Goal: Task Accomplishment & Management: Use online tool/utility

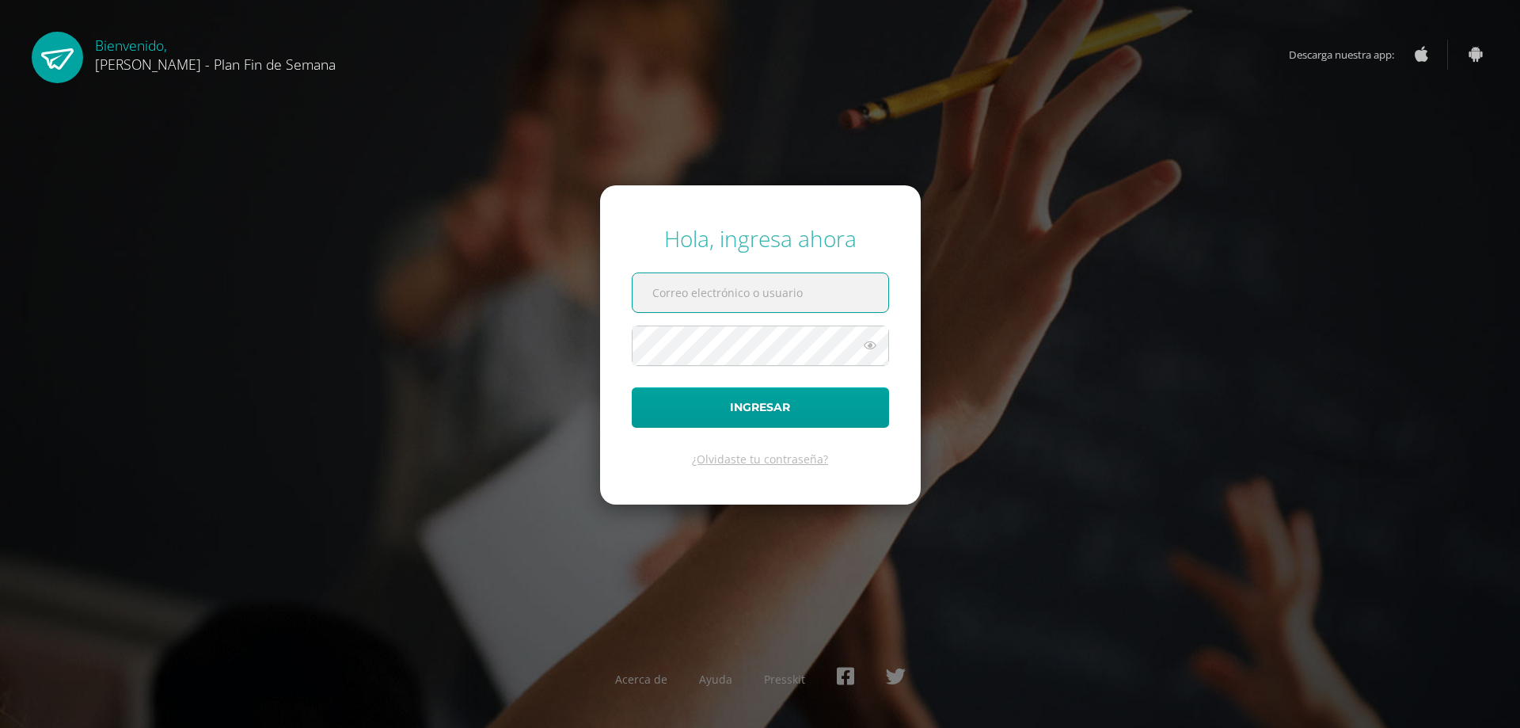
drag, startPoint x: 691, startPoint y: 300, endPoint x: 687, endPoint y: 283, distance: 17.9
click at [691, 300] on input "text" at bounding box center [761, 292] width 256 height 39
type input "[EMAIL_ADDRESS][DOMAIN_NAME]"
click at [871, 348] on icon at bounding box center [870, 345] width 21 height 19
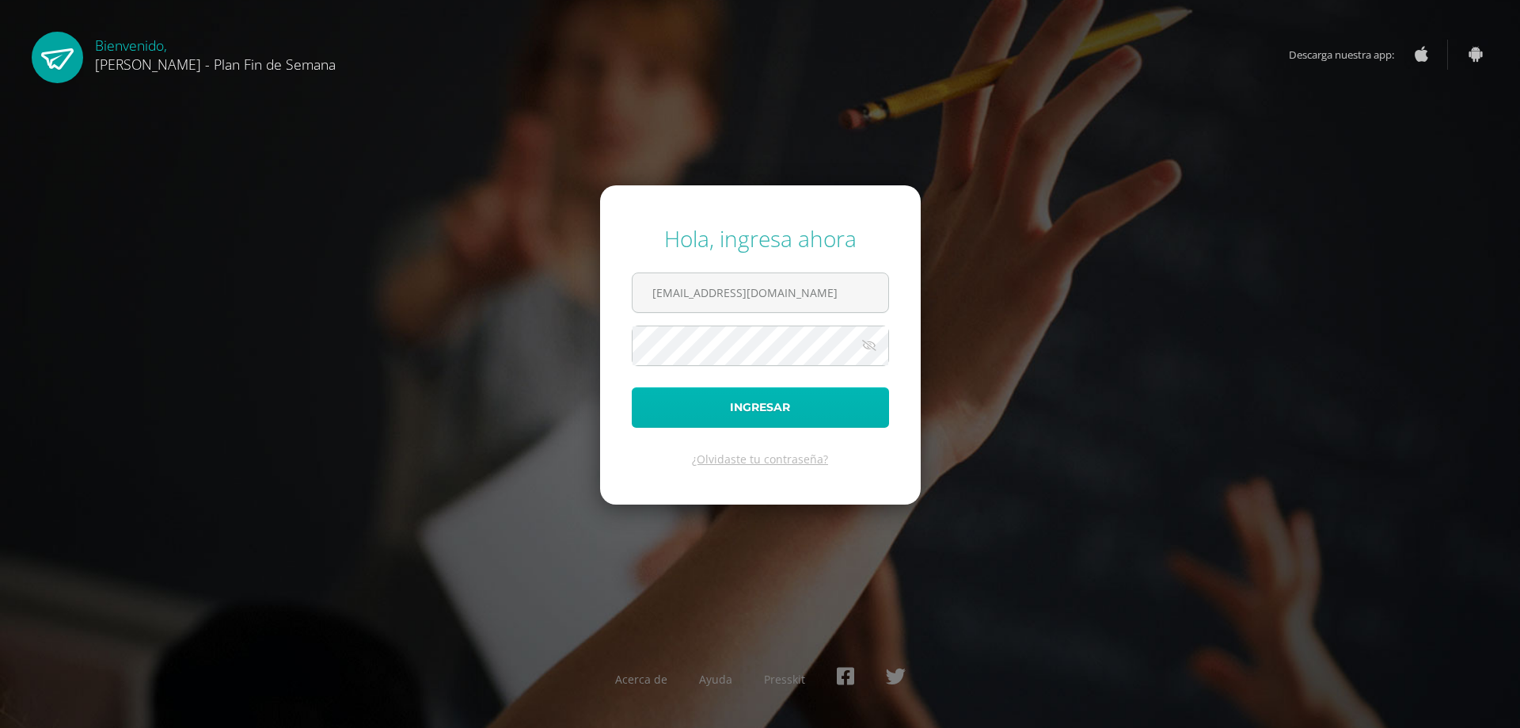
click at [831, 400] on button "Ingresar" at bounding box center [760, 407] width 257 height 40
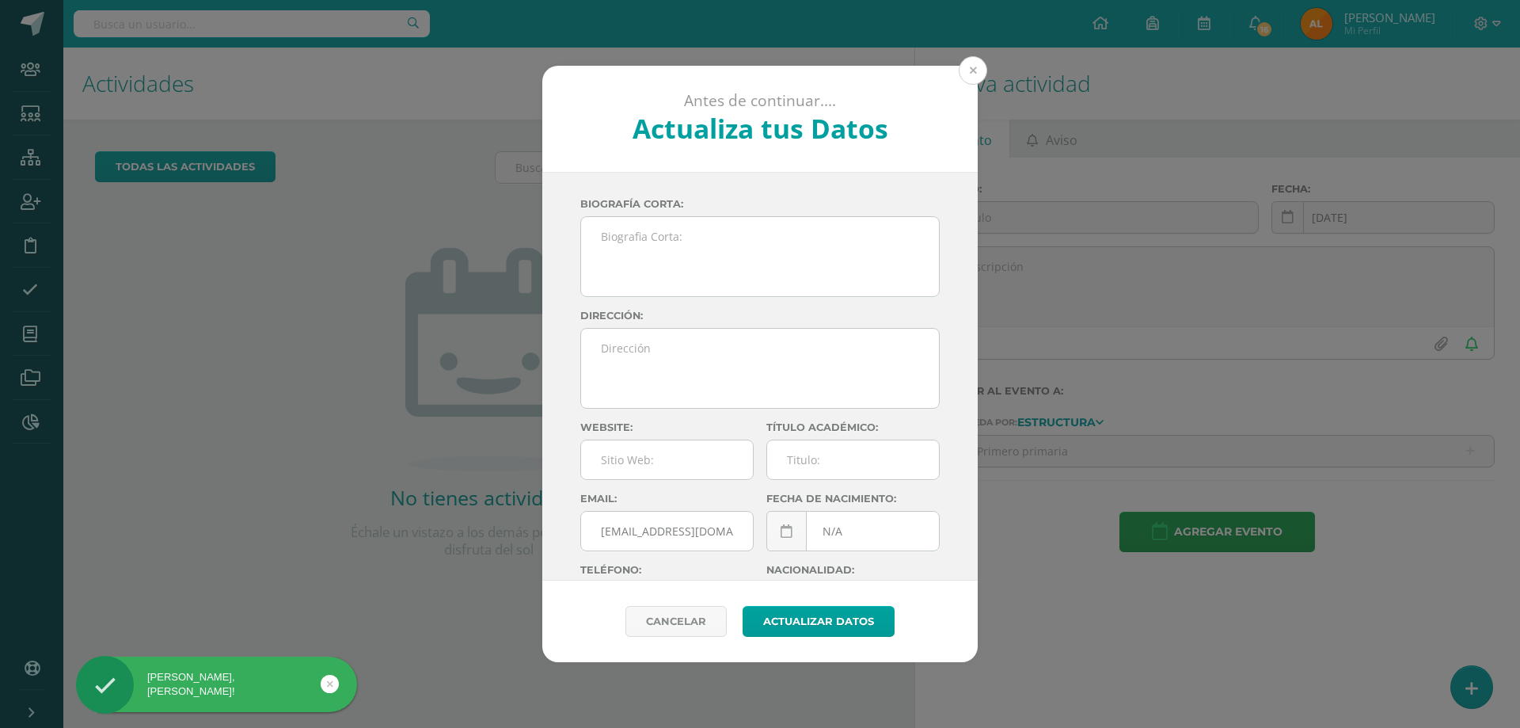
click at [968, 67] on button at bounding box center [973, 70] width 29 height 29
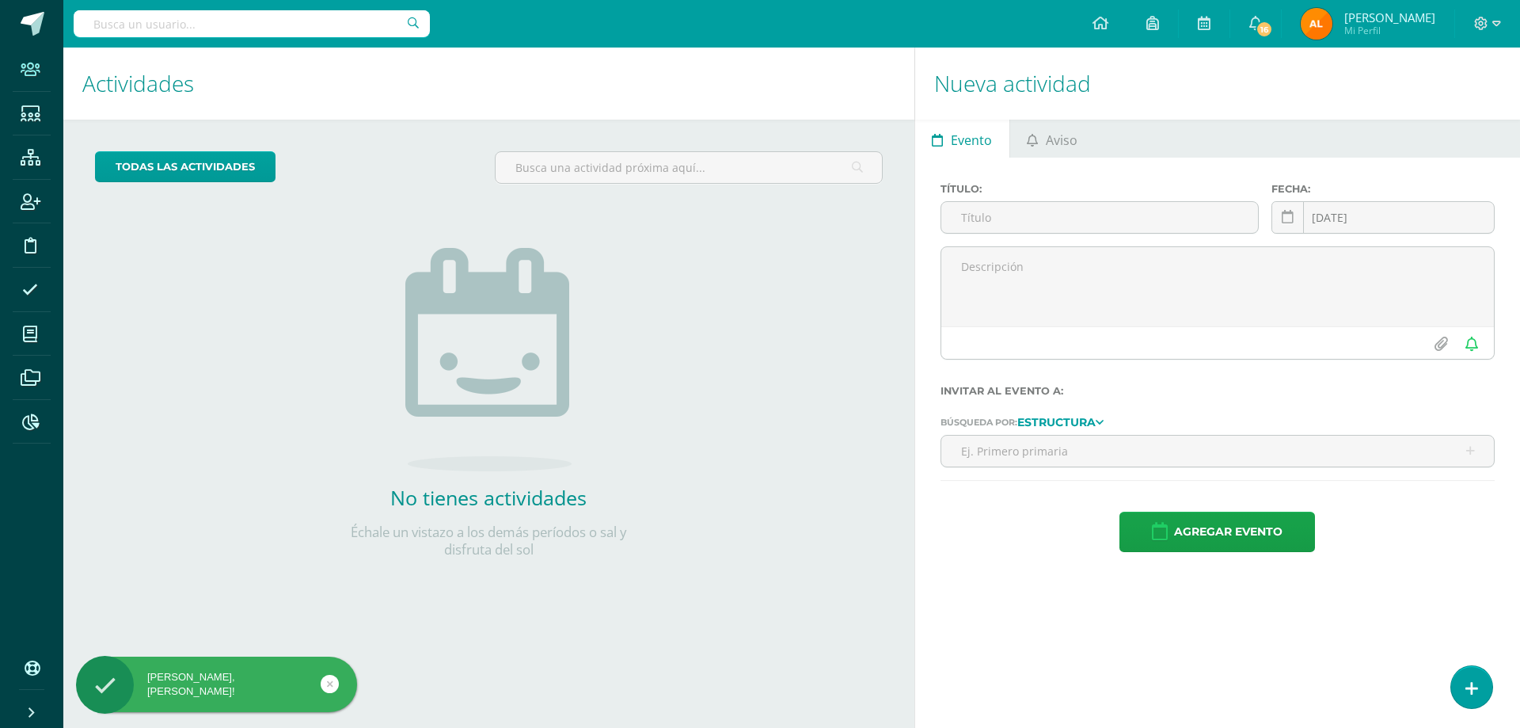
click at [41, 76] on span at bounding box center [31, 69] width 36 height 36
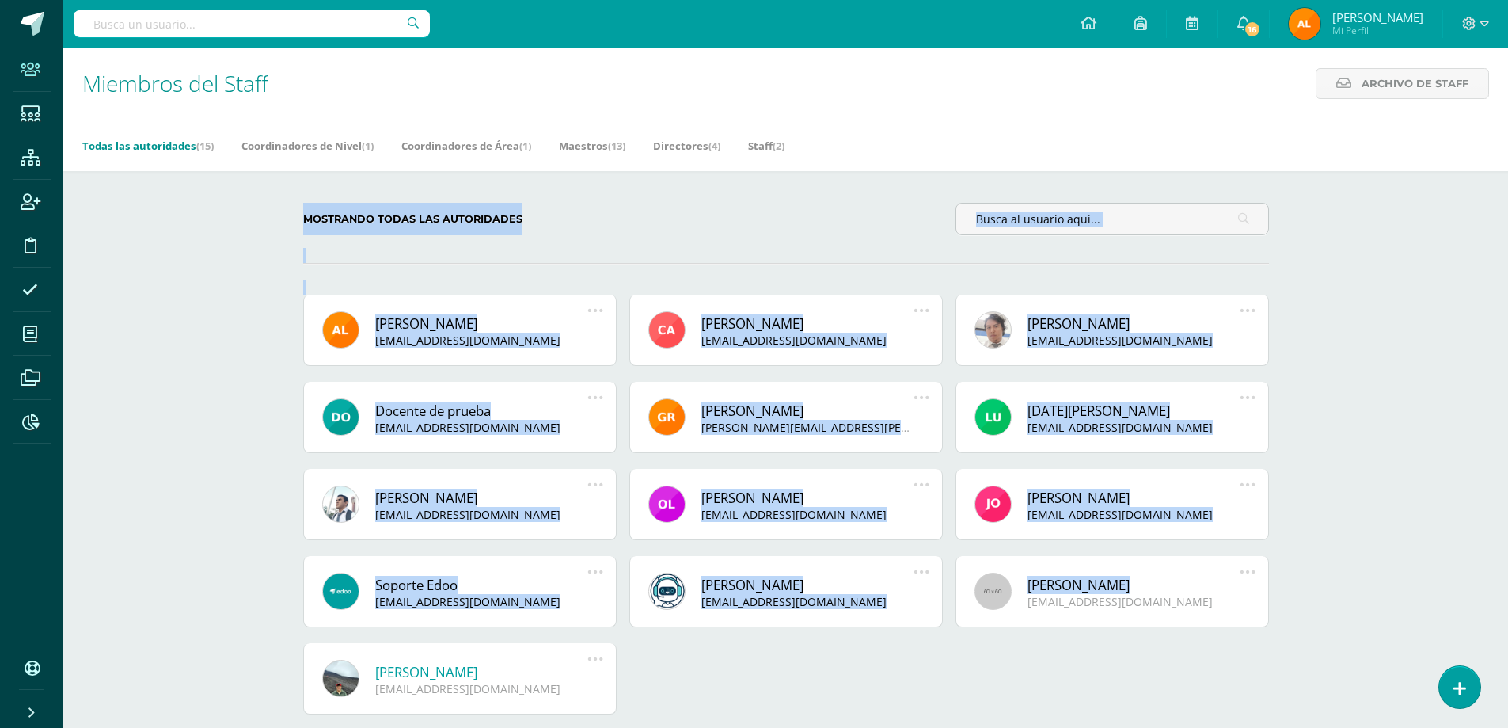
scroll to position [74, 0]
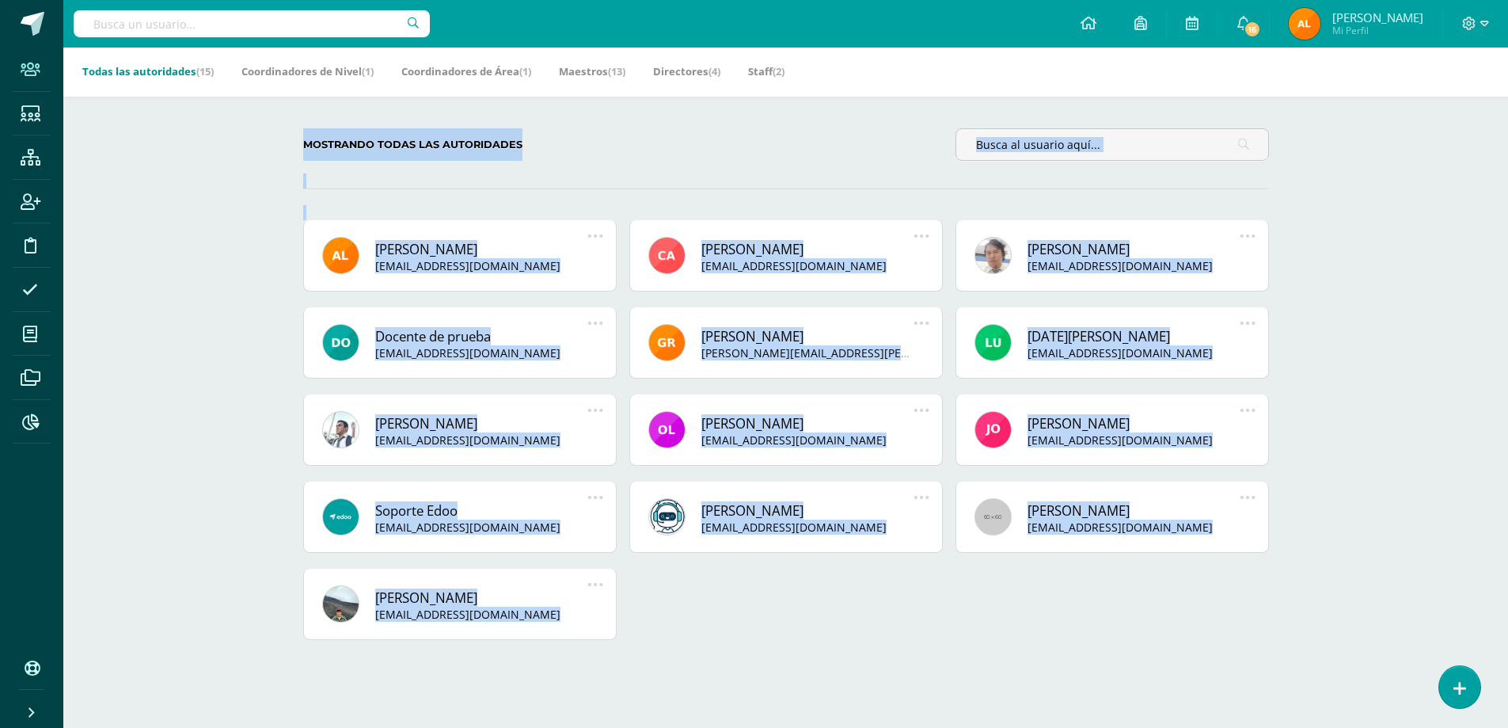
drag, startPoint x: 253, startPoint y: 211, endPoint x: 1010, endPoint y: 759, distance: 934.0
click at [1010, 727] on html "Staff Estudiantes Estructura Inscripción Disciplina Asistencia Mis cursos Archi…" at bounding box center [754, 327] width 1508 height 802
copy body "Mostrando todas las autoridades Allan Eduardo Castillo Méndez coordinadoracadem…"
click at [31, 416] on icon at bounding box center [30, 422] width 17 height 16
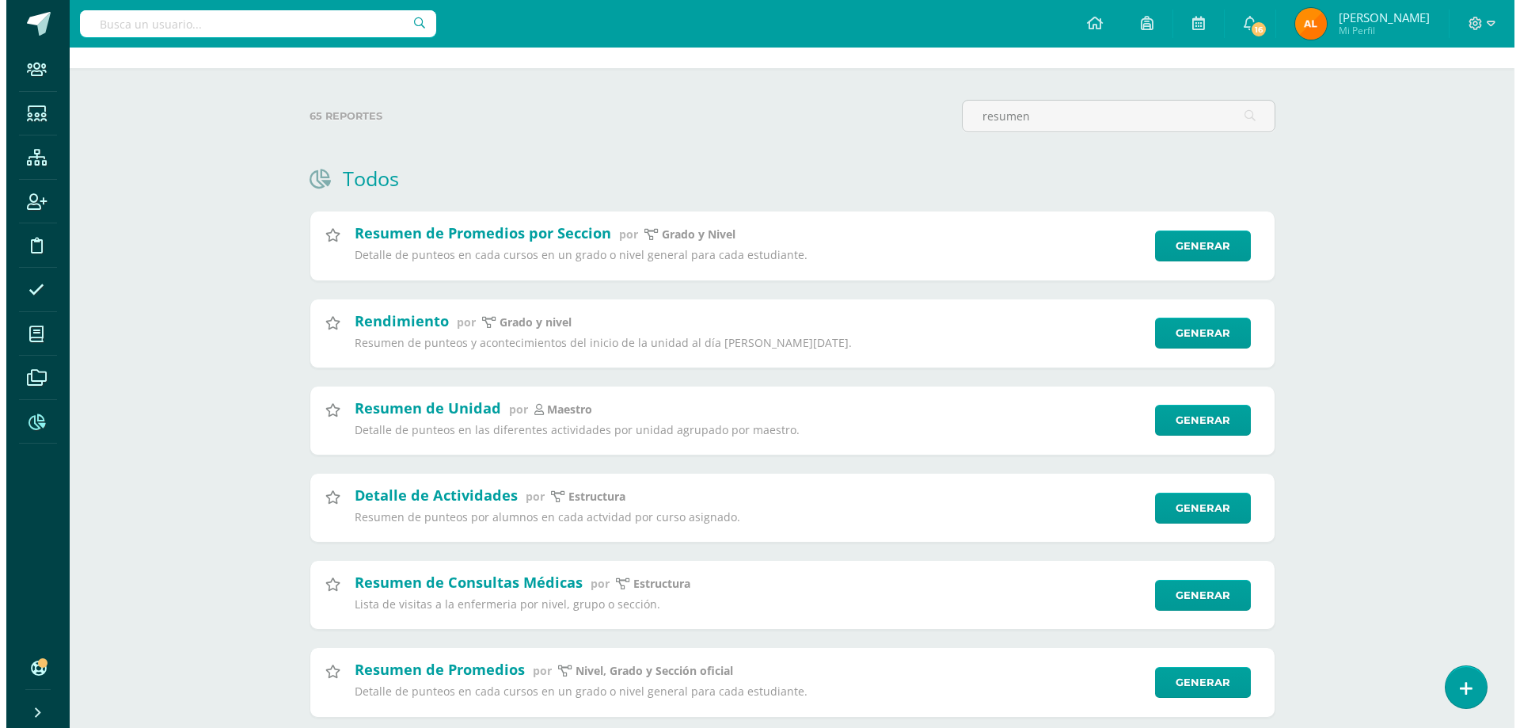
scroll to position [79, 0]
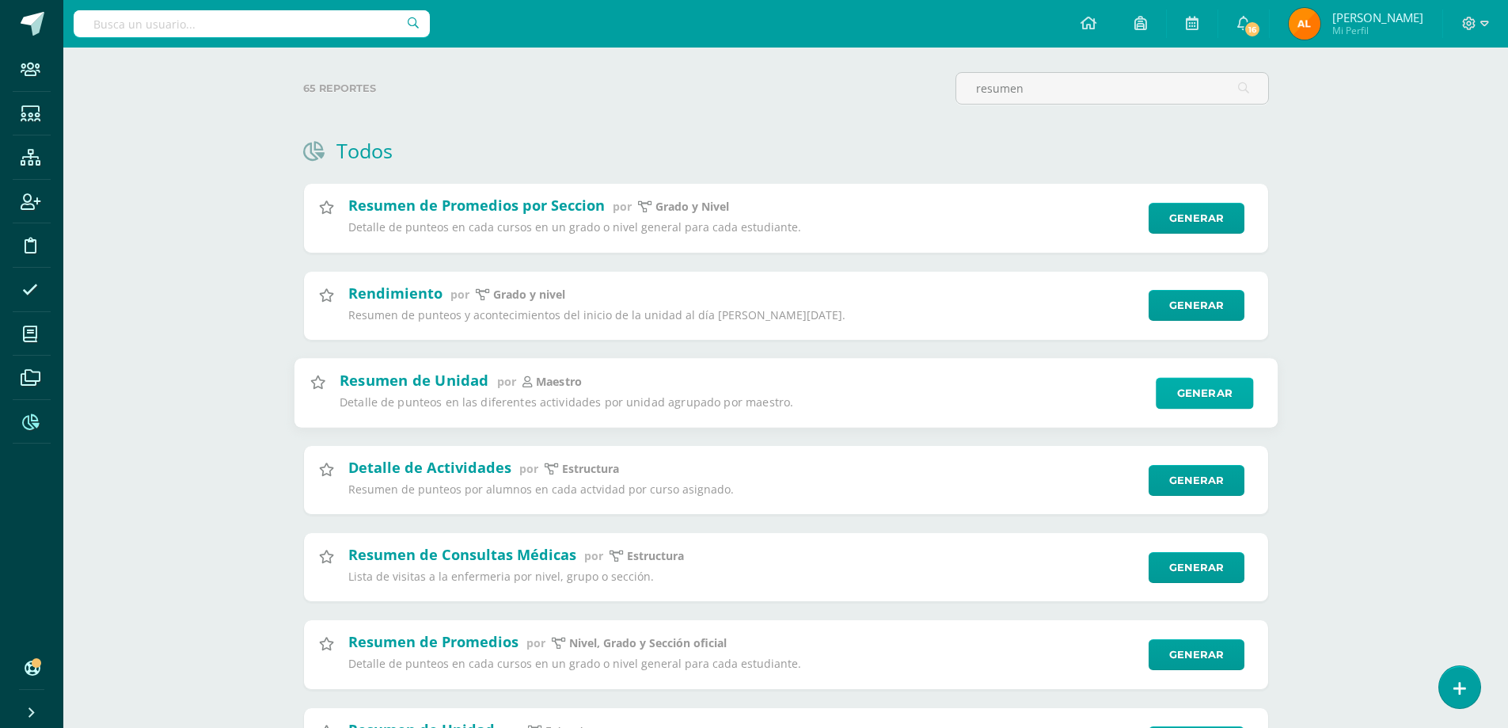
type input "resumen"
click at [1189, 390] on link "Generar" at bounding box center [1204, 393] width 97 height 32
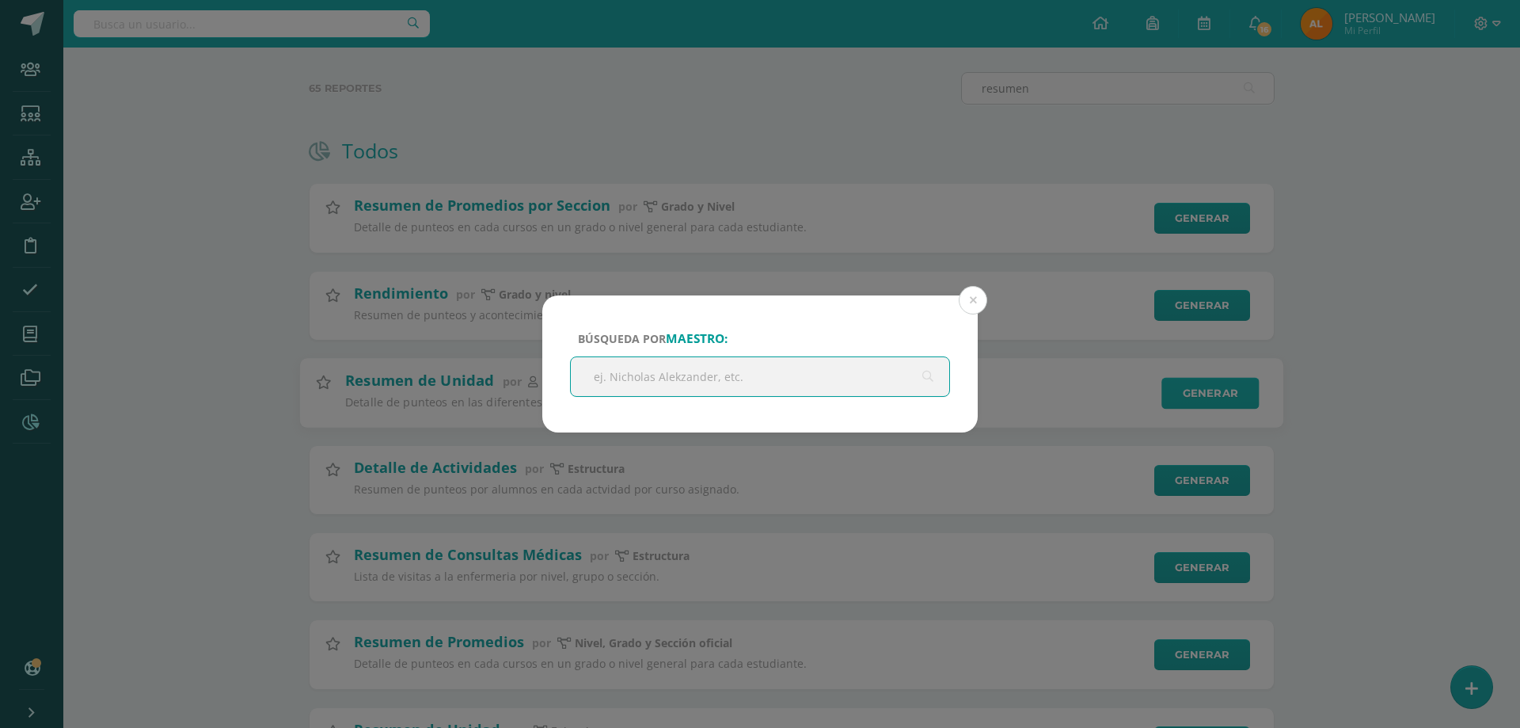
type input "Oswal Samuel Morales Argueta"
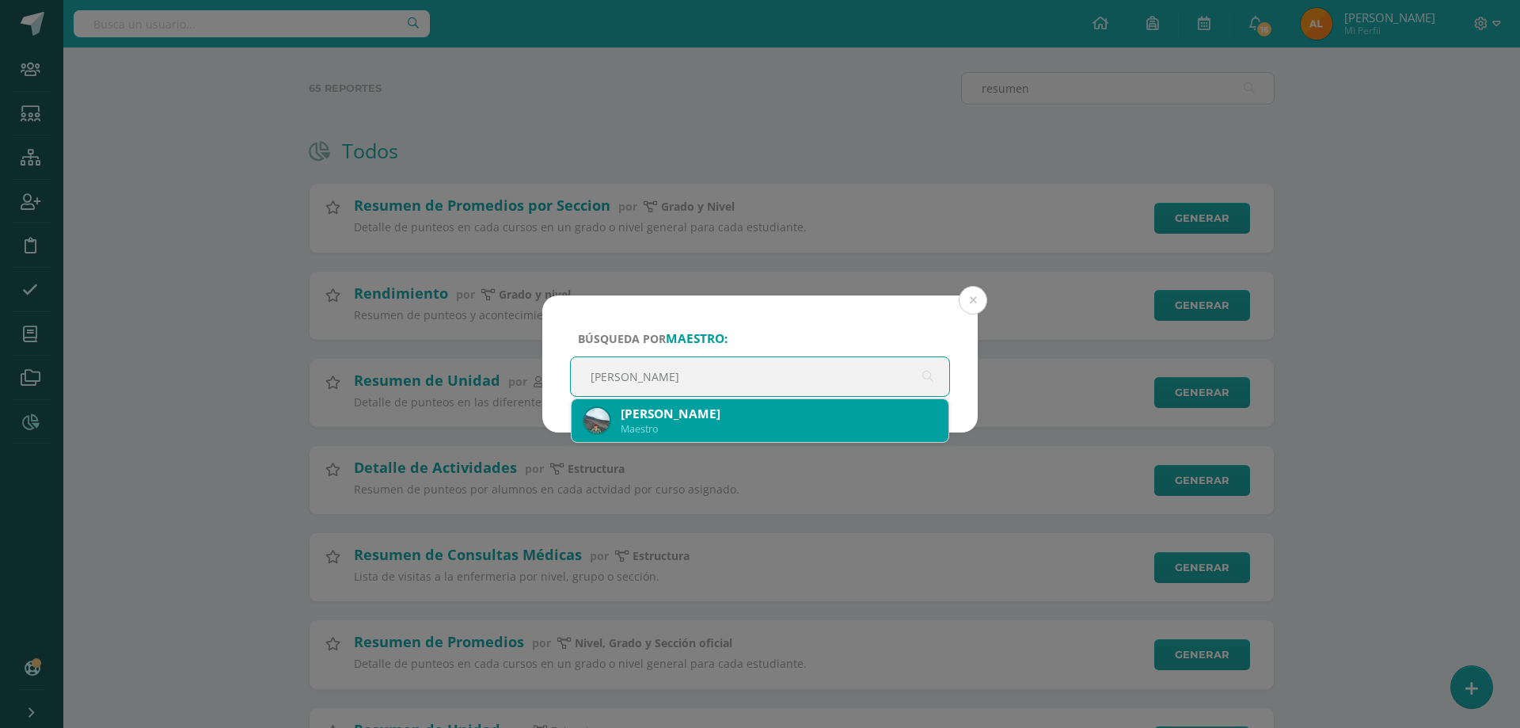
click at [761, 409] on div "Oswal Samuel Morales Argueta" at bounding box center [778, 413] width 315 height 17
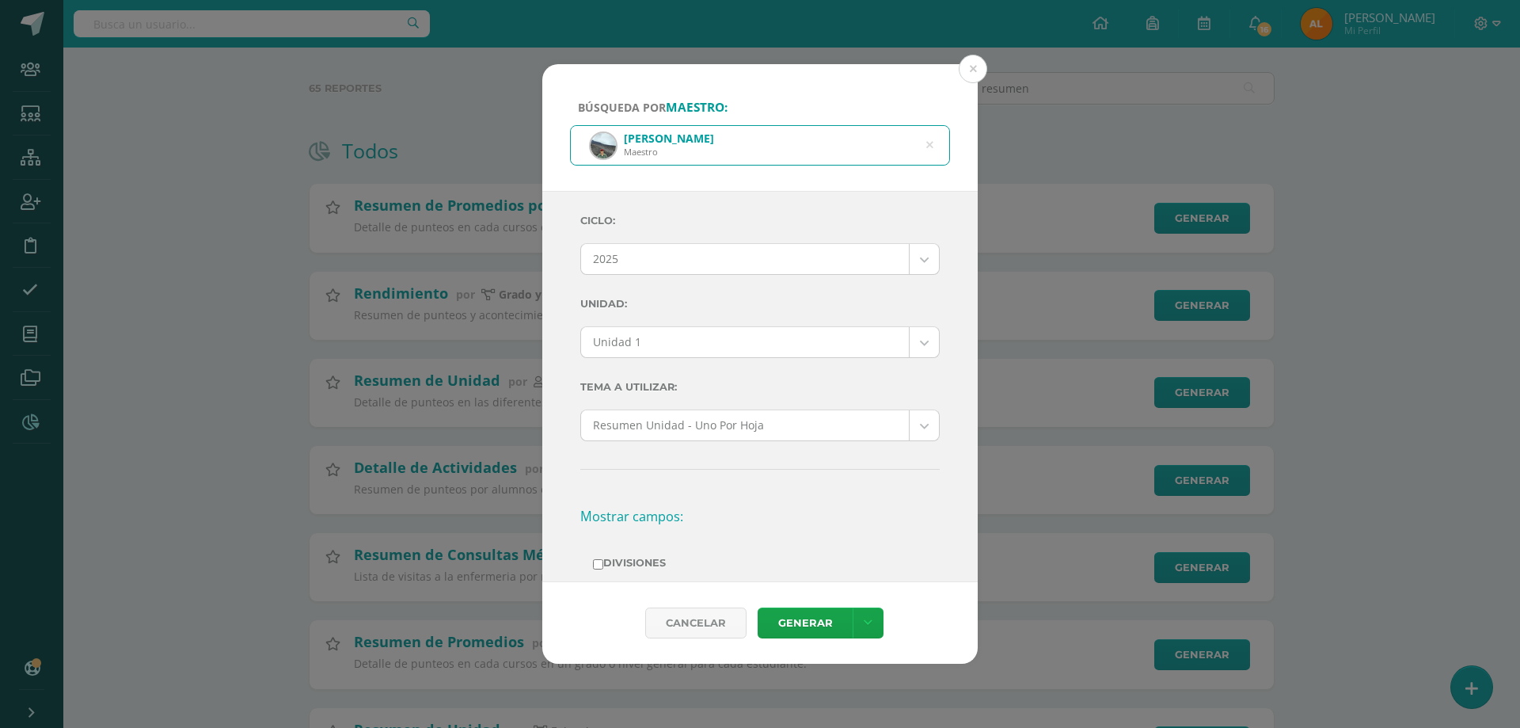
click at [697, 338] on body "Búsqueda por maestro: Oswal Samuel Morales Argueta Maestro Oswal Samuel Morales…" at bounding box center [760, 548] width 1520 height 1255
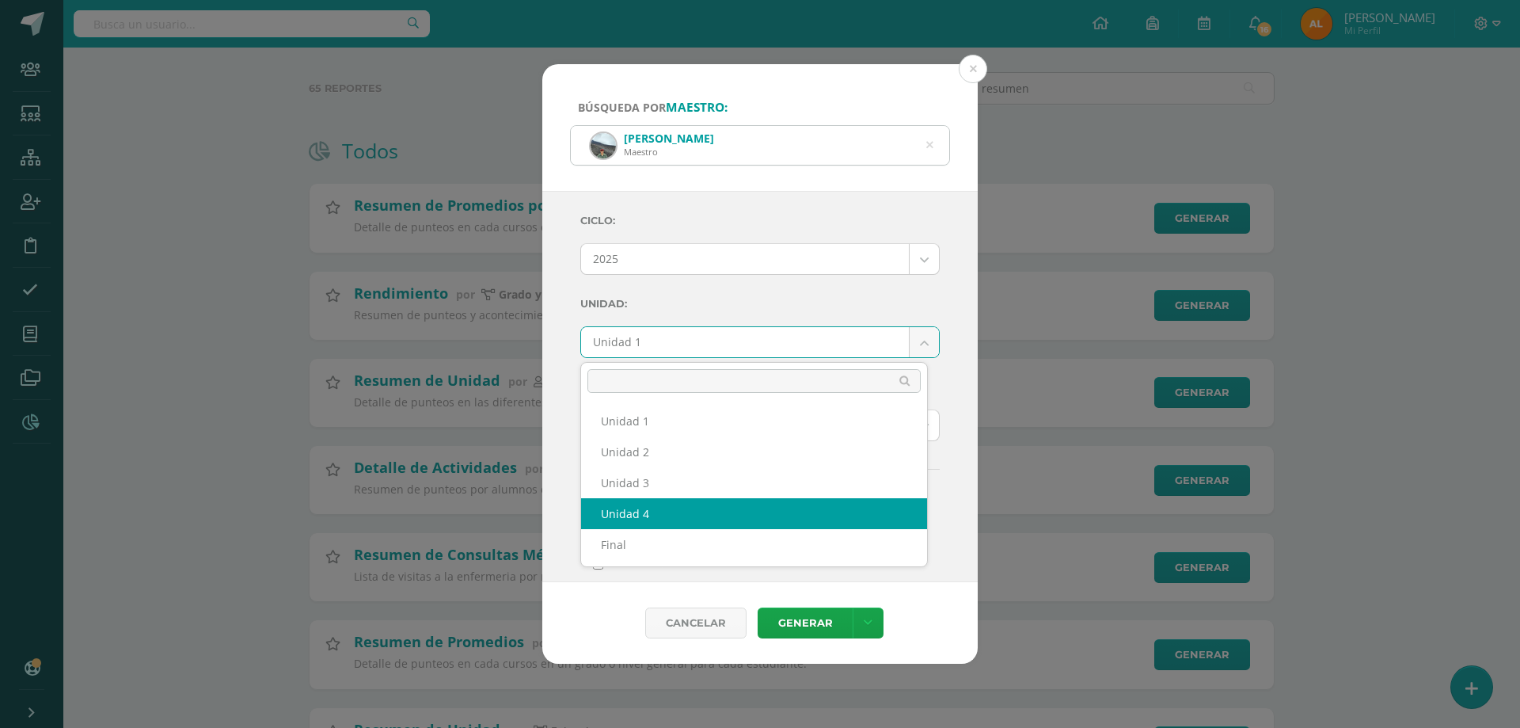
select select "Unidad 4"
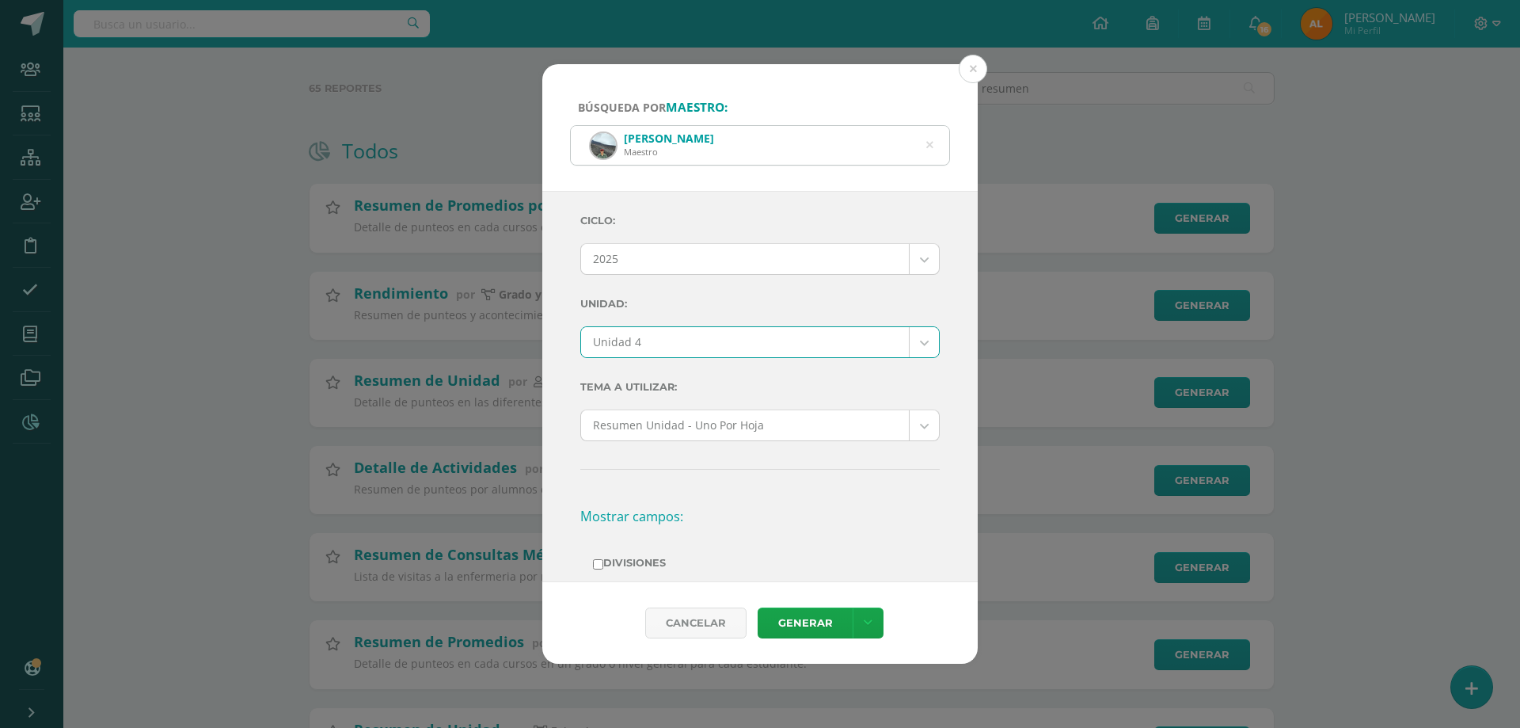
scroll to position [158, 0]
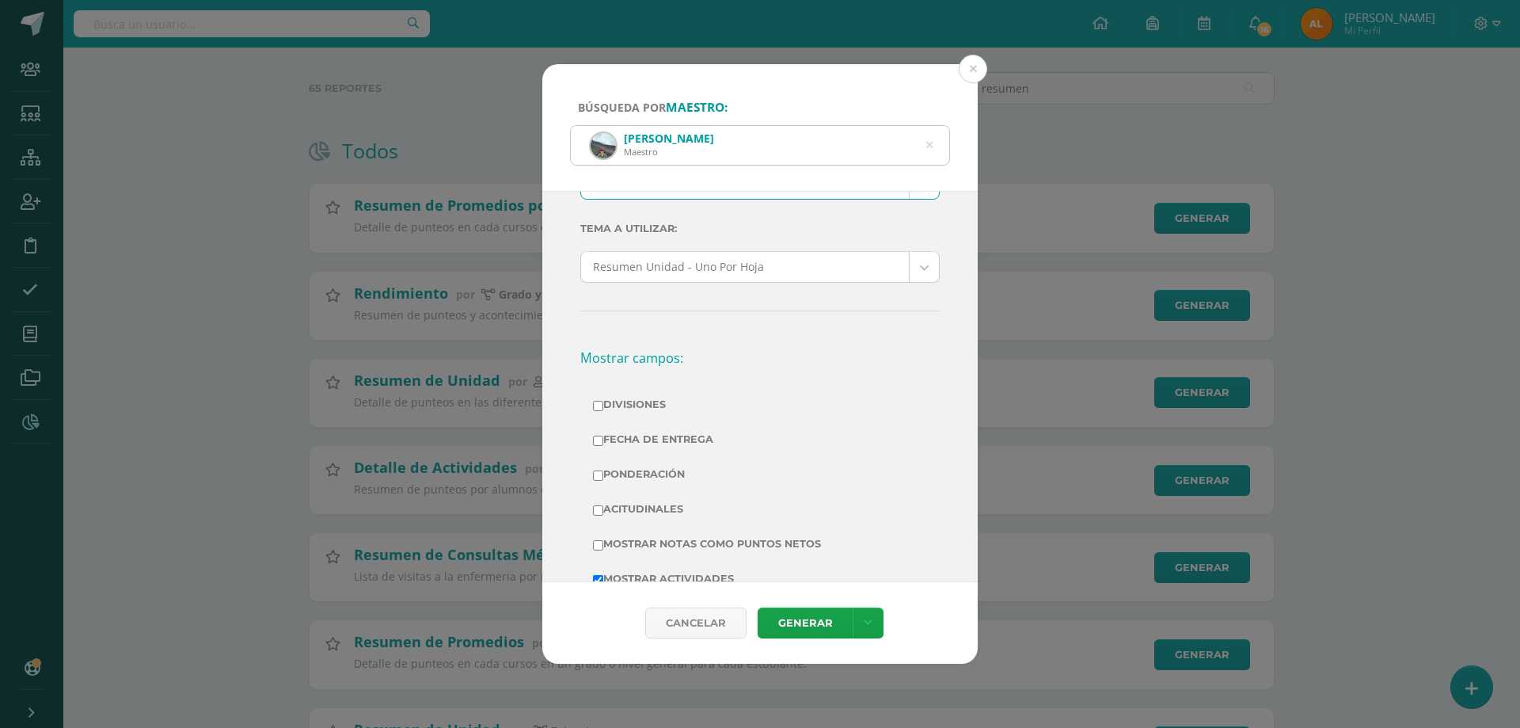
click at [624, 401] on label "Divisiones" at bounding box center [760, 405] width 334 height 22
click at [603, 401] on input "Divisiones" at bounding box center [598, 406] width 10 height 10
checkbox input "true"
click at [636, 465] on label "Ponderación" at bounding box center [760, 474] width 334 height 22
click at [603, 470] on input "Ponderación" at bounding box center [598, 475] width 10 height 10
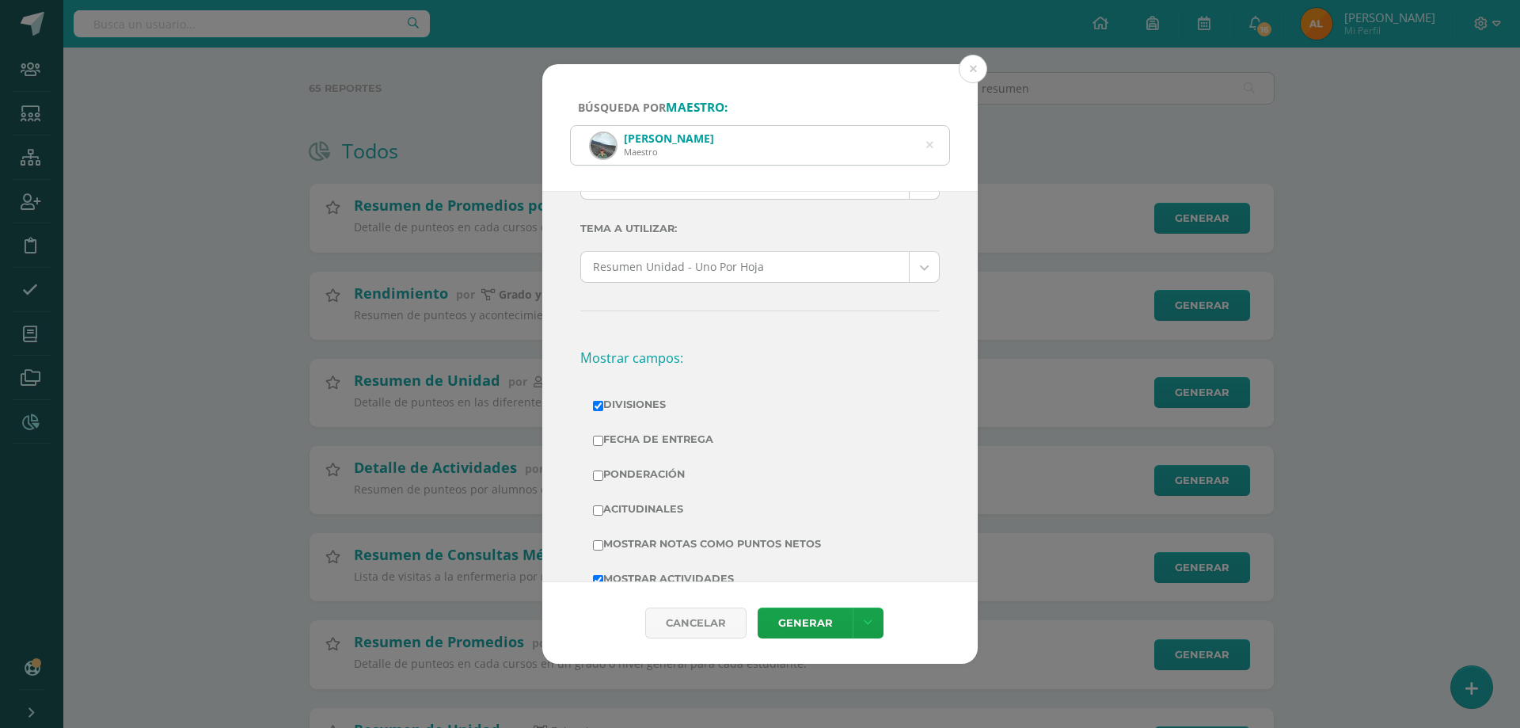
checkbox input "true"
click at [673, 536] on label "Mostrar Notas Como Puntos Netos" at bounding box center [760, 544] width 334 height 22
click at [603, 540] on input "Mostrar Notas Como Puntos Netos" at bounding box center [598, 545] width 10 height 10
checkbox input "true"
click at [804, 617] on link "Generar" at bounding box center [805, 622] width 95 height 31
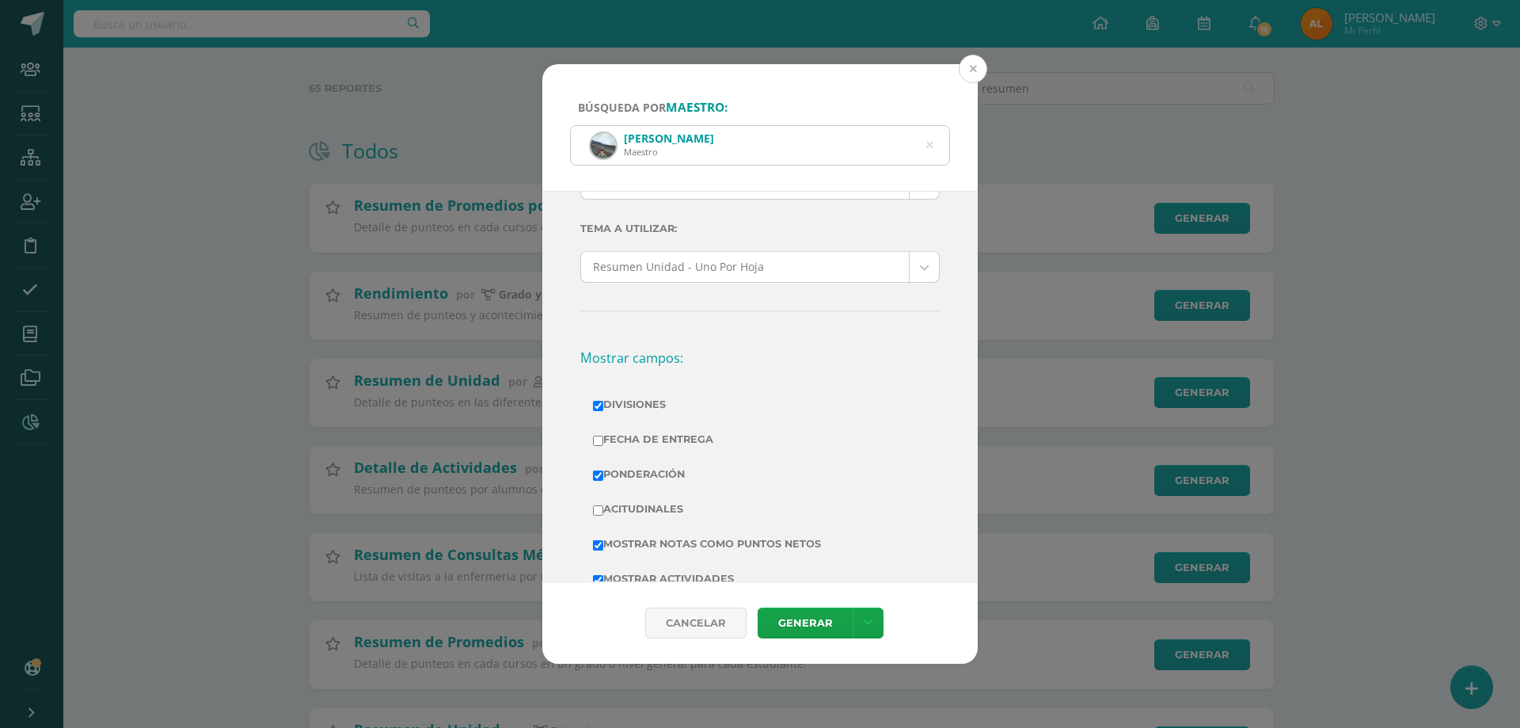
click at [981, 69] on button at bounding box center [973, 69] width 29 height 29
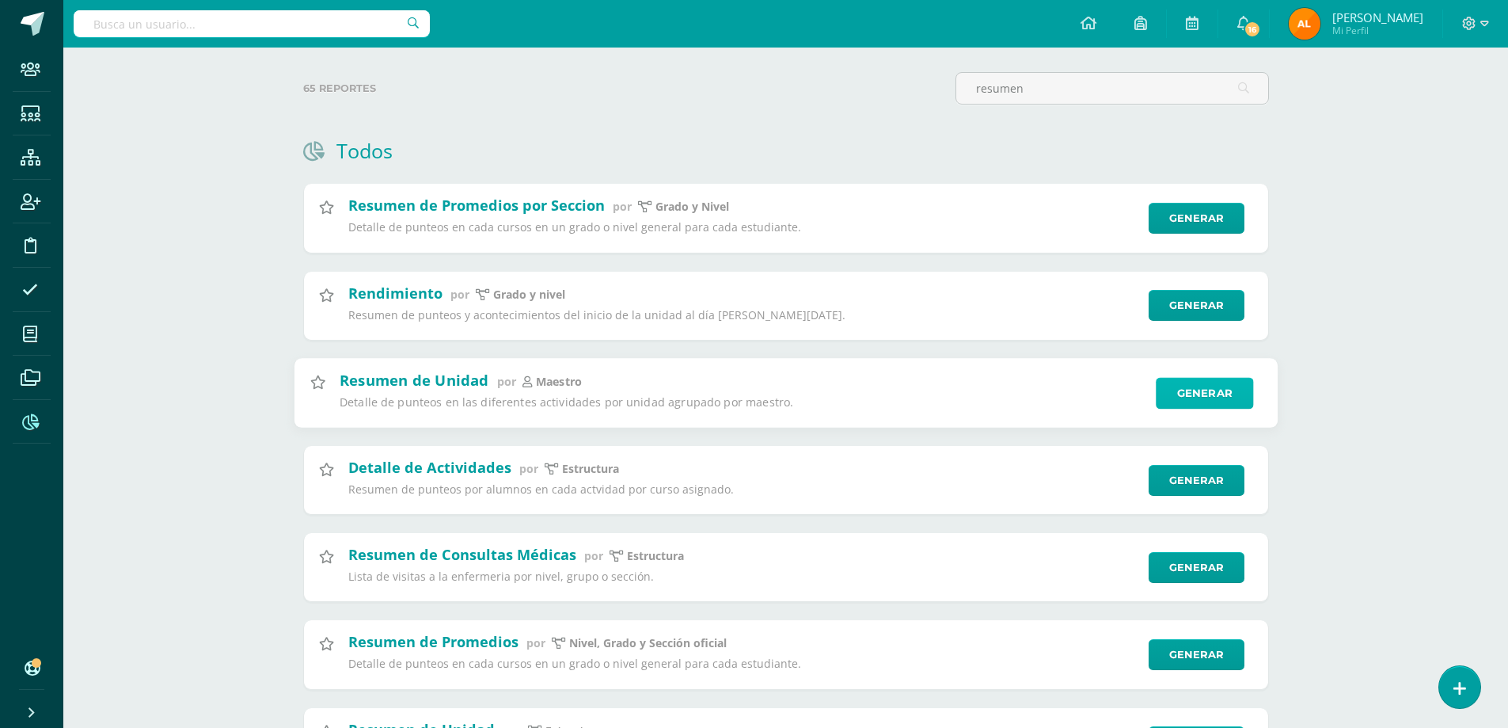
click at [1240, 401] on link "Generar" at bounding box center [1204, 393] width 97 height 32
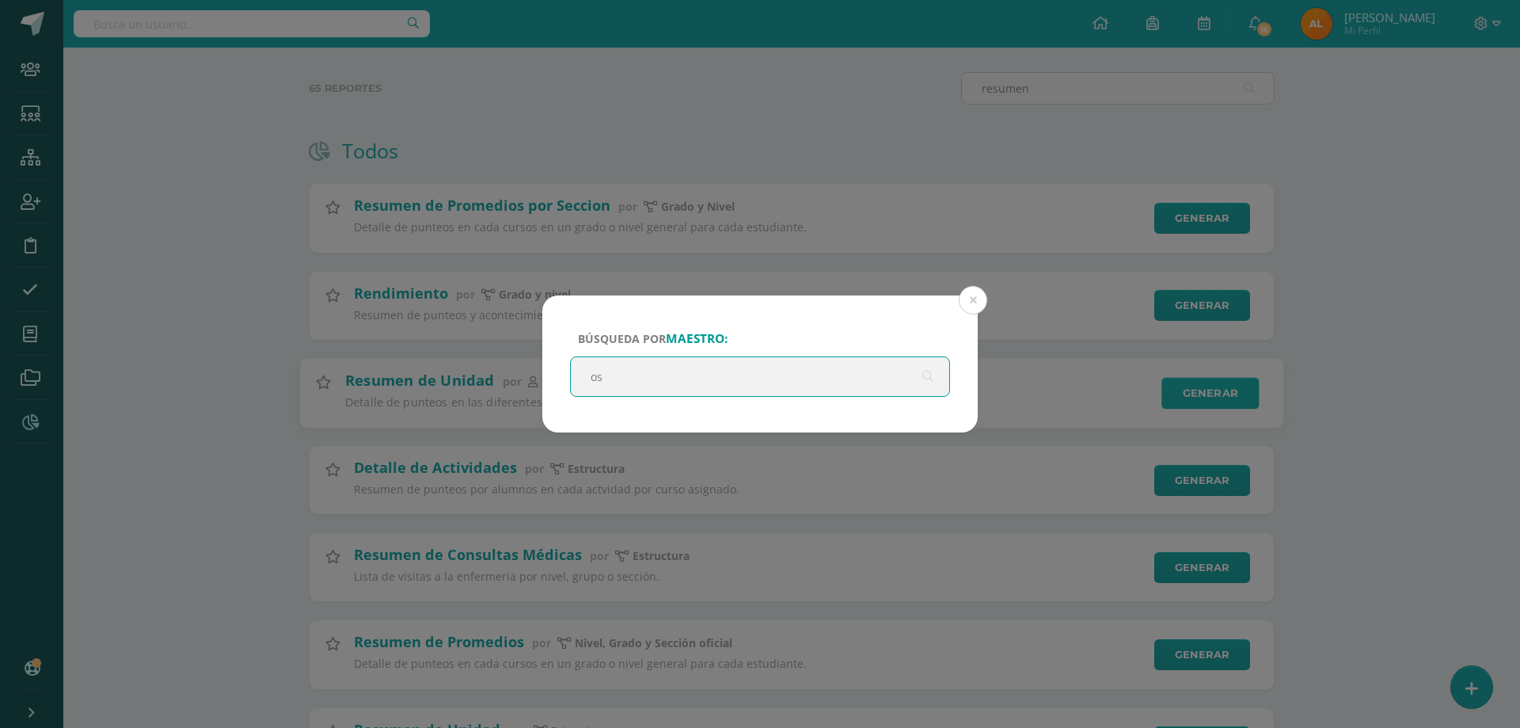
type input "osw"
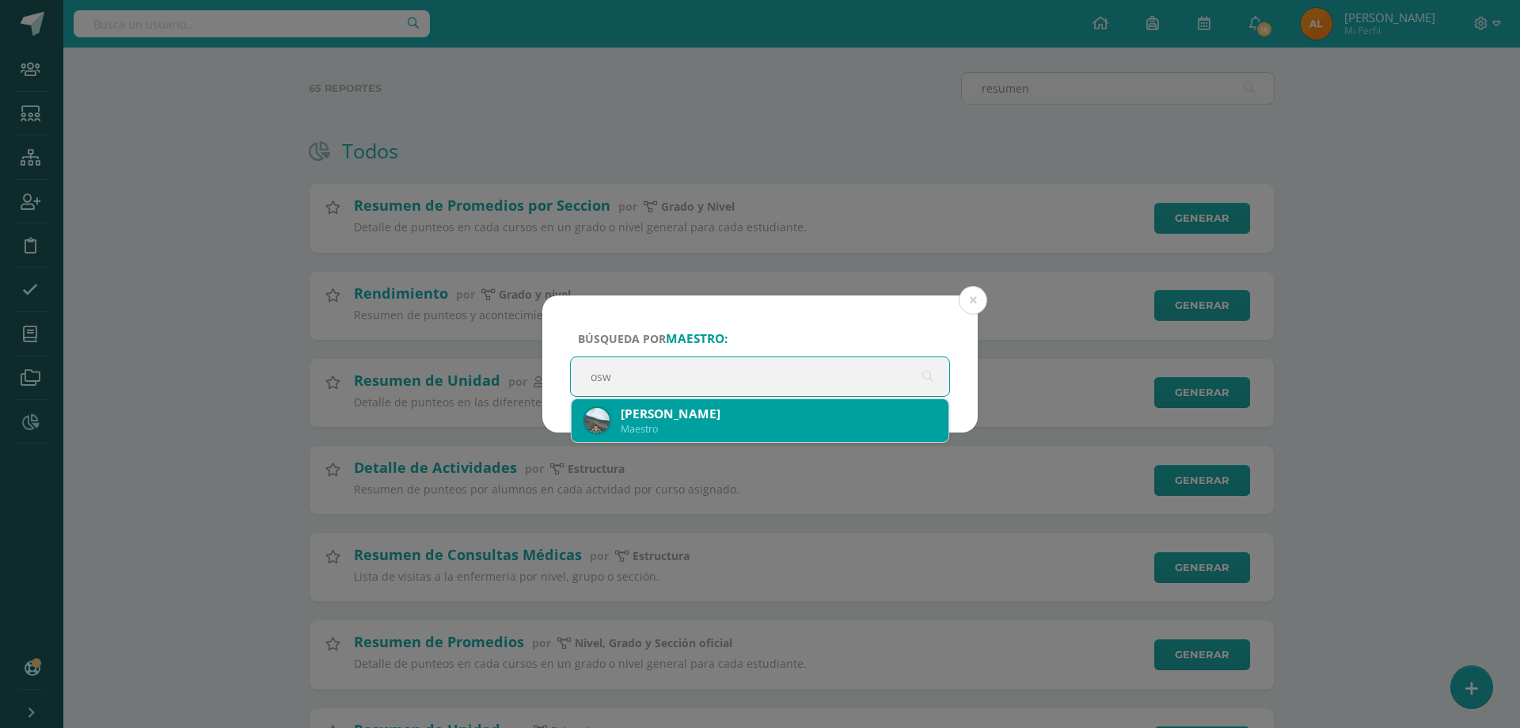
click at [742, 414] on div "Oswal Samuel Morales Argueta" at bounding box center [778, 413] width 315 height 17
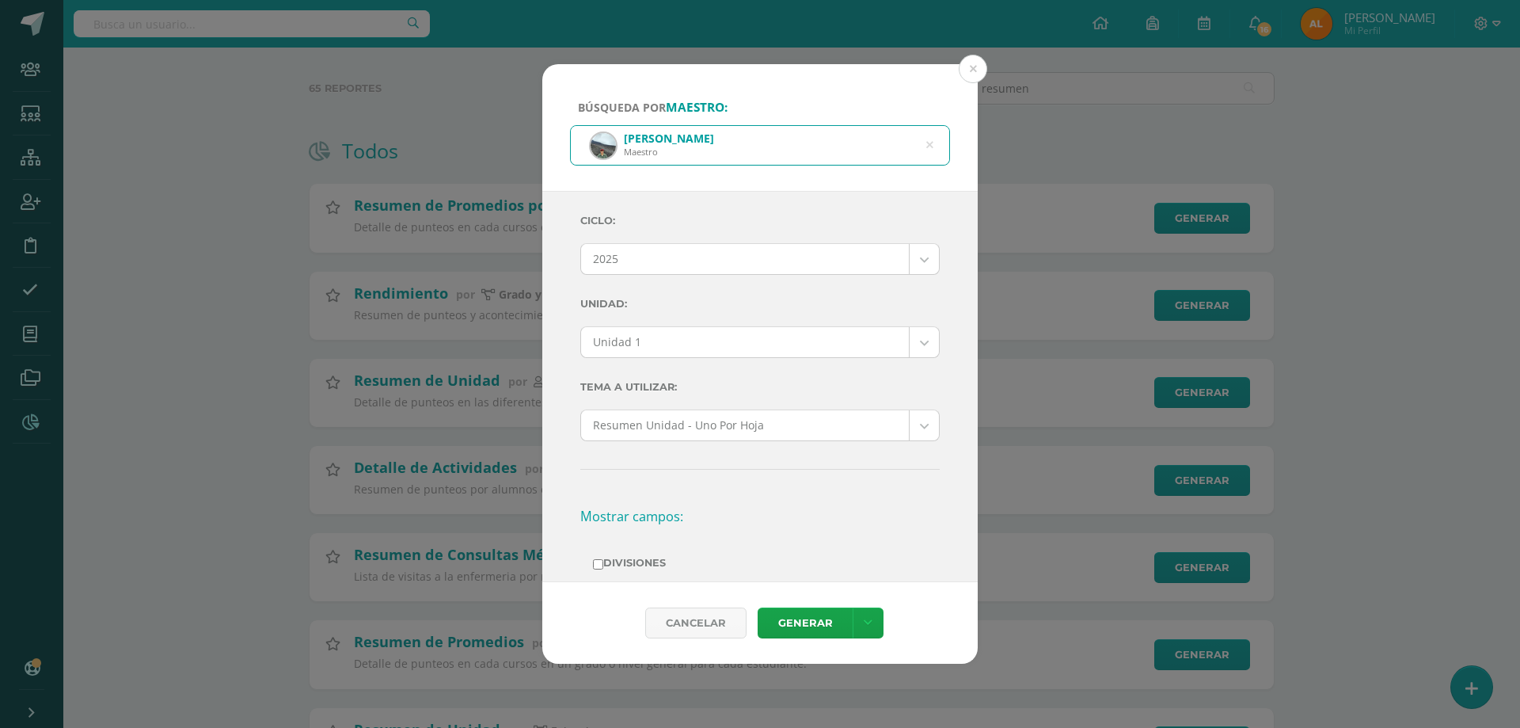
click at [691, 344] on body "Búsqueda por maestro: Oswal Samuel Morales Argueta Maestro osw Ciclo: 2025 2025…" at bounding box center [760, 548] width 1520 height 1255
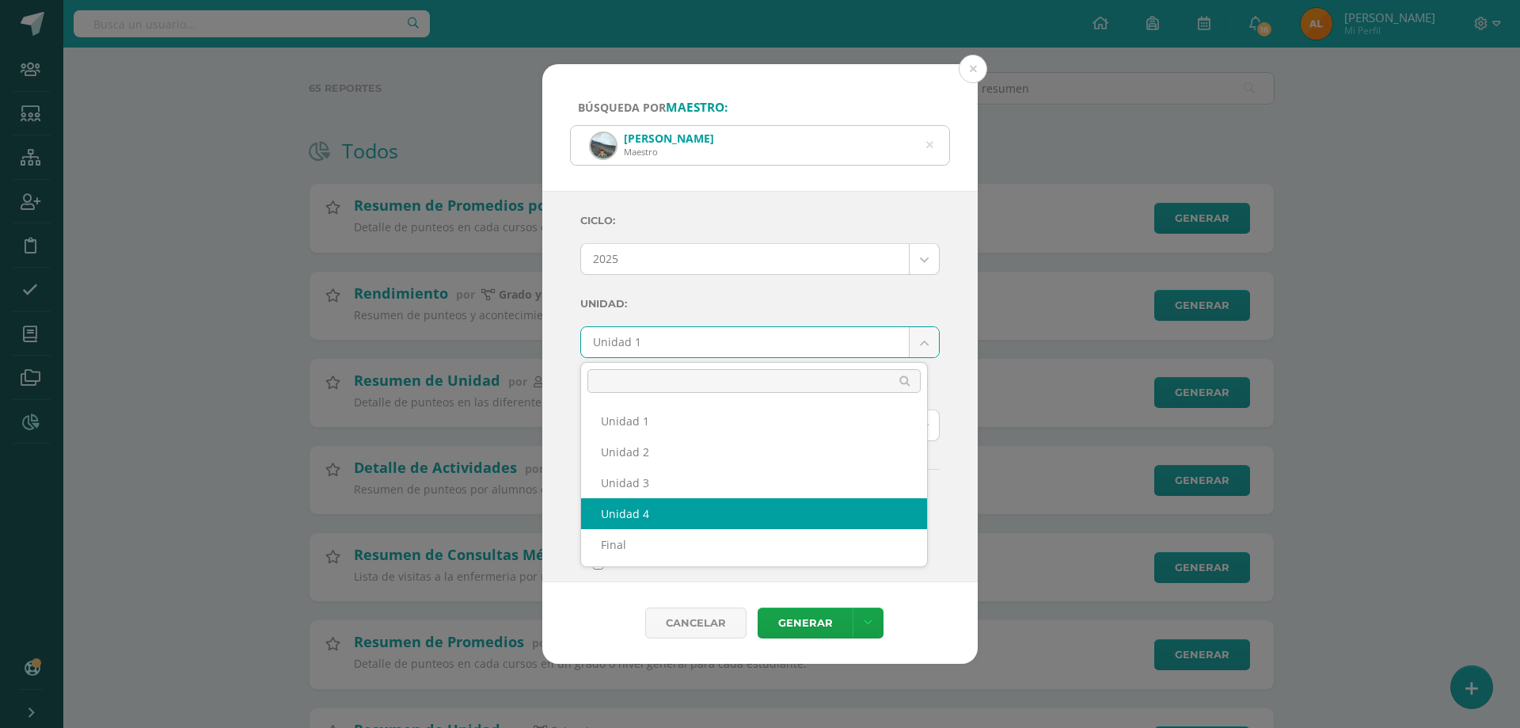
select select "Unidad 4"
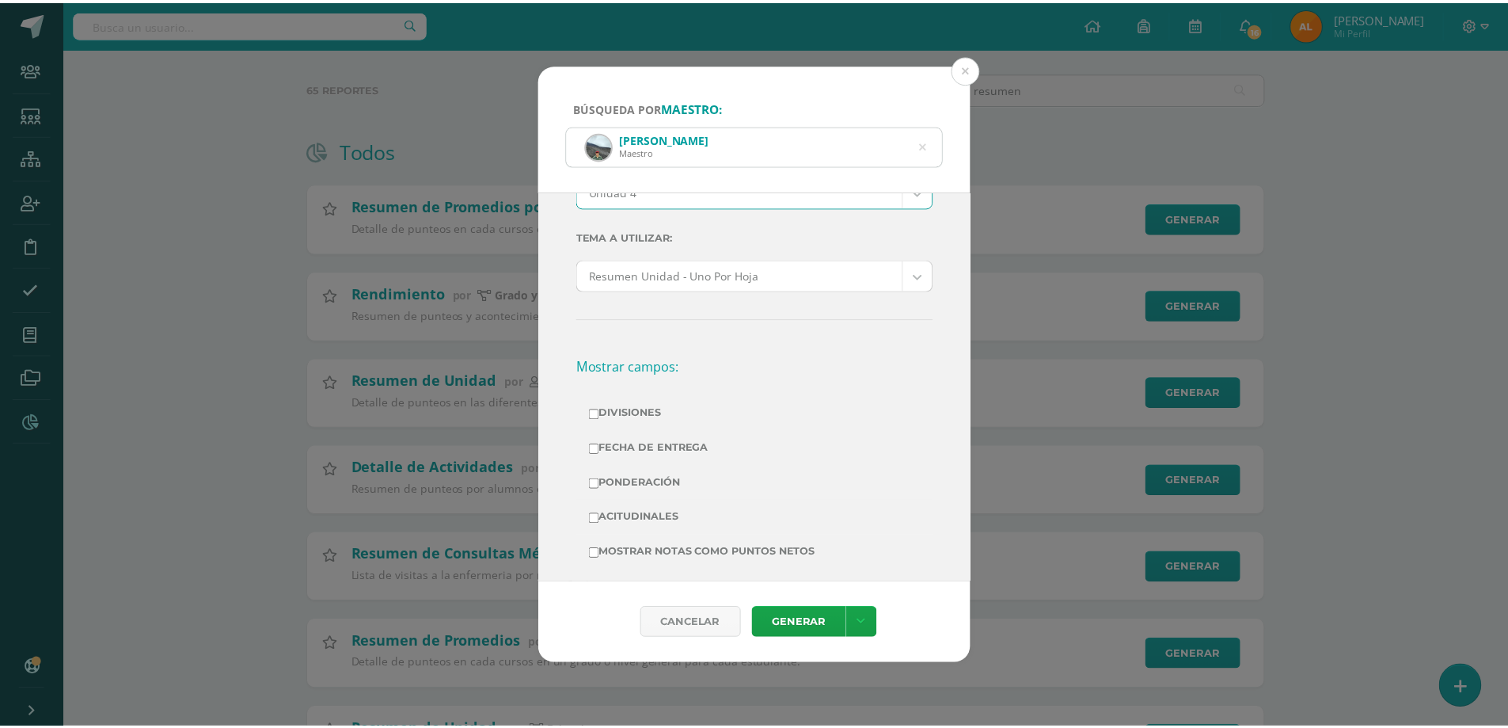
scroll to position [238, 0]
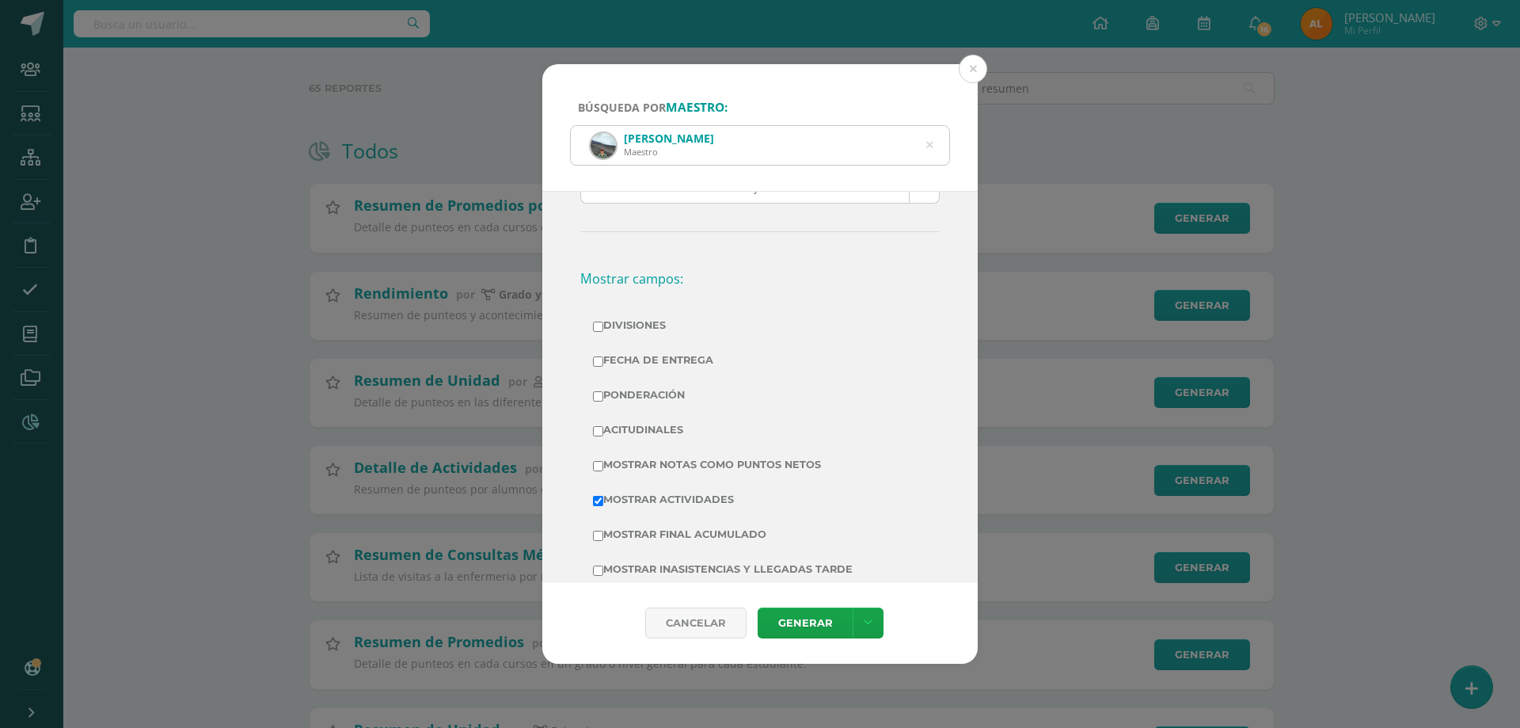
click at [636, 324] on label "Divisiones" at bounding box center [760, 325] width 334 height 22
click at [603, 324] on input "Divisiones" at bounding box center [598, 326] width 10 height 10
checkbox input "true"
click at [643, 392] on label "Ponderación" at bounding box center [760, 395] width 334 height 22
click at [603, 392] on input "Ponderación" at bounding box center [598, 396] width 10 height 10
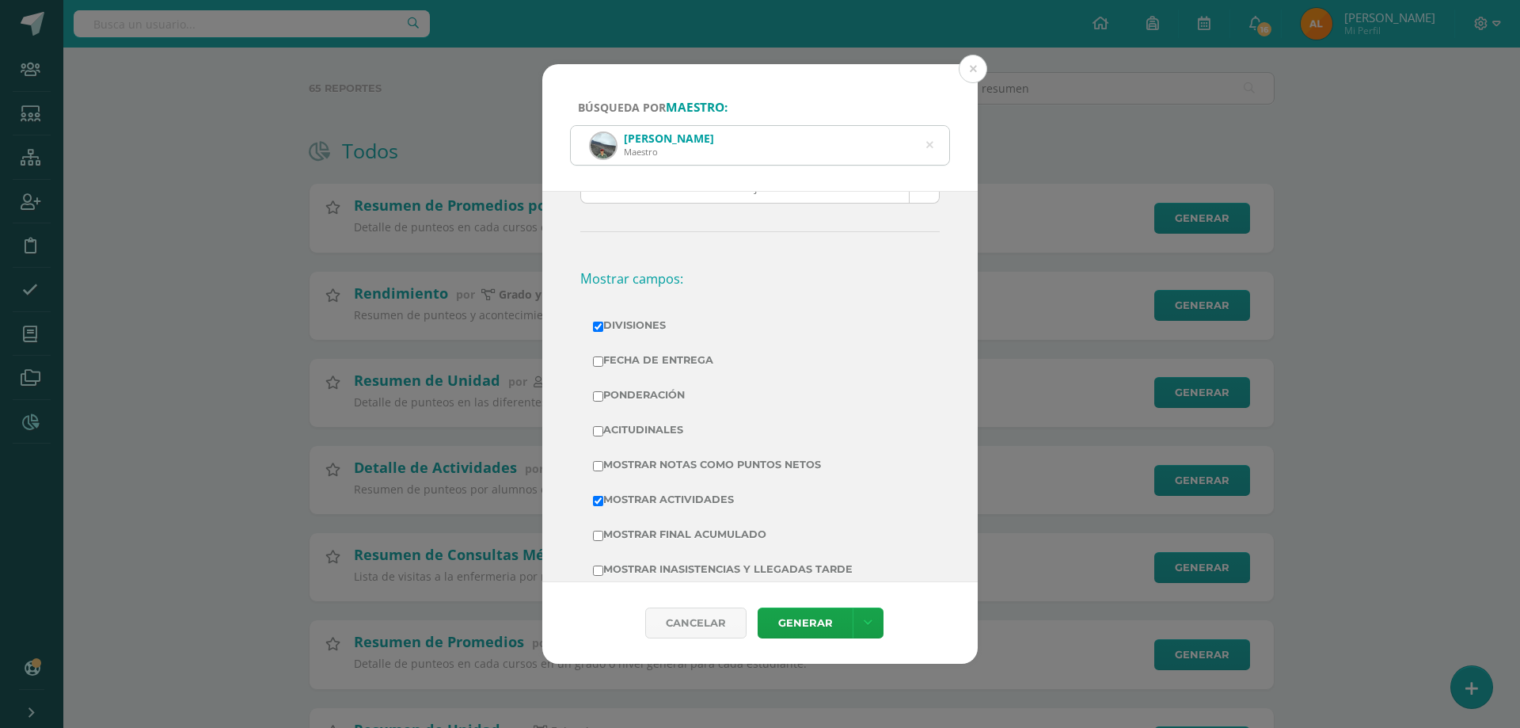
checkbox input "true"
click at [666, 457] on label "Mostrar Notas Como Puntos Netos" at bounding box center [760, 465] width 334 height 22
click at [603, 461] on input "Mostrar Notas Como Puntos Netos" at bounding box center [598, 466] width 10 height 10
checkbox input "true"
click at [816, 624] on link "Generar" at bounding box center [805, 622] width 95 height 31
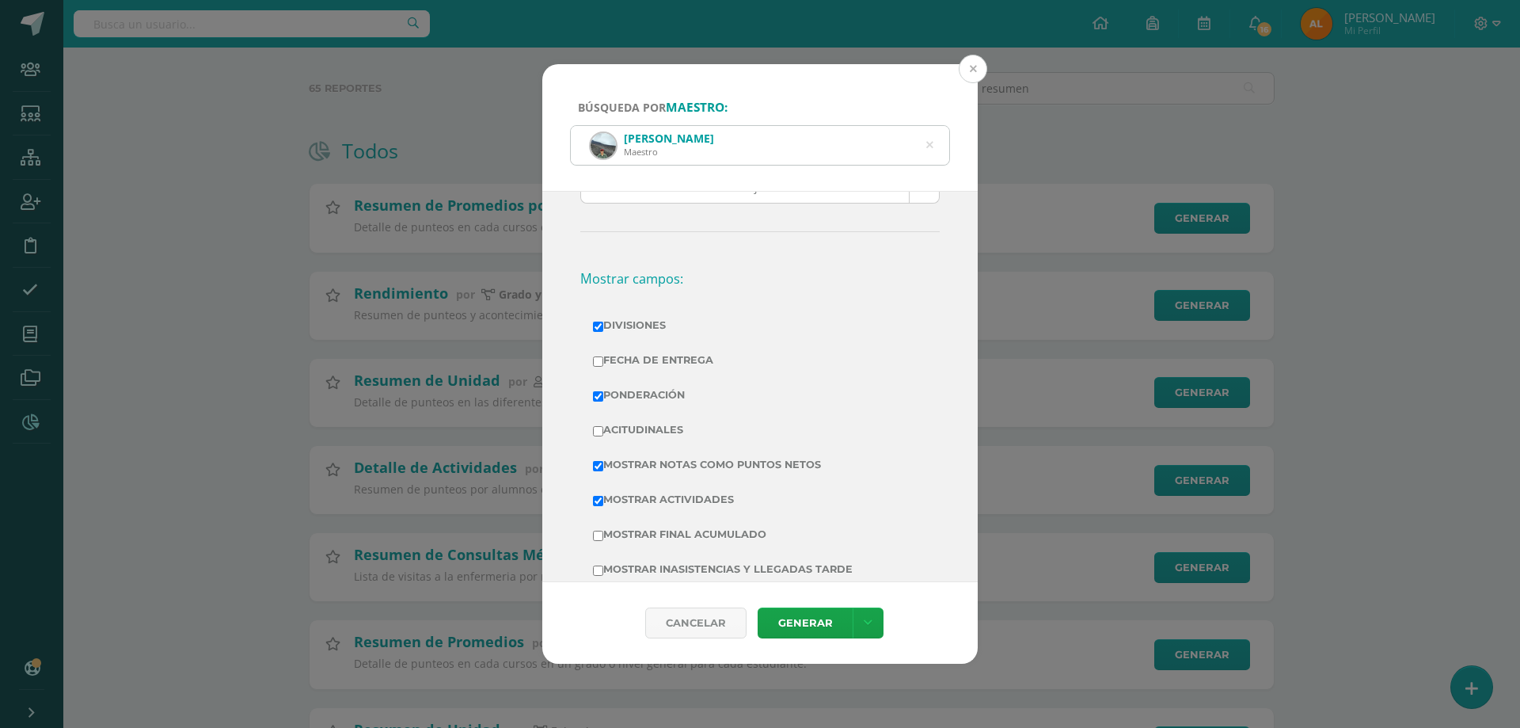
click at [981, 65] on button at bounding box center [973, 69] width 29 height 29
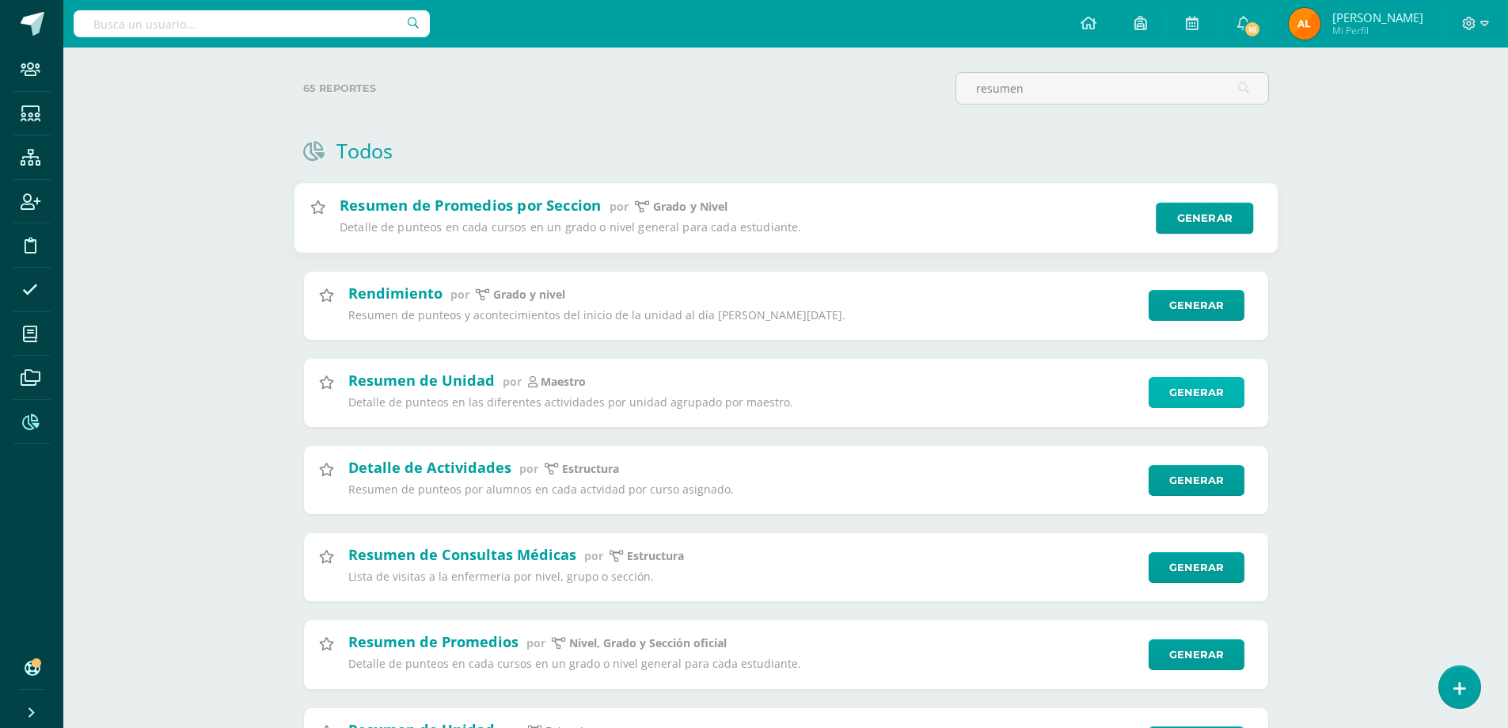
scroll to position [48, 0]
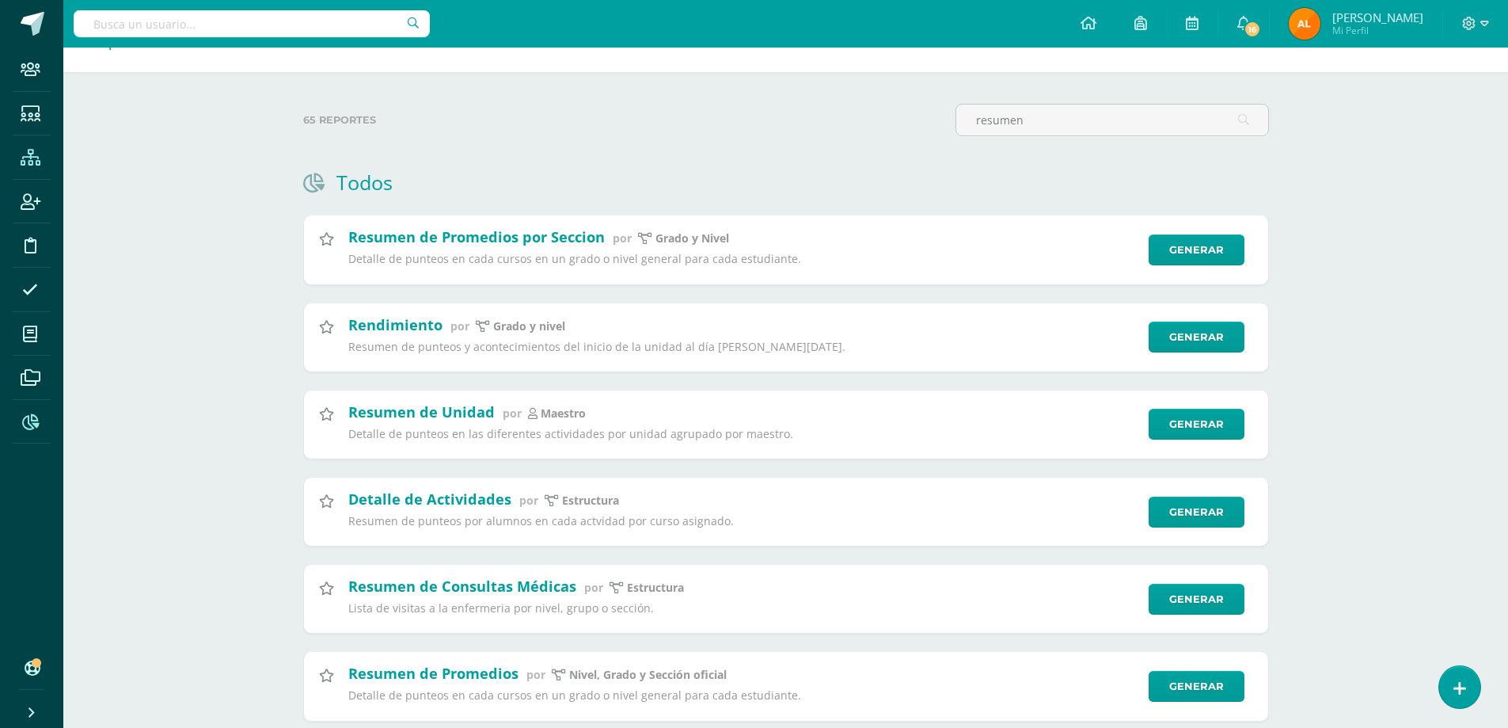
click at [26, 162] on icon at bounding box center [31, 158] width 20 height 16
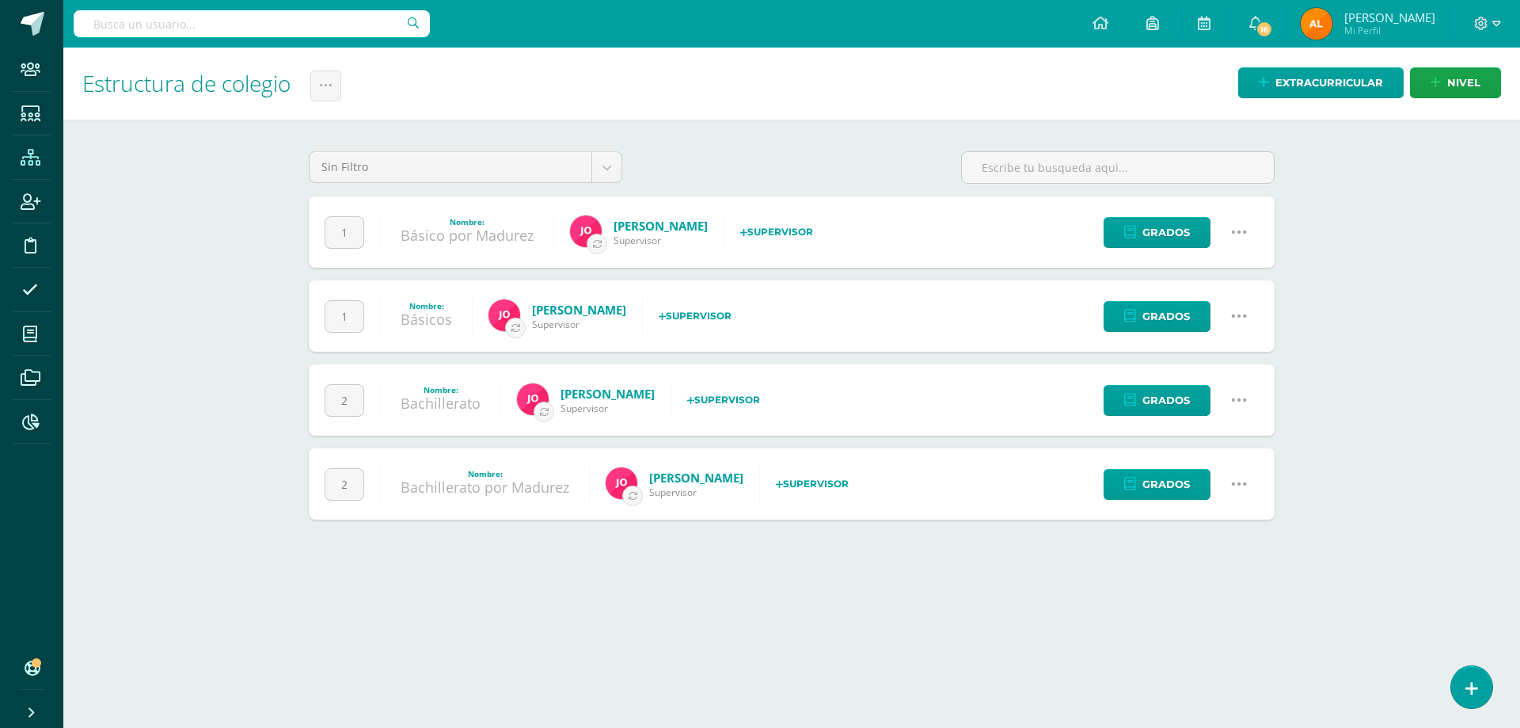
click at [1244, 399] on icon at bounding box center [1239, 399] width 17 height 17
click at [1219, 478] on link "Configuración" at bounding box center [1209, 481] width 140 height 25
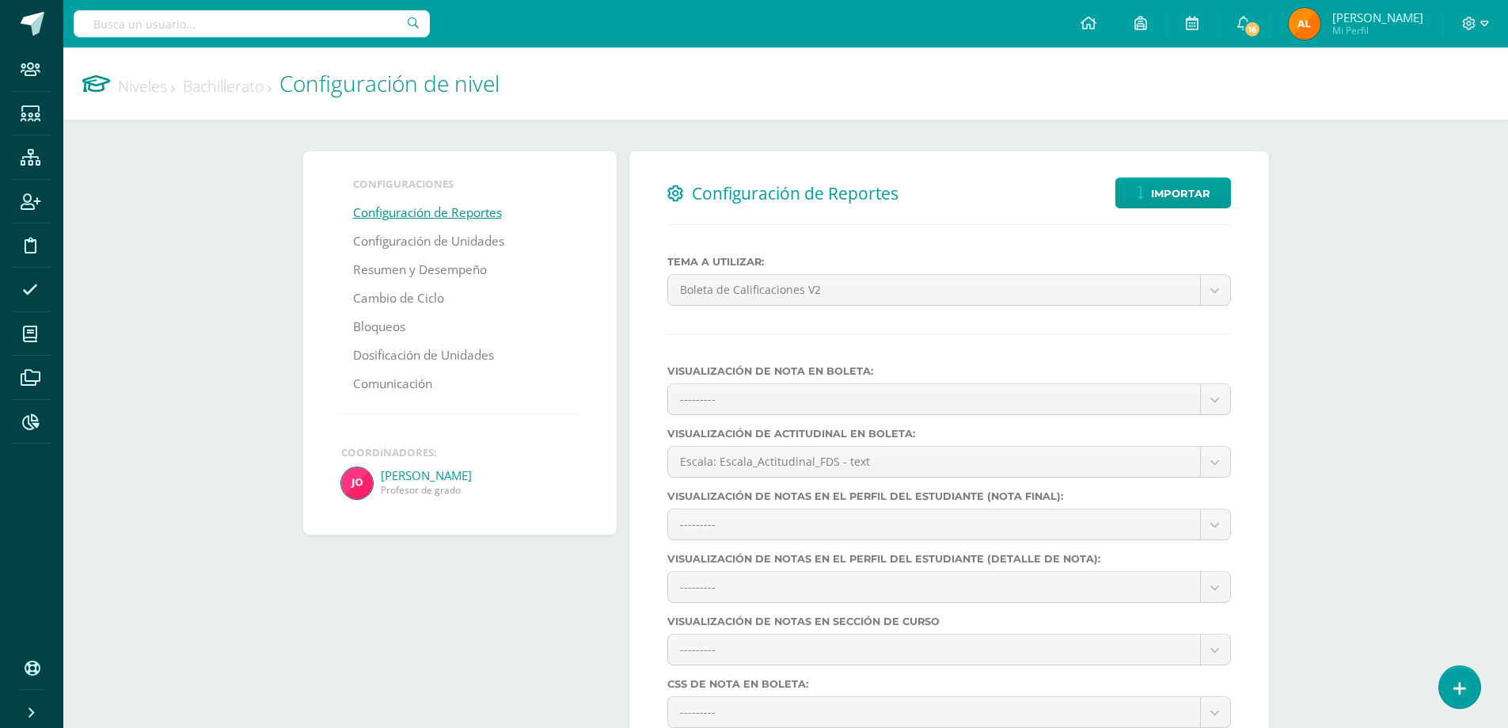
select select
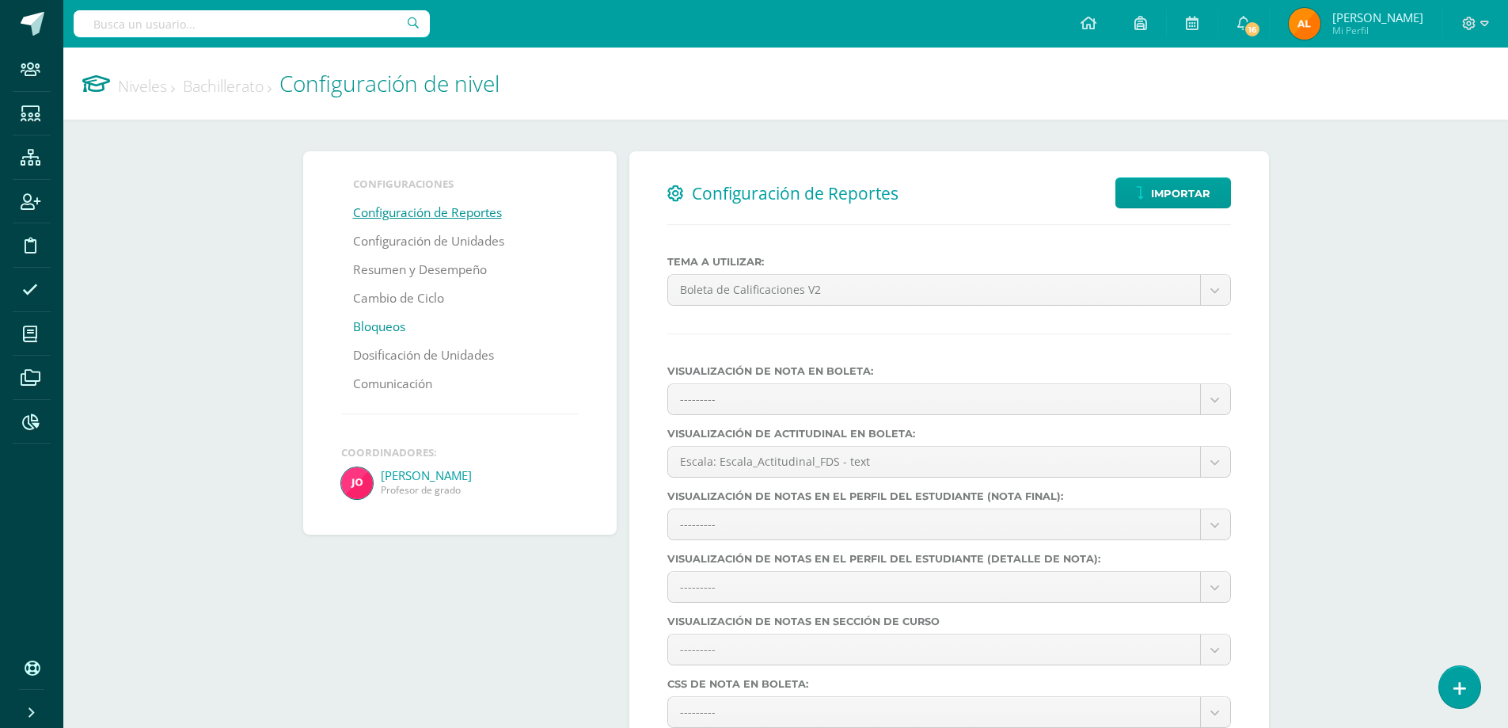
click at [377, 332] on link "Bloqueos" at bounding box center [379, 327] width 52 height 29
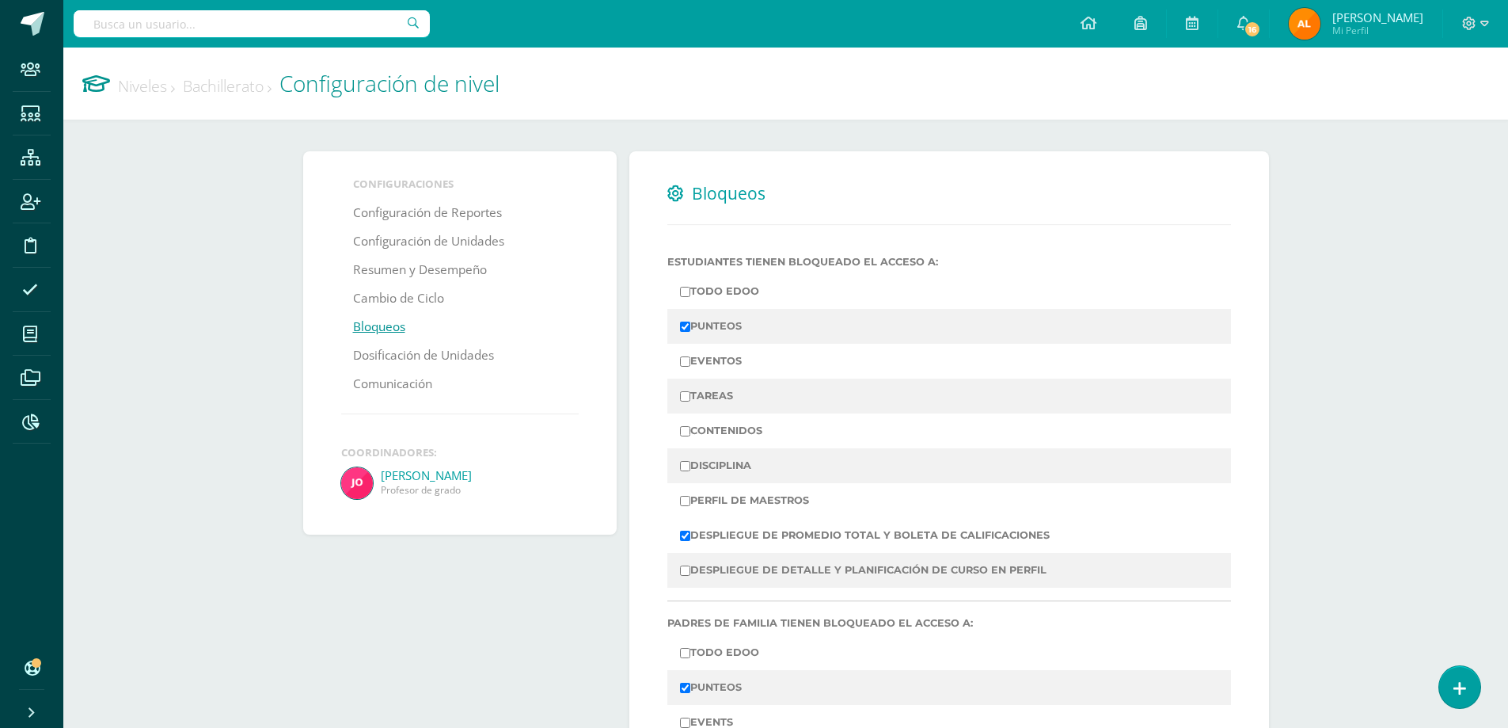
click at [139, 85] on link "Niveles" at bounding box center [146, 85] width 57 height 21
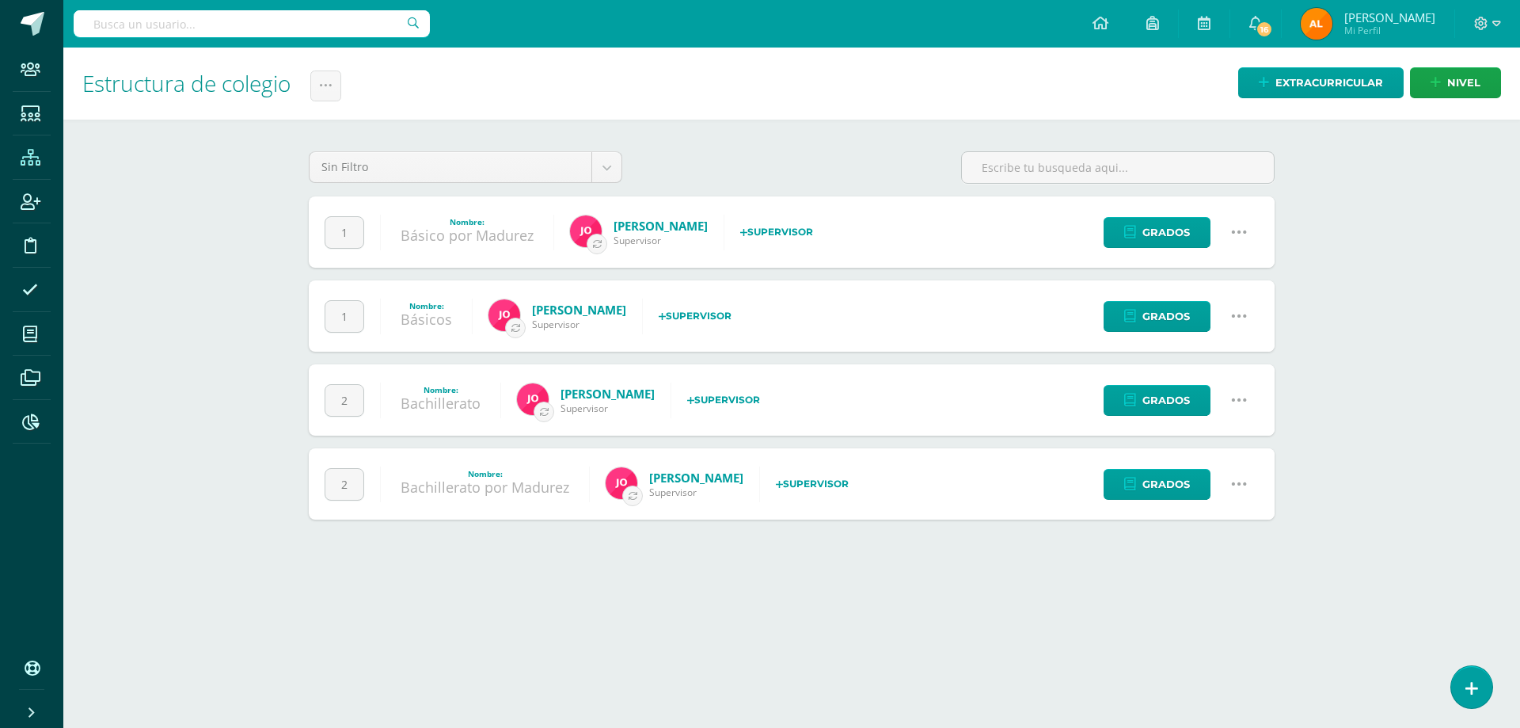
click at [1245, 230] on icon at bounding box center [1239, 231] width 17 height 17
click at [1221, 310] on link "Configuración" at bounding box center [1209, 313] width 140 height 25
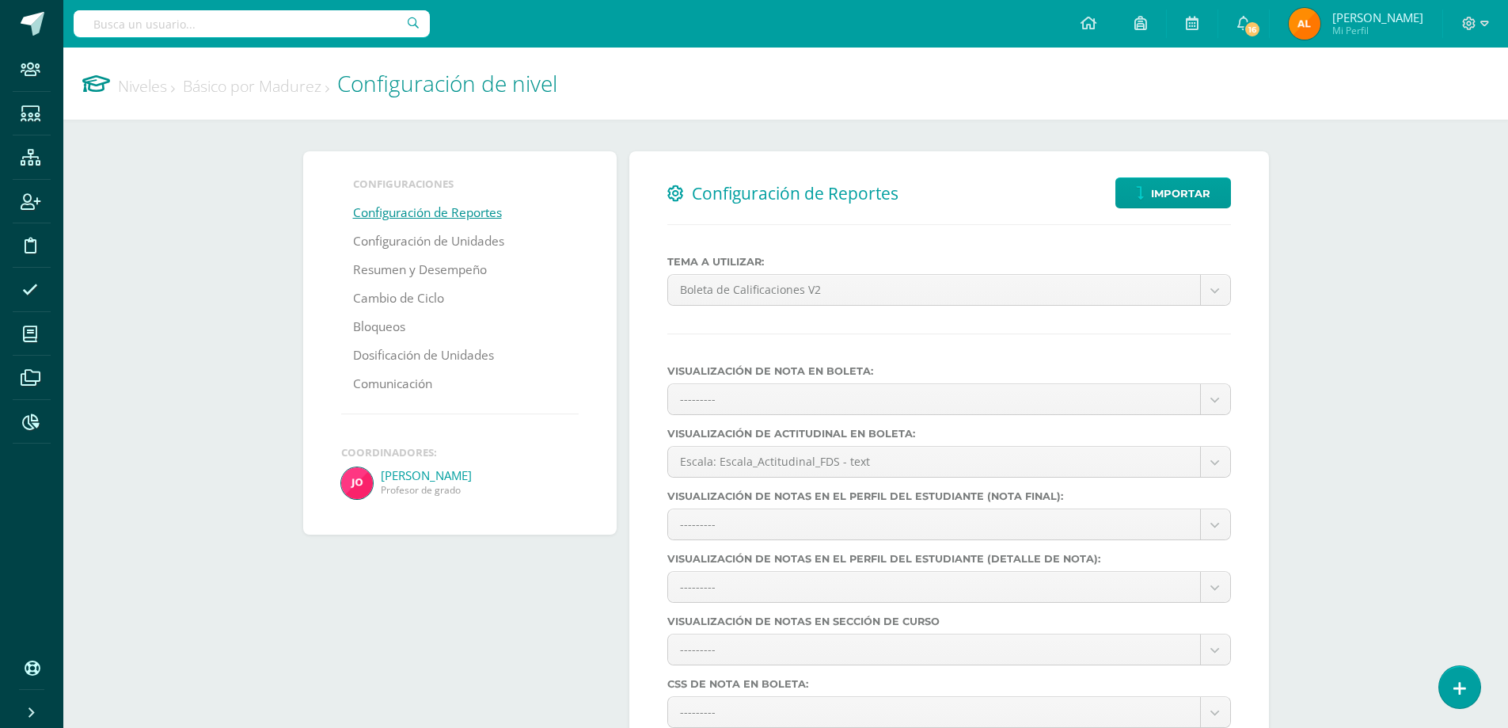
select select
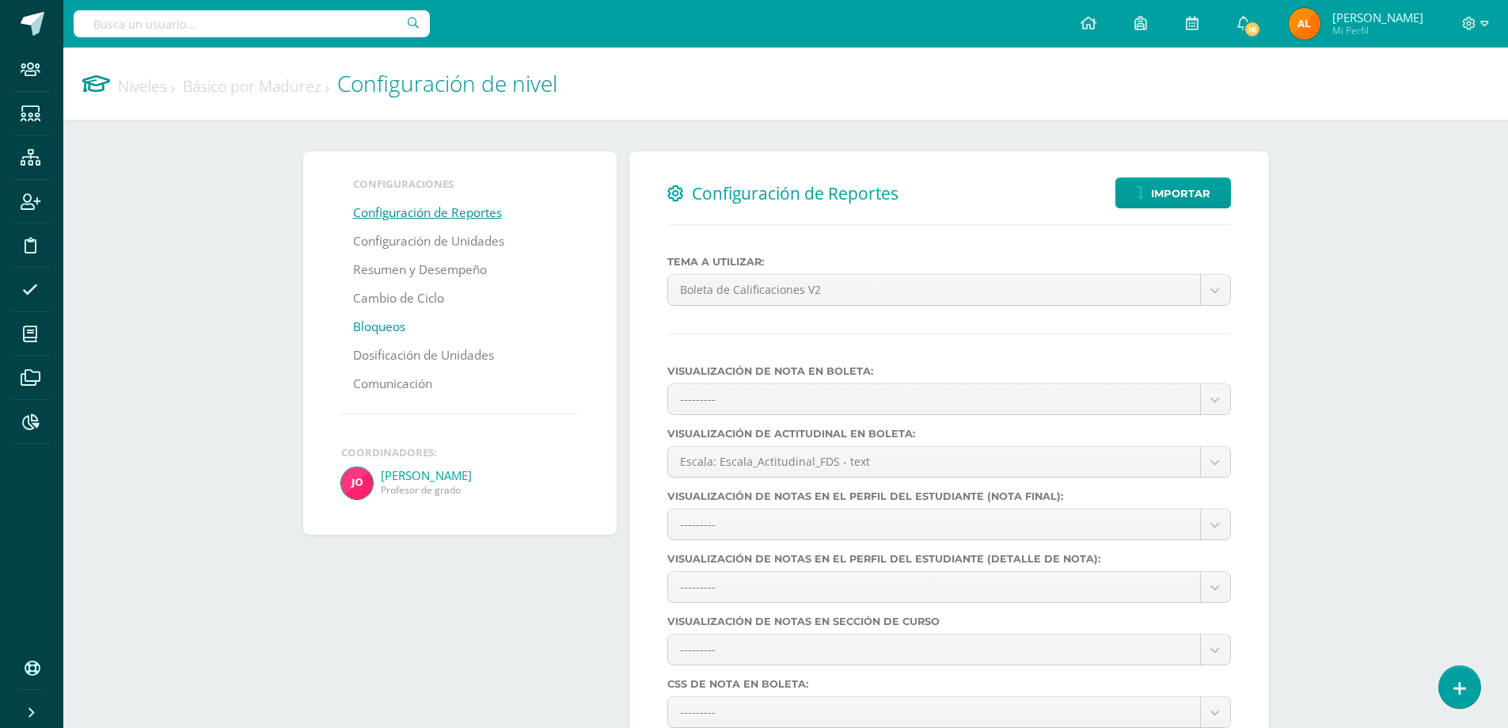
click at [390, 329] on link "Bloqueos" at bounding box center [379, 327] width 52 height 29
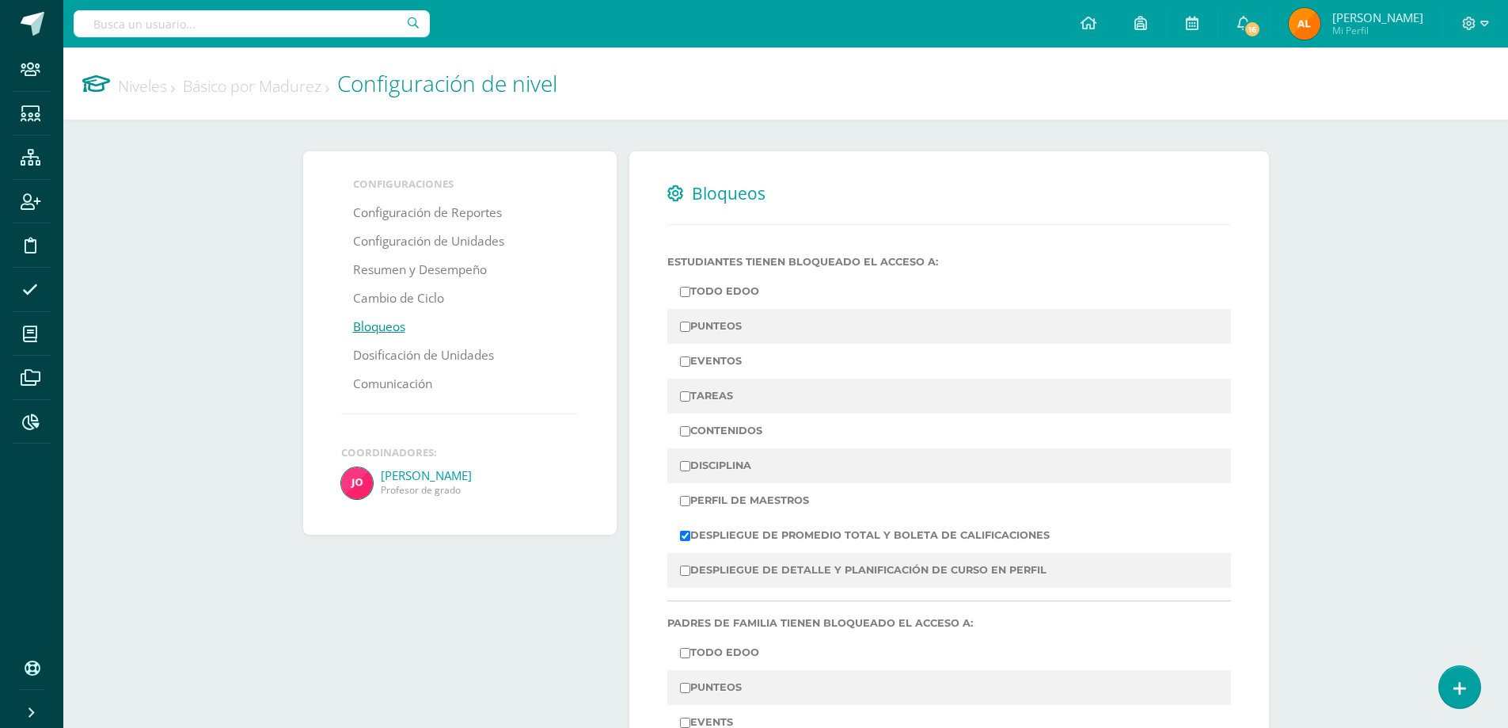
click at [724, 329] on label "PUNTEOS" at bounding box center [949, 326] width 538 height 22
click at [690, 329] on input "PUNTEOS" at bounding box center [685, 326] width 10 height 10
checkbox input "true"
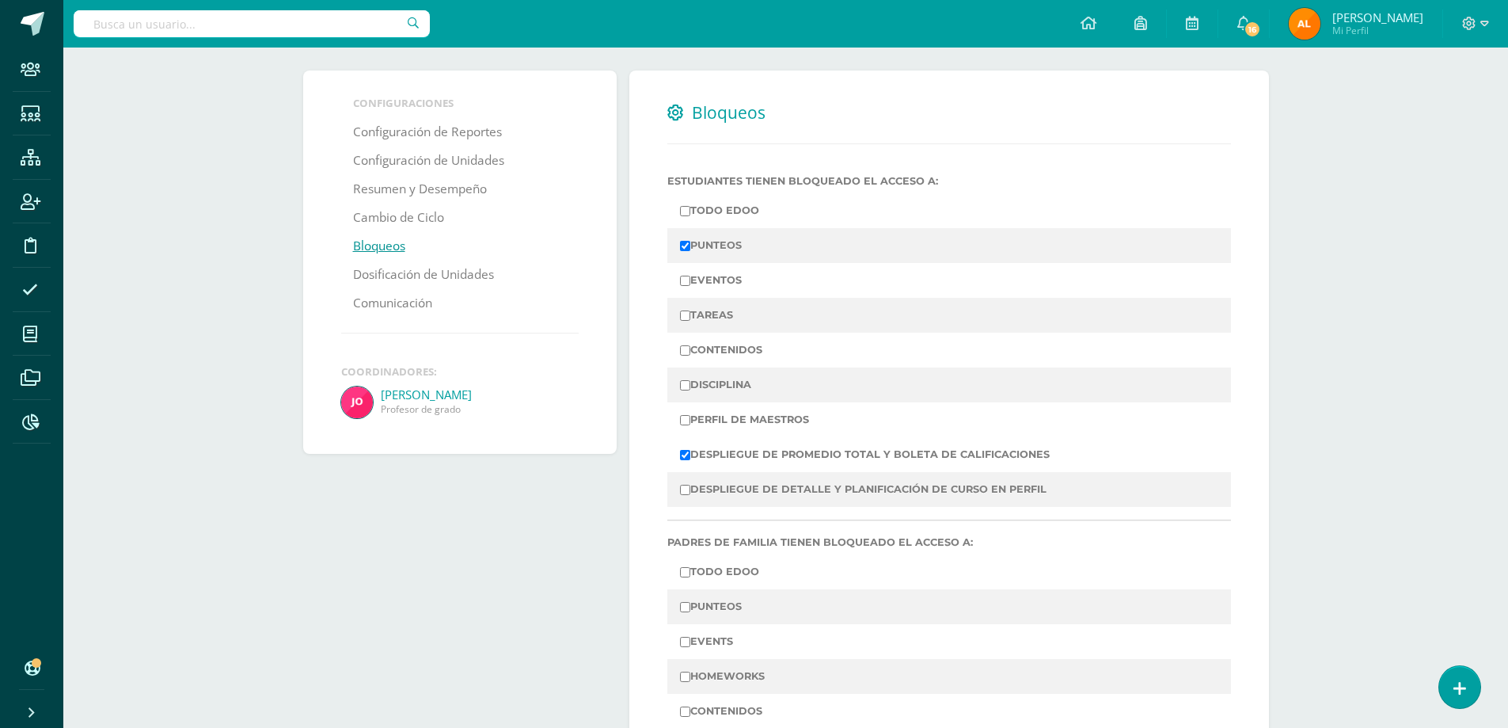
scroll to position [158, 0]
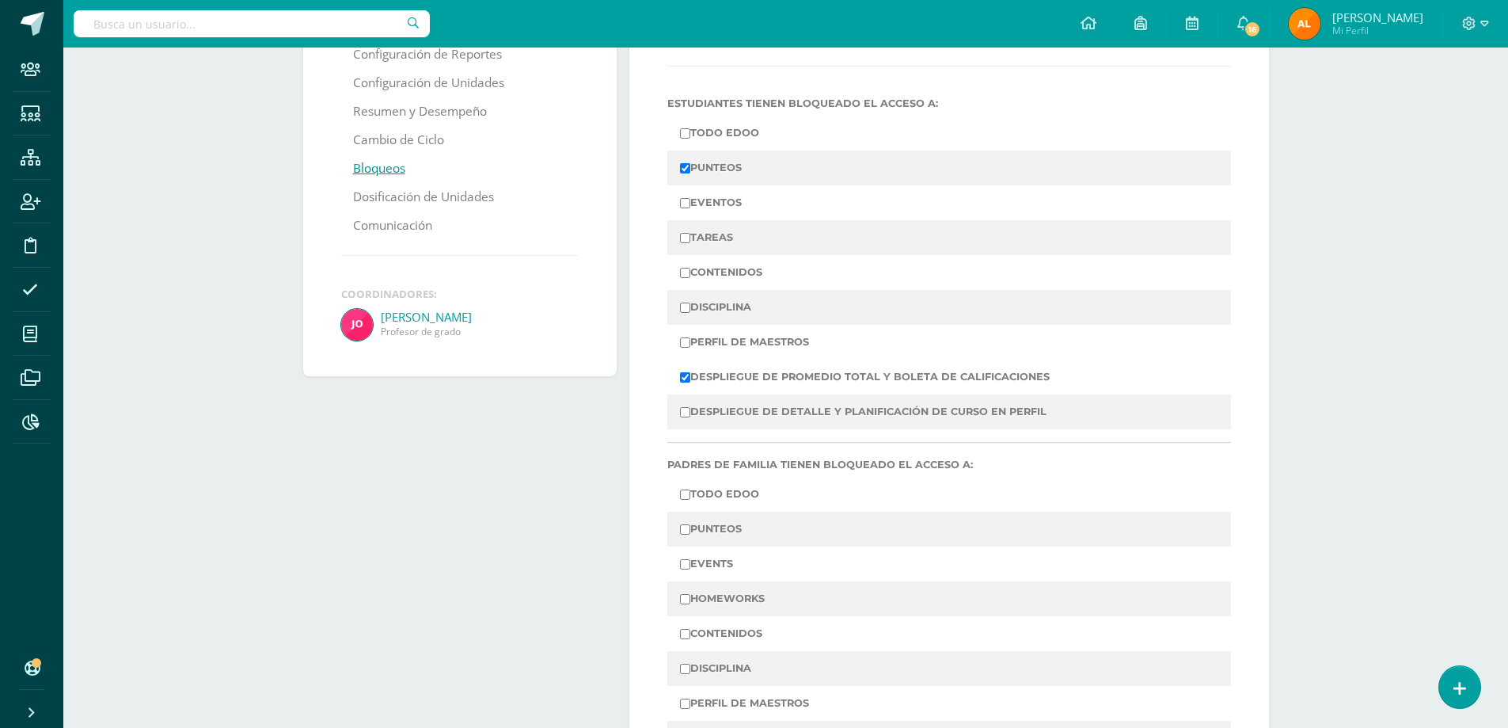
click at [709, 523] on label "PUNTEOS" at bounding box center [949, 529] width 538 height 22
click at [690, 524] on input "PUNTEOS" at bounding box center [685, 529] width 10 height 10
checkbox input "true"
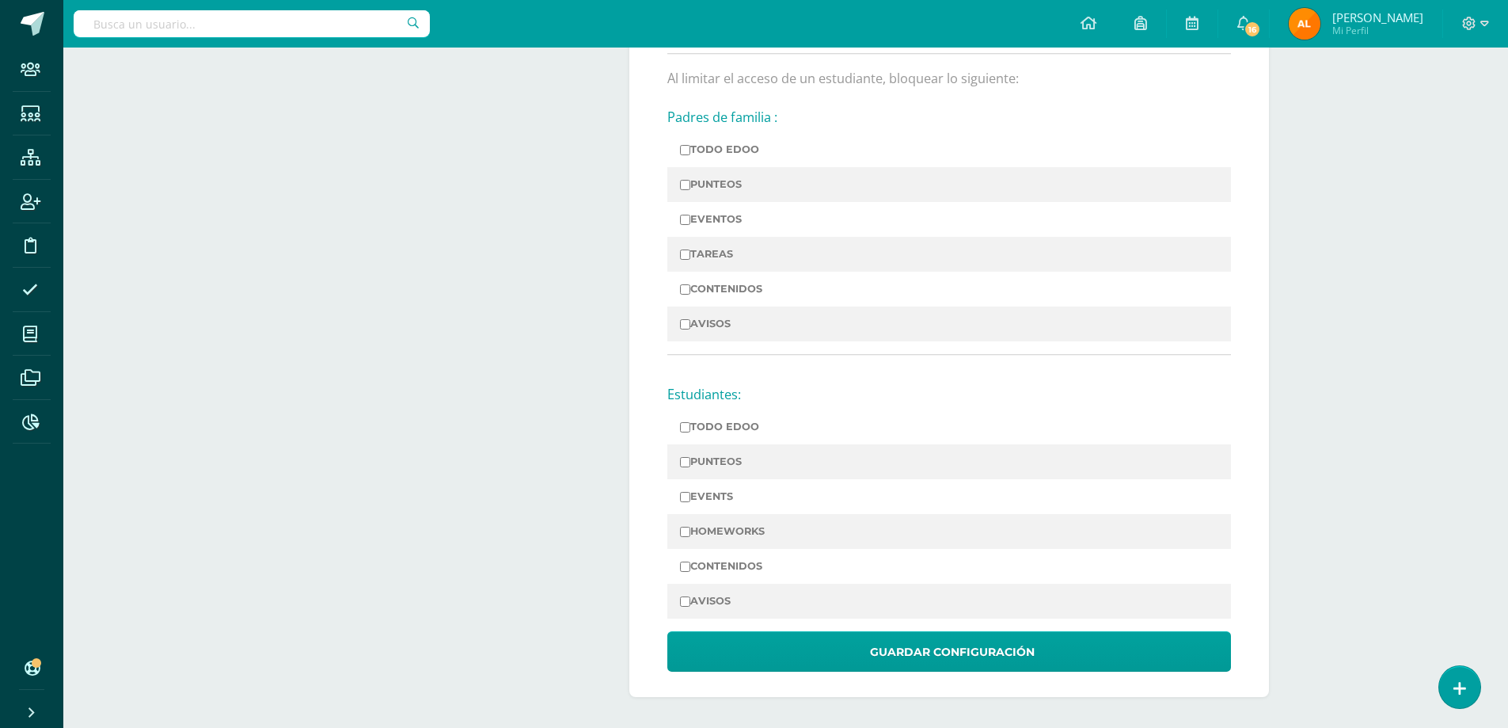
scroll to position [1261, 0]
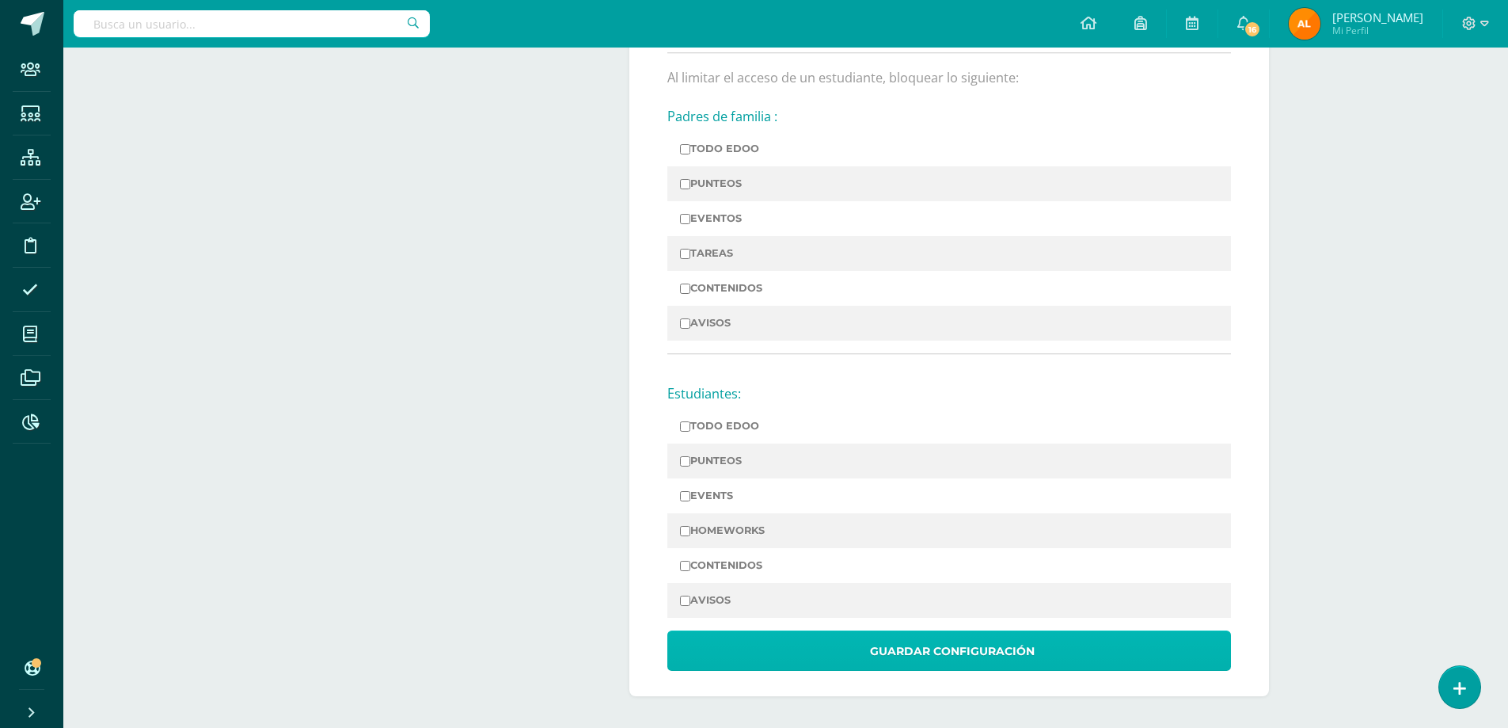
click at [1013, 644] on span "Guardar Configuración" at bounding box center [952, 651] width 165 height 39
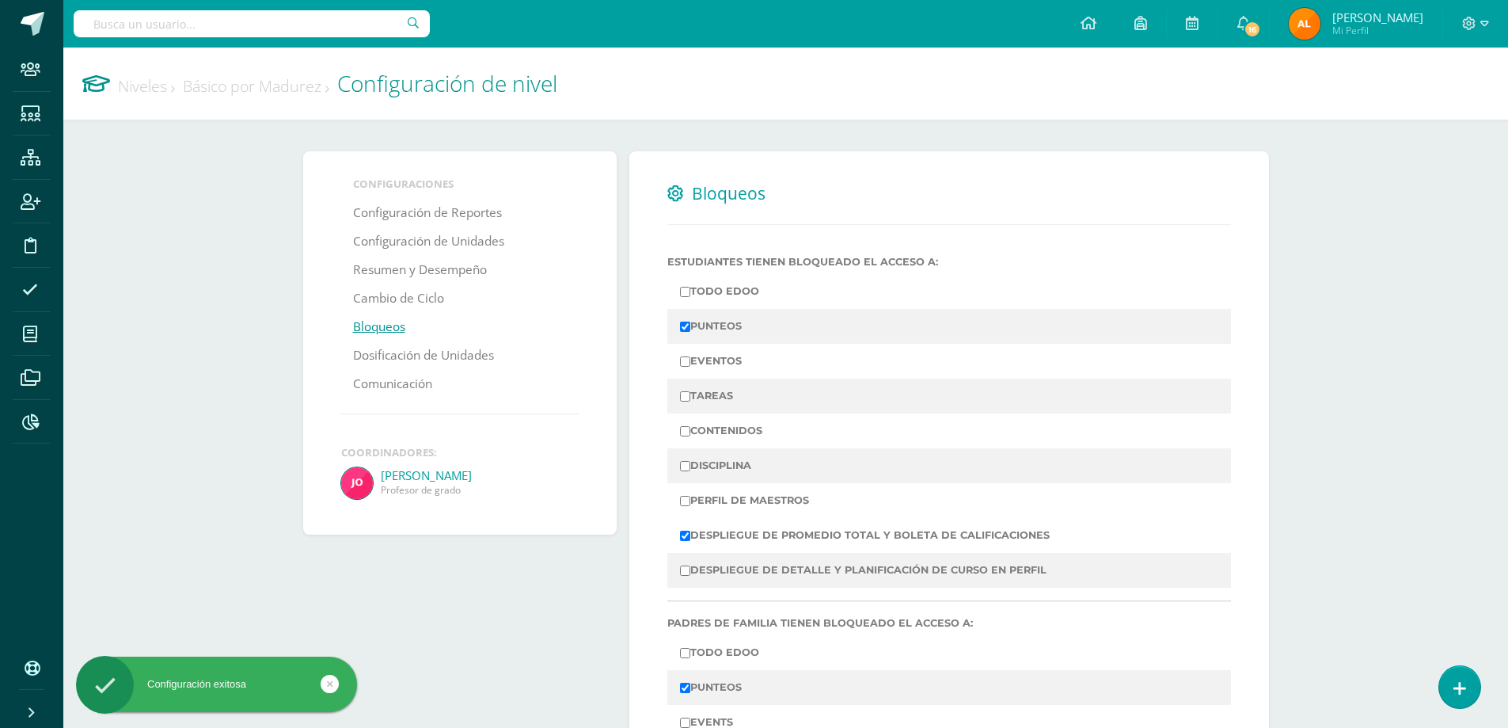
click at [135, 84] on link "Niveles" at bounding box center [146, 85] width 57 height 21
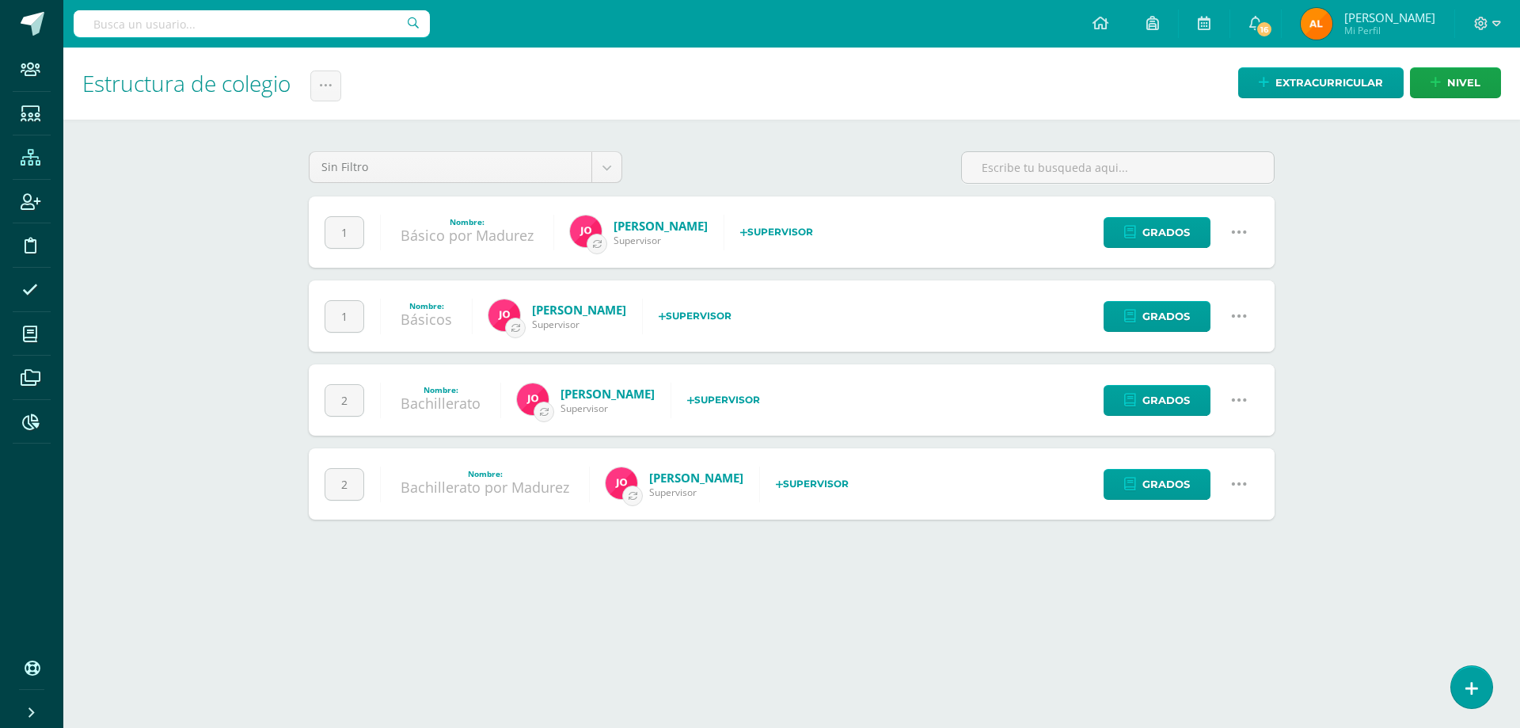
click at [1242, 311] on icon at bounding box center [1239, 315] width 17 height 17
click at [1213, 394] on link "Configuración" at bounding box center [1209, 397] width 140 height 25
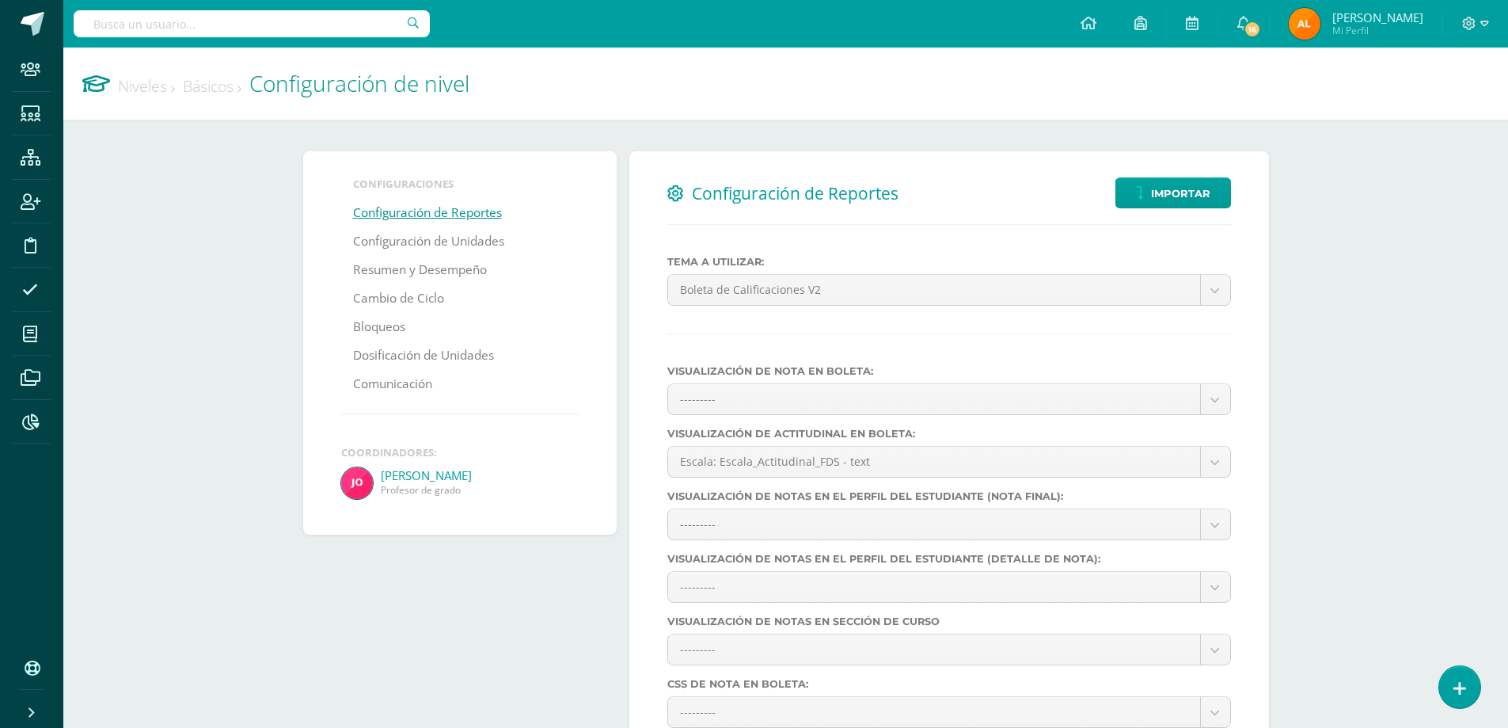
select select
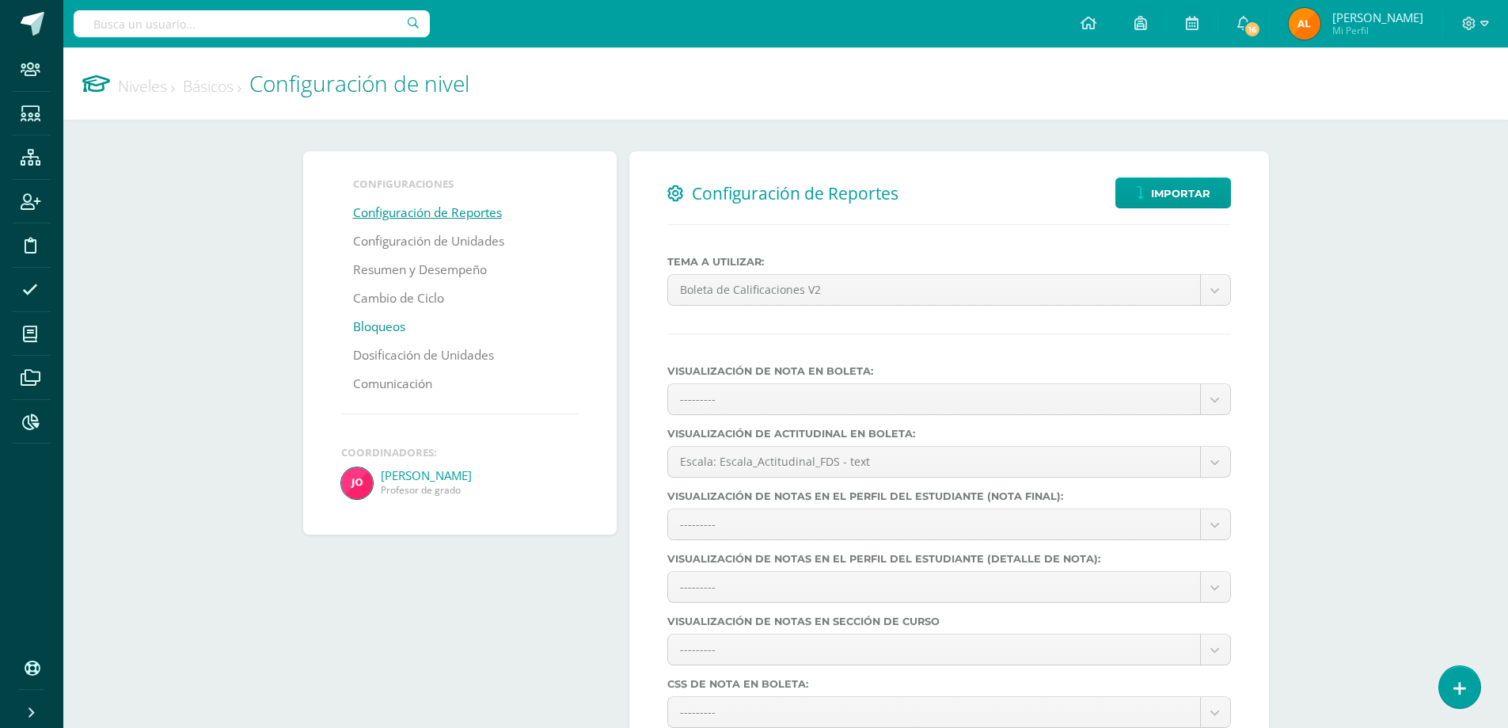
click at [374, 324] on link "Bloqueos" at bounding box center [379, 327] width 52 height 29
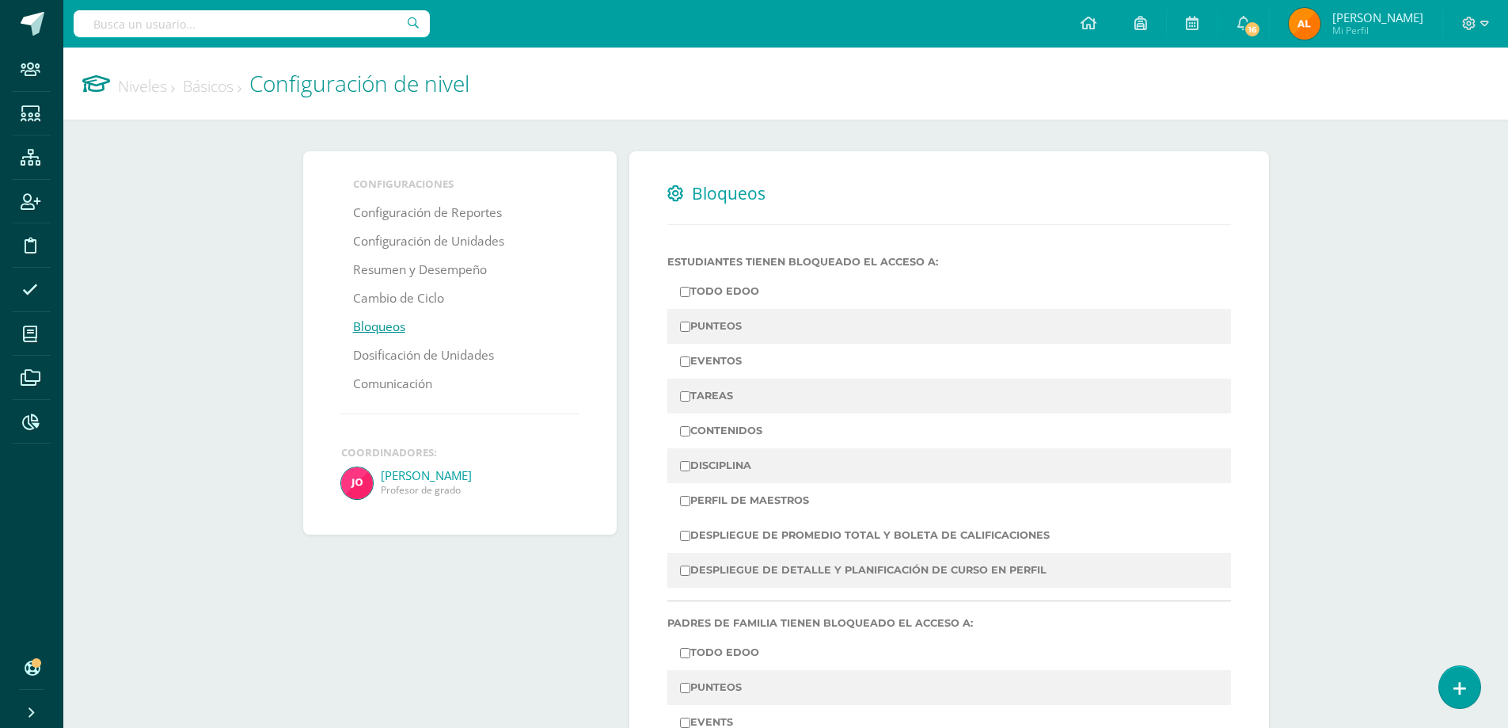
click at [723, 332] on label "PUNTEOS" at bounding box center [949, 326] width 538 height 22
click at [690, 332] on input "PUNTEOS" at bounding box center [685, 326] width 10 height 10
checkbox input "true"
click at [894, 525] on label "DESPLIEGUE DE PROMEDIO TOTAL Y BOLETA DE CALIFICACIONES" at bounding box center [949, 535] width 538 height 22
click at [690, 531] on input "DESPLIEGUE DE PROMEDIO TOTAL Y BOLETA DE CALIFICACIONES" at bounding box center [685, 536] width 10 height 10
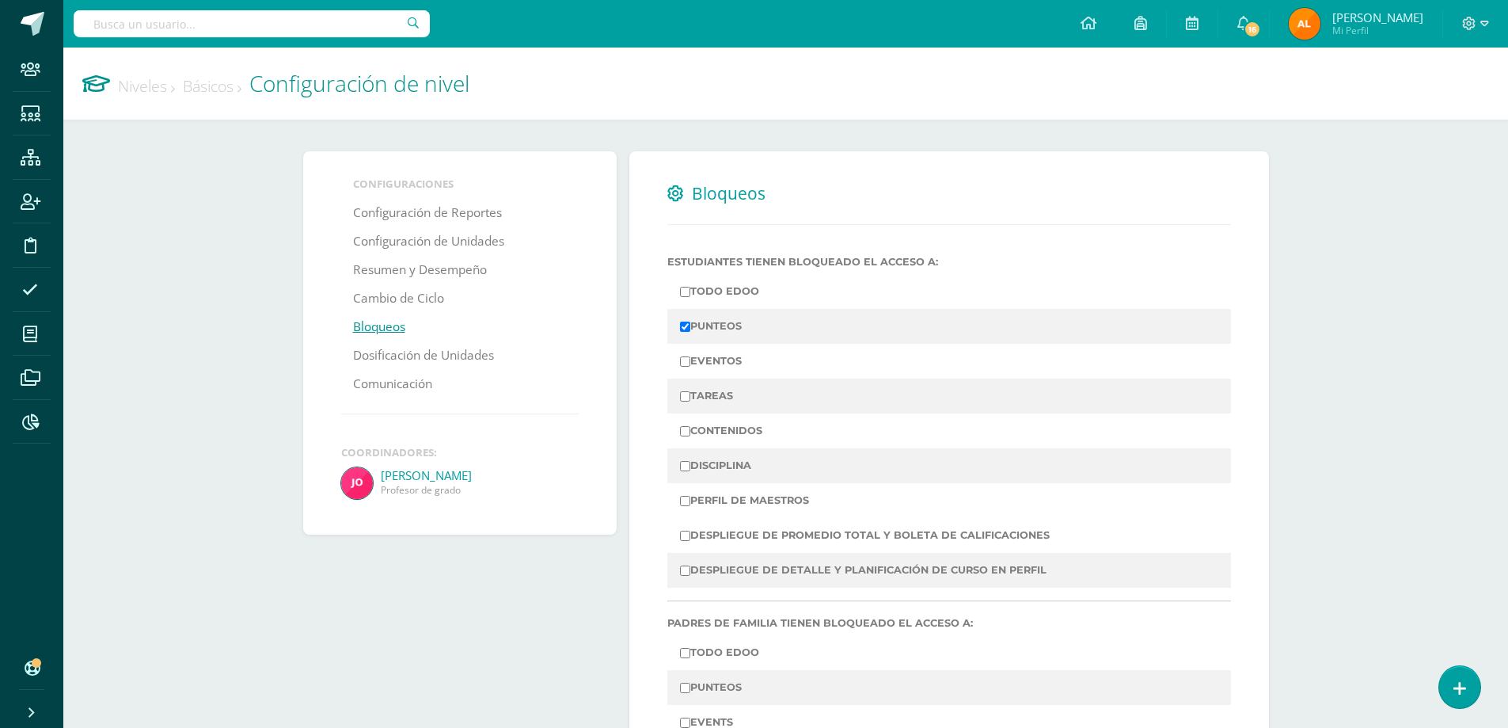
checkbox input "true"
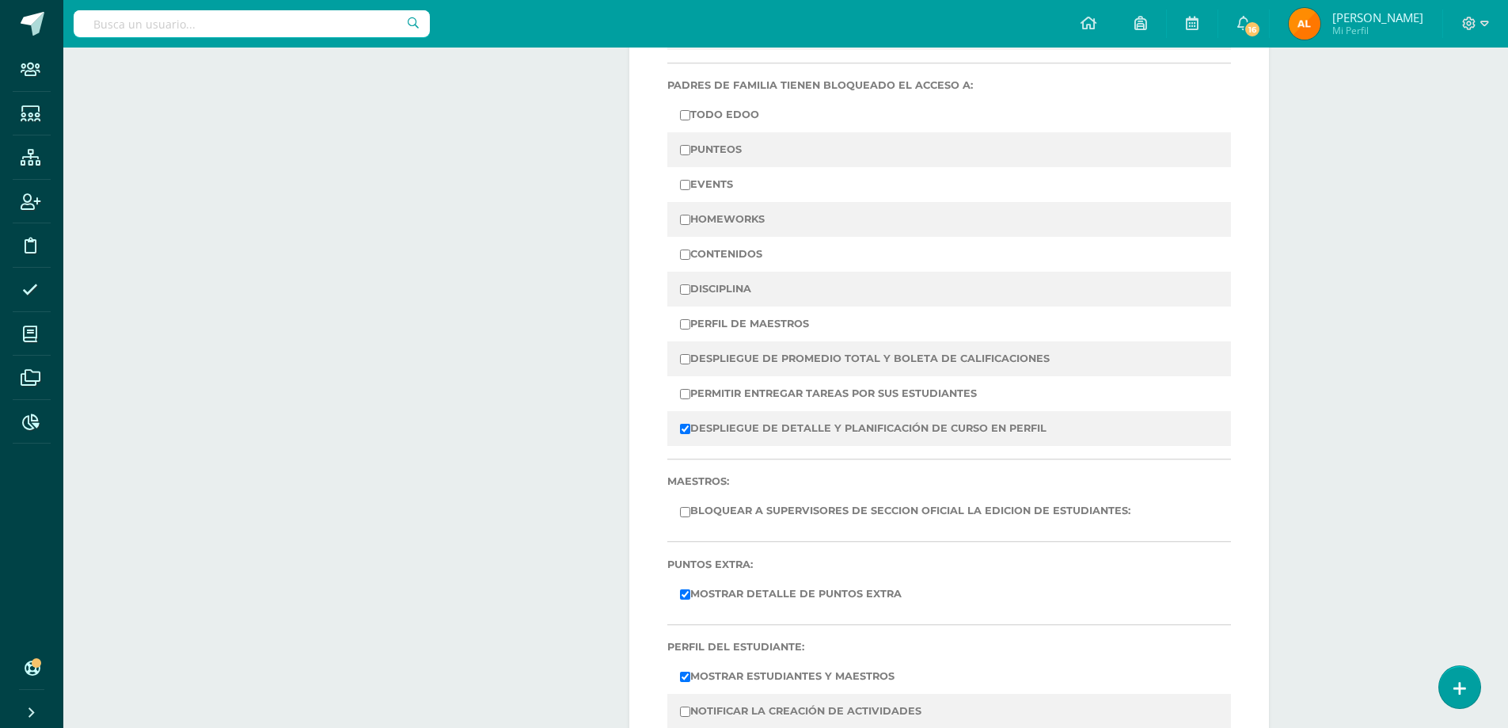
scroll to position [238, 0]
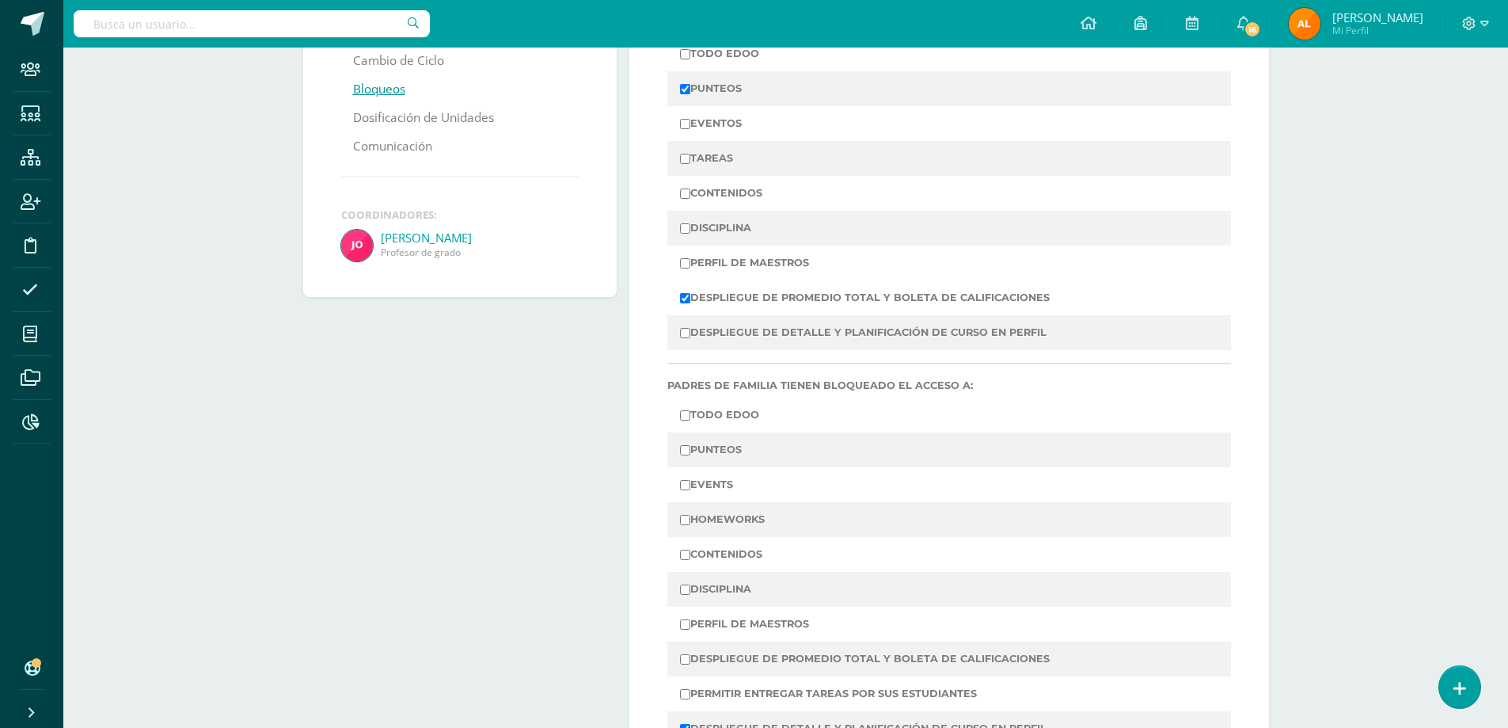
click at [719, 441] on label "PUNTEOS" at bounding box center [949, 450] width 538 height 22
click at [690, 445] on input "PUNTEOS" at bounding box center [685, 450] width 10 height 10
checkbox input "true"
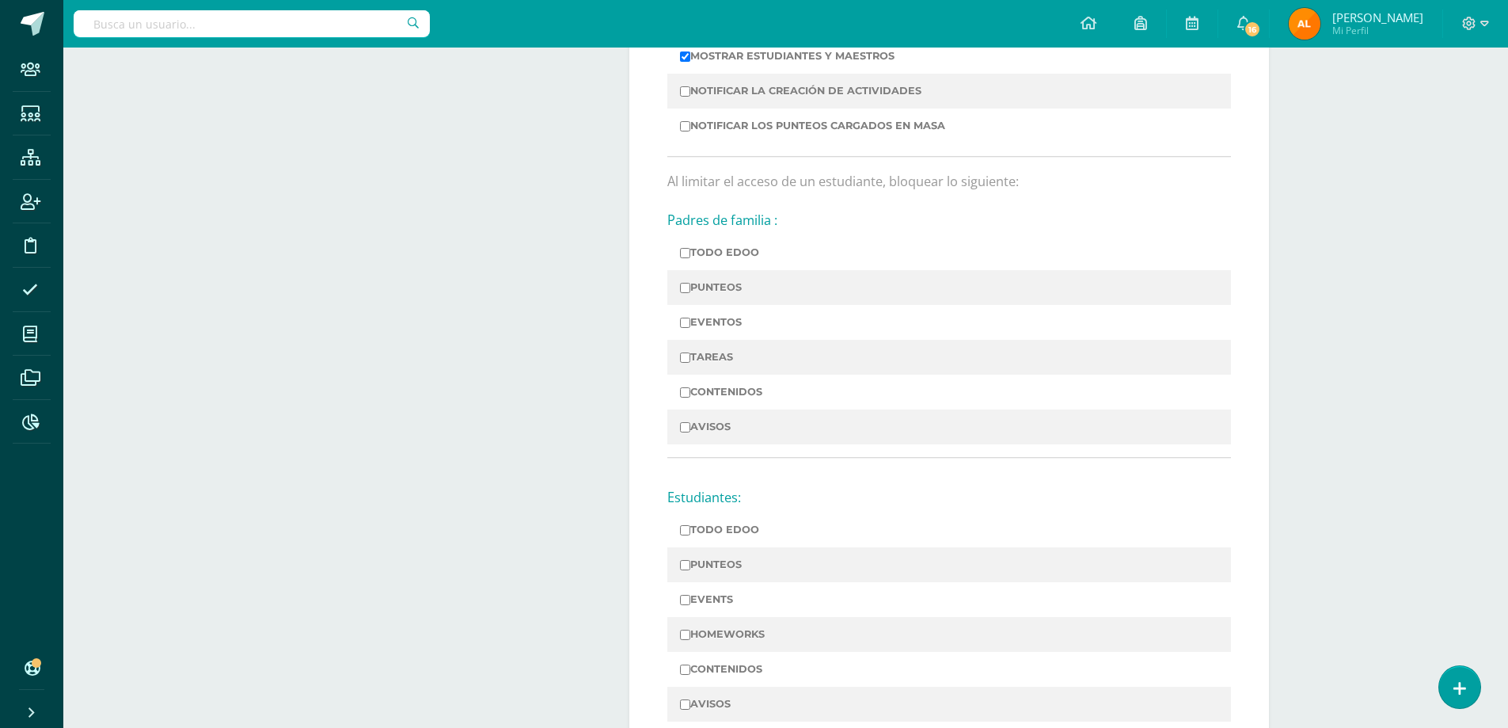
scroll to position [1261, 0]
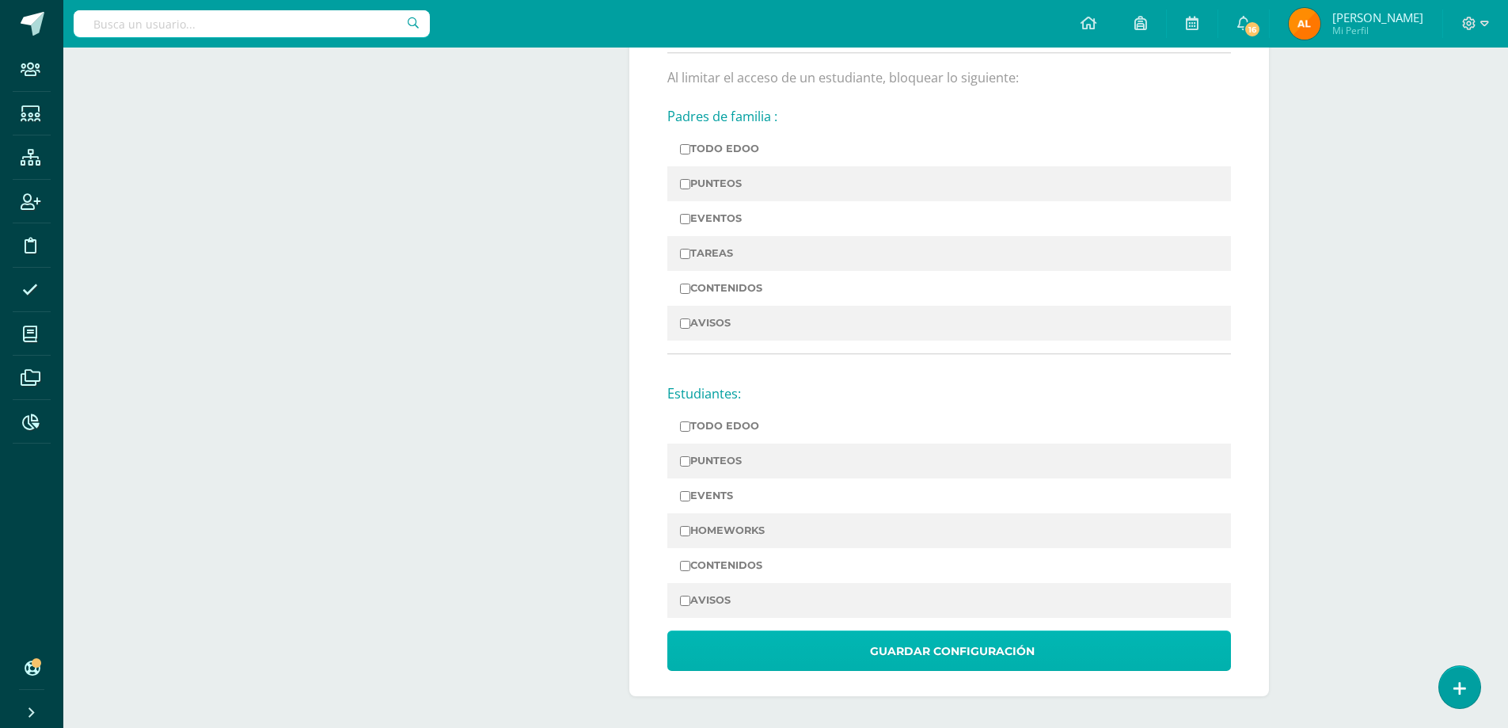
click at [957, 644] on span "Guardar Configuración" at bounding box center [952, 651] width 165 height 39
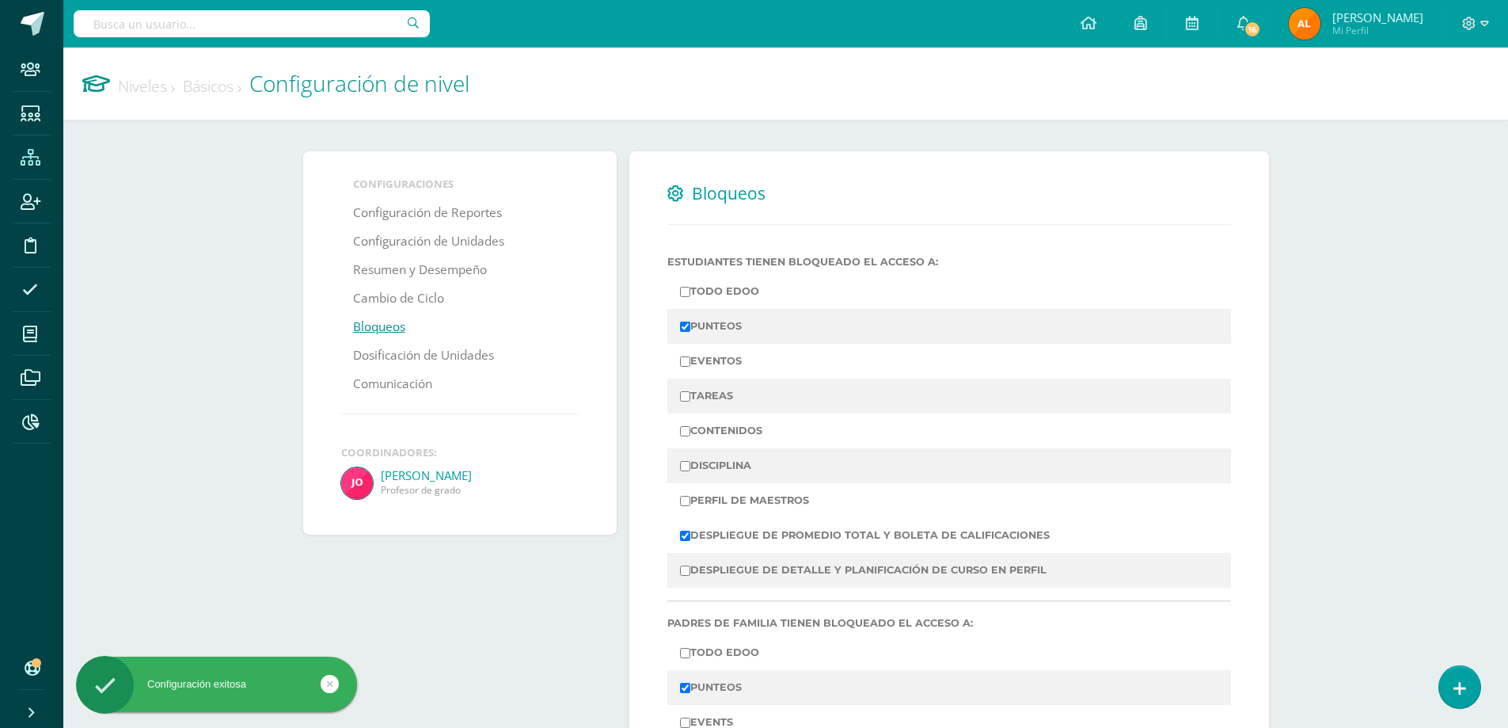
click at [36, 165] on icon at bounding box center [31, 158] width 20 height 16
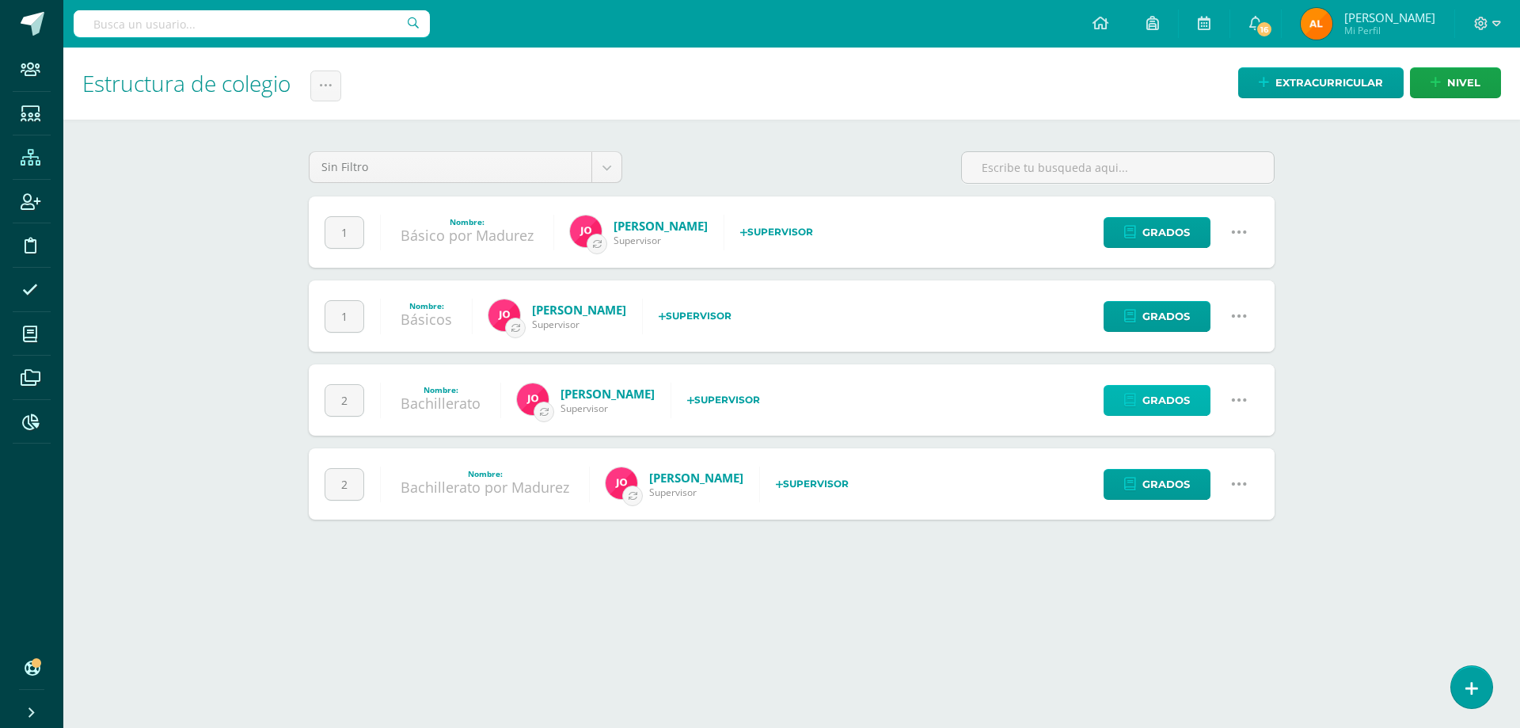
click at [1181, 409] on span "Grados" at bounding box center [1167, 400] width 48 height 29
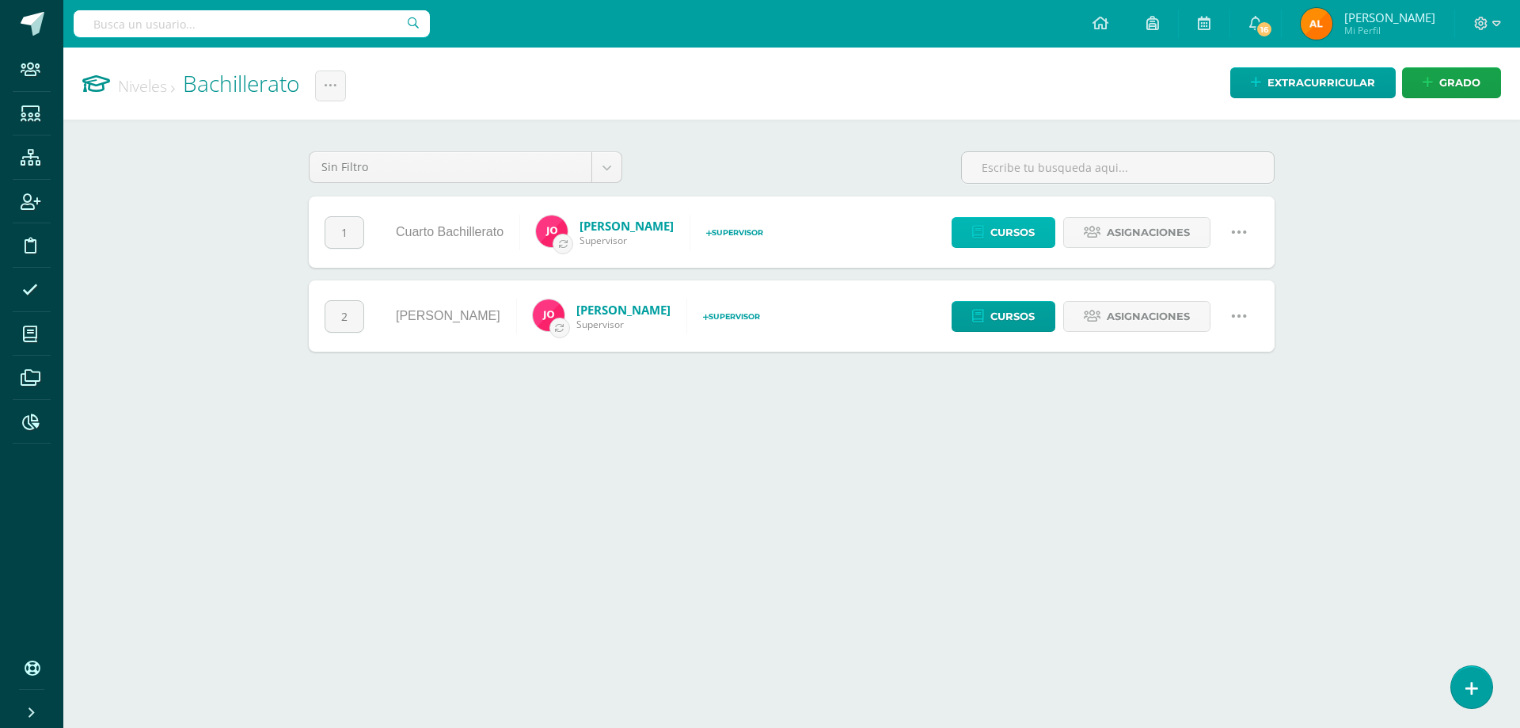
click at [1023, 234] on span "Cursos" at bounding box center [1013, 232] width 44 height 29
click at [1024, 318] on span "Cursos" at bounding box center [1013, 316] width 44 height 29
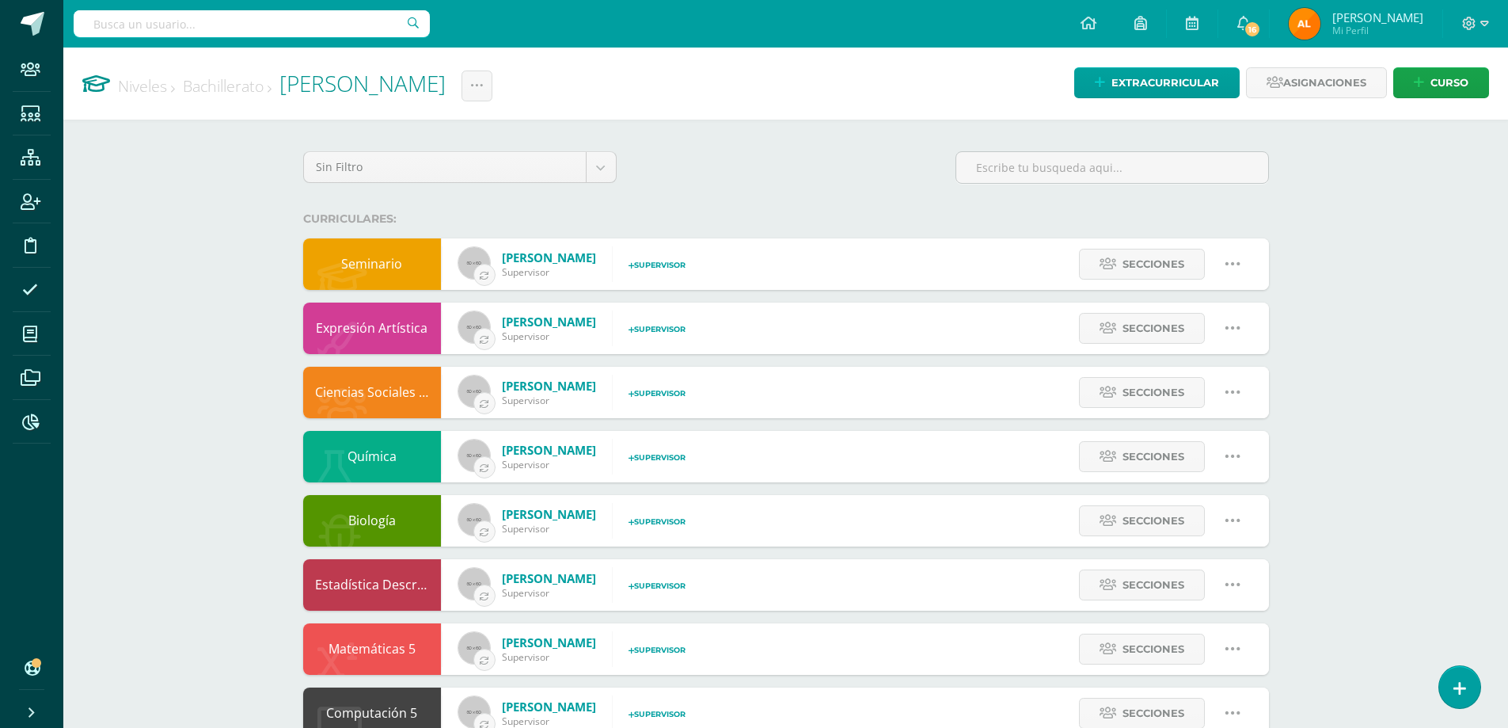
click at [1236, 268] on icon at bounding box center [1232, 263] width 17 height 17
click at [1215, 345] on link "Configuración" at bounding box center [1202, 345] width 124 height 25
click at [1240, 329] on icon at bounding box center [1232, 327] width 17 height 17
click at [1206, 388] on link "Editar" at bounding box center [1202, 384] width 124 height 25
type input "Expresión Artística"
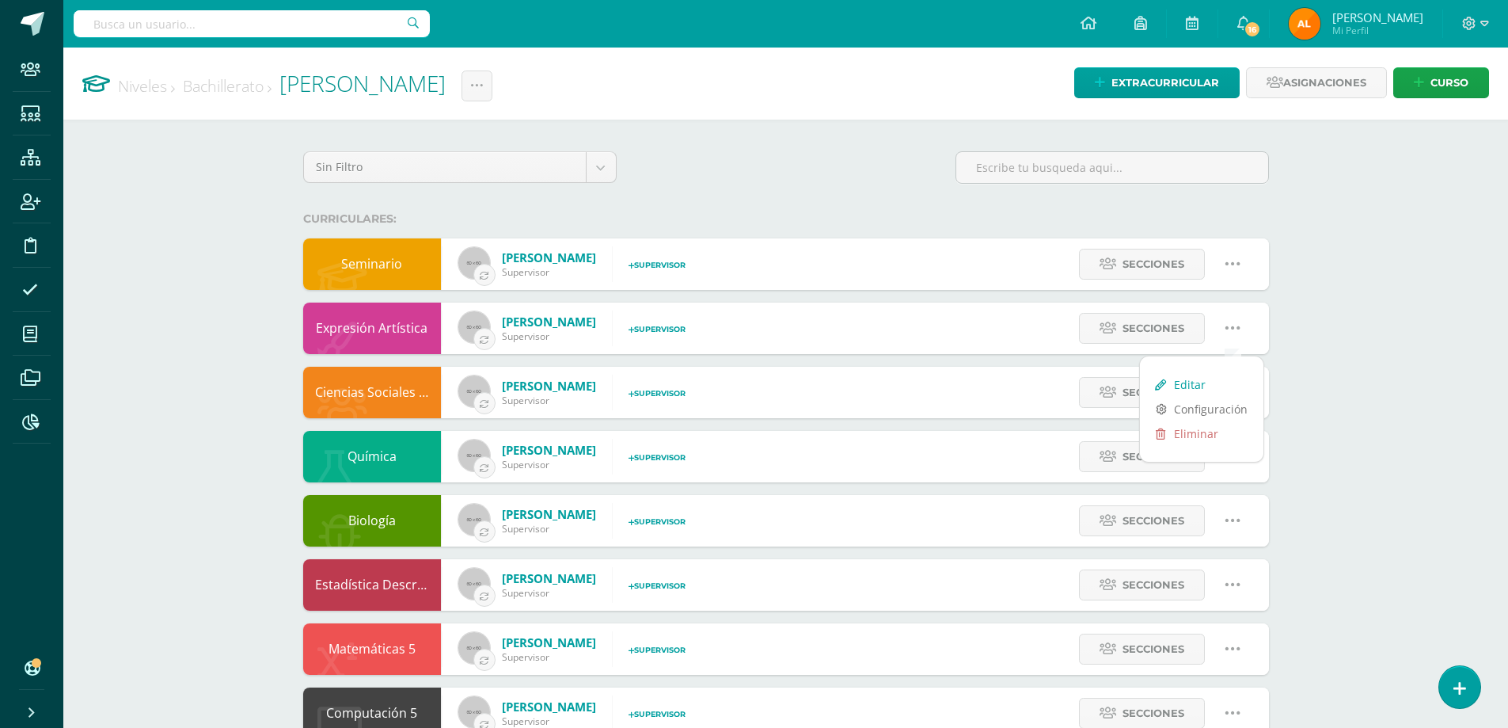
type input "None"
type input "Expresión Artística"
type input "None"
checkbox input "true"
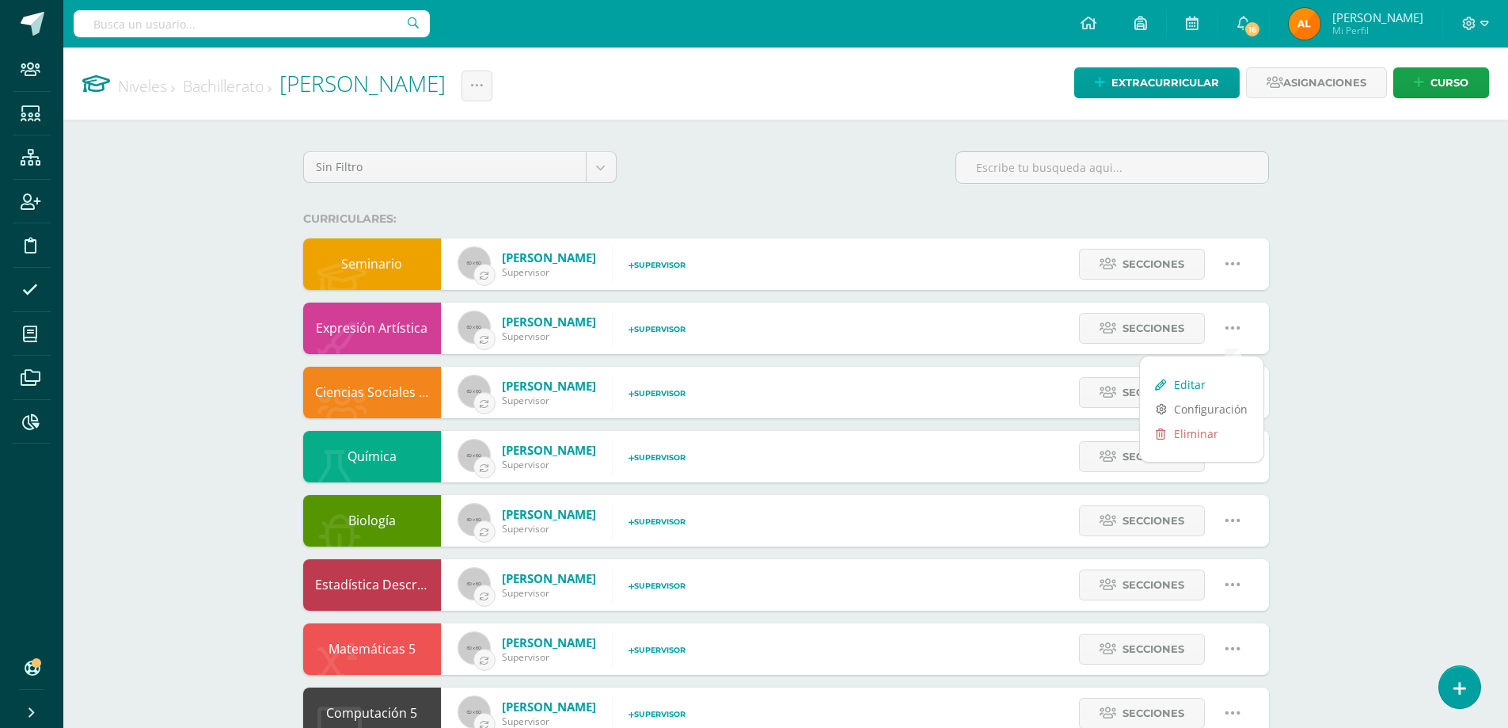
select select "4"
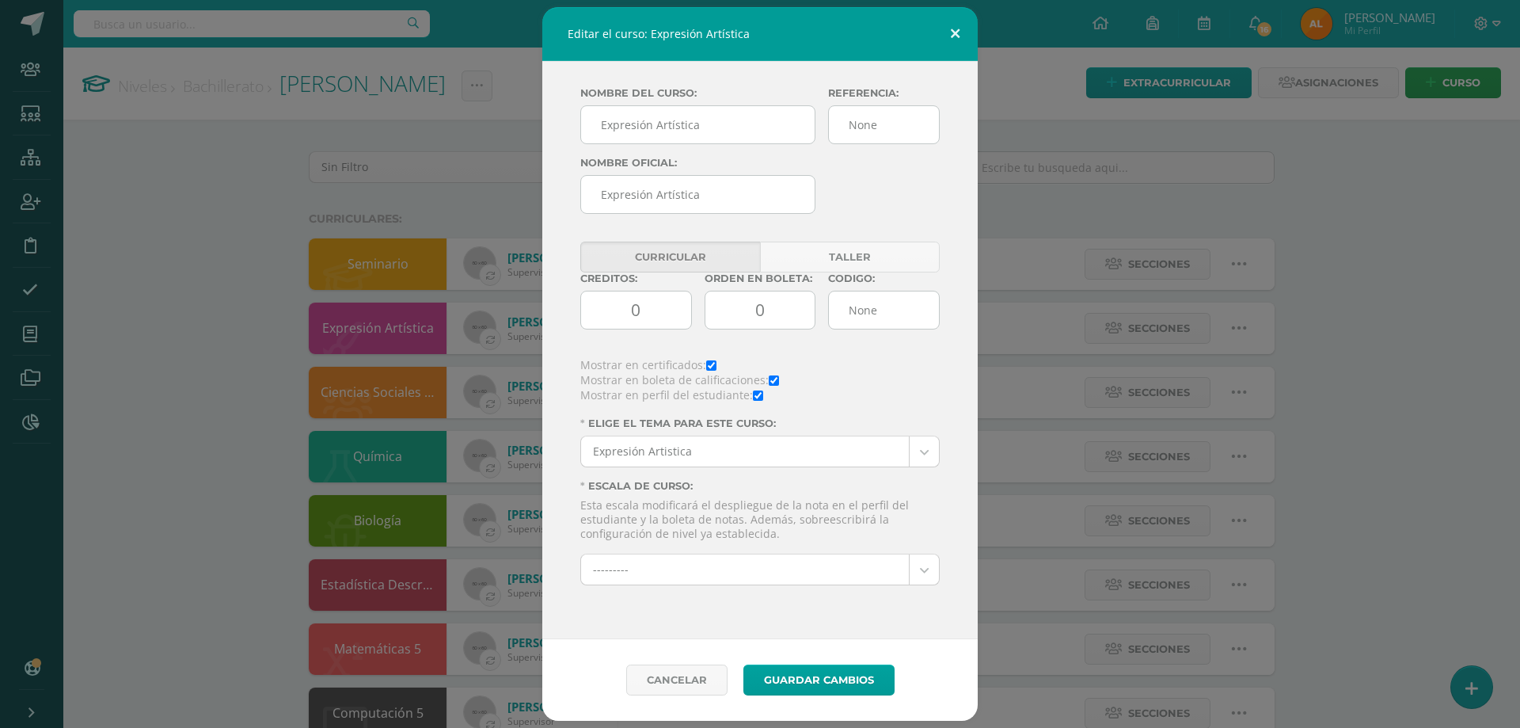
click at [960, 29] on button at bounding box center [955, 34] width 45 height 54
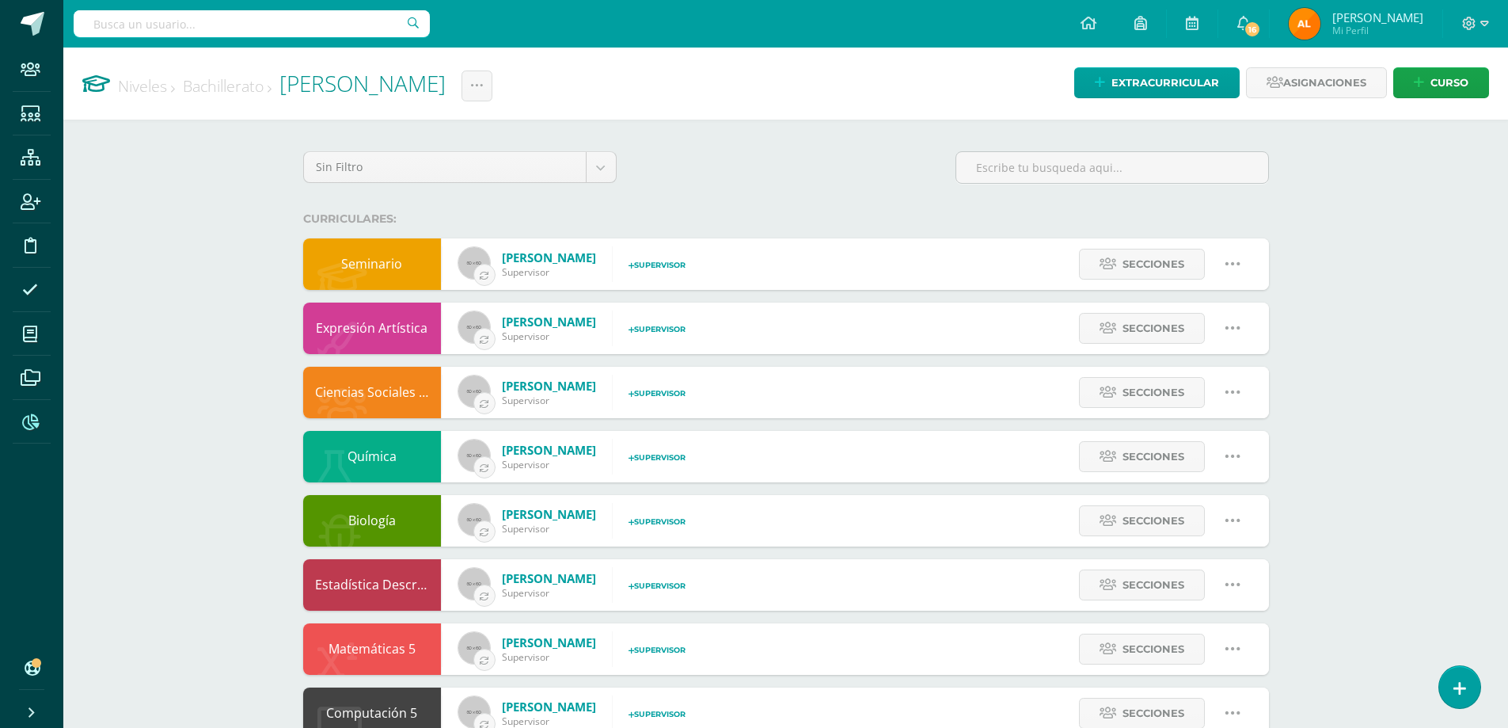
click at [35, 430] on span at bounding box center [31, 422] width 36 height 36
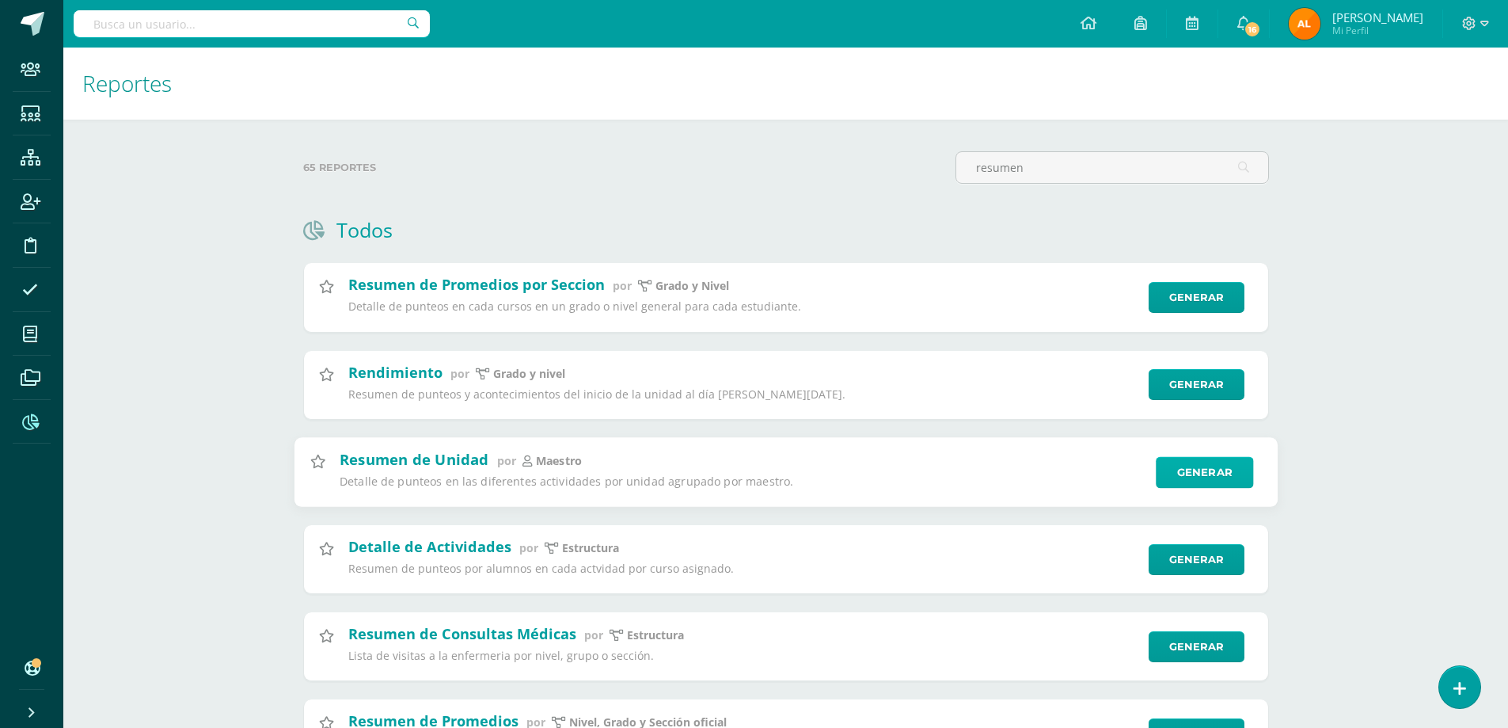
type input "resumen"
click at [1222, 477] on link "Generar" at bounding box center [1204, 472] width 97 height 32
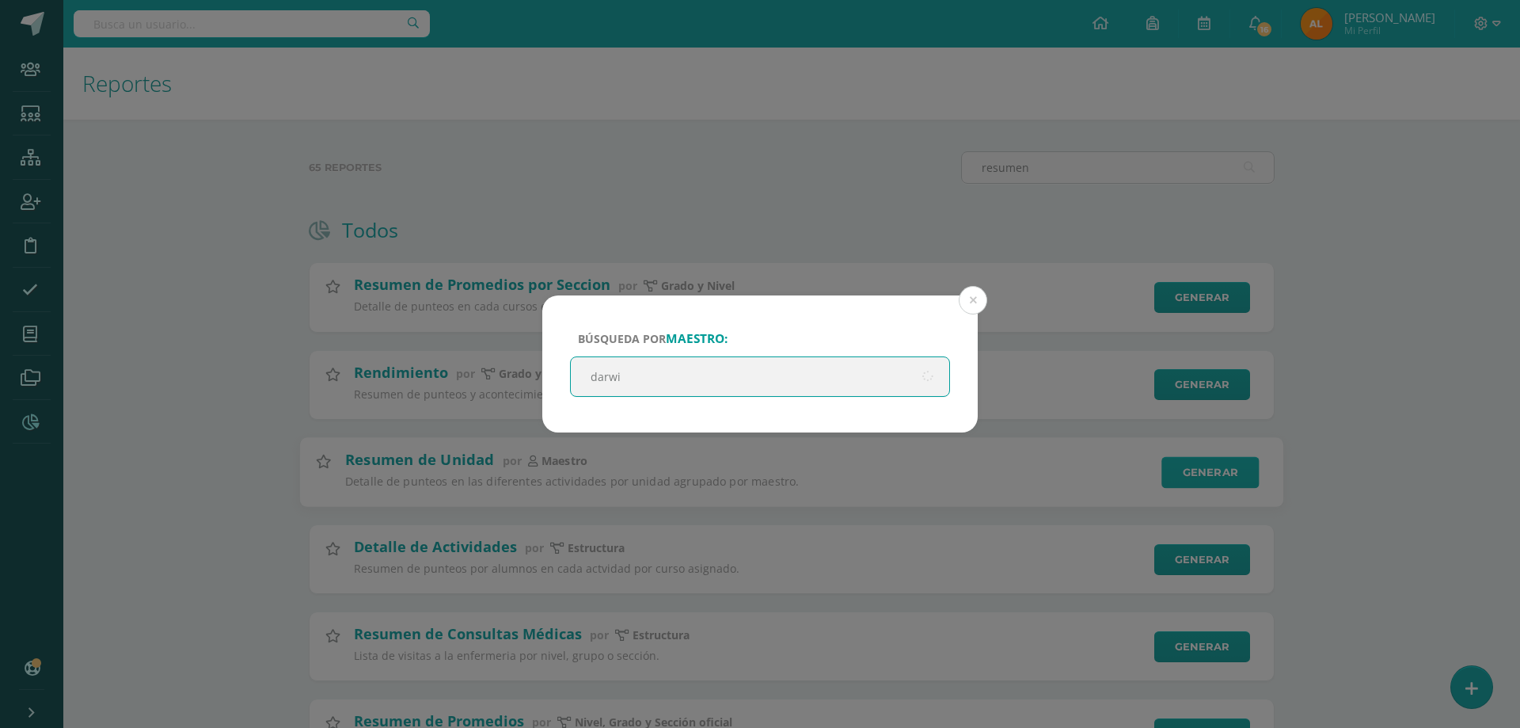
type input "darwin"
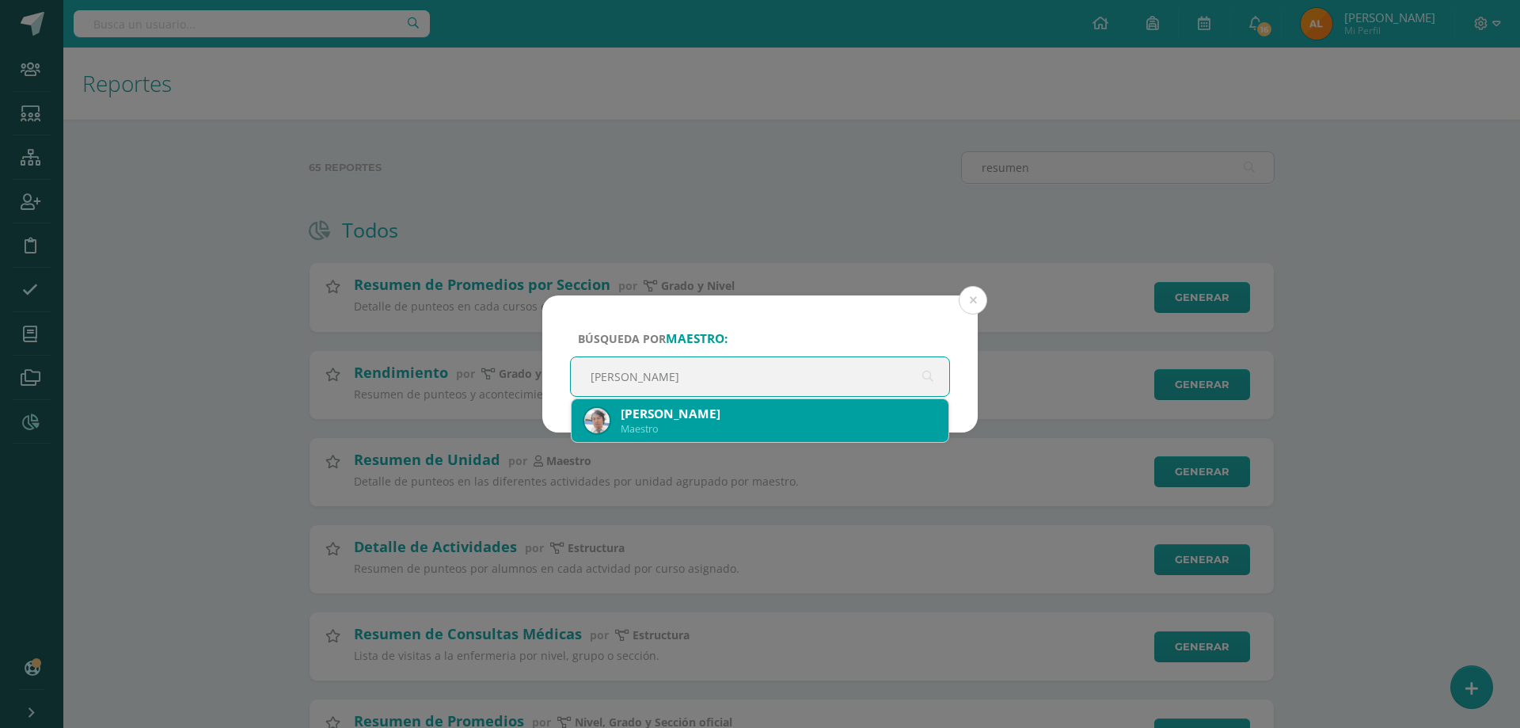
click at [760, 413] on div "Darwin Reyes" at bounding box center [778, 413] width 315 height 17
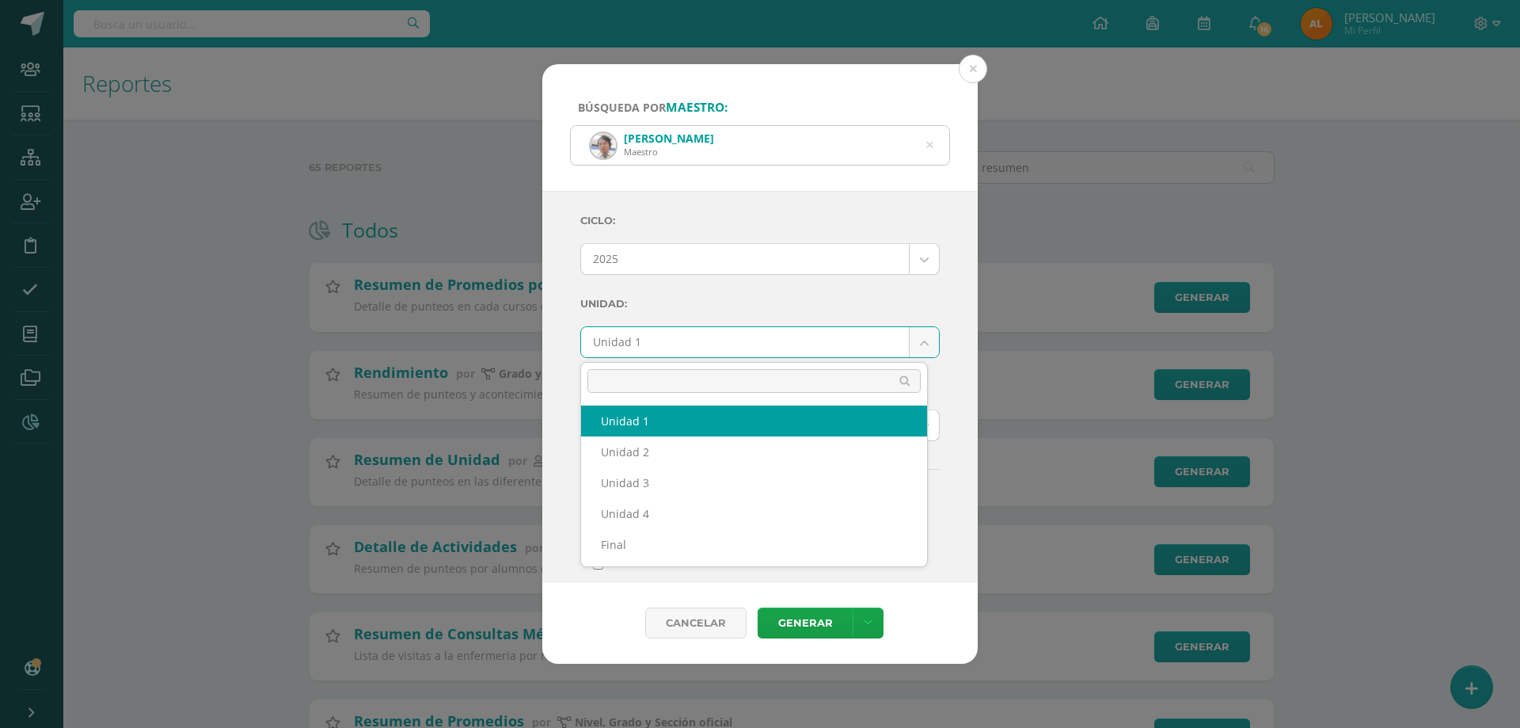
click at [653, 350] on body "Búsqueda por maestro: Darwin Reyes Maestro darwin Ciclo: 2025 2025 2024 2023 20…" at bounding box center [760, 627] width 1520 height 1255
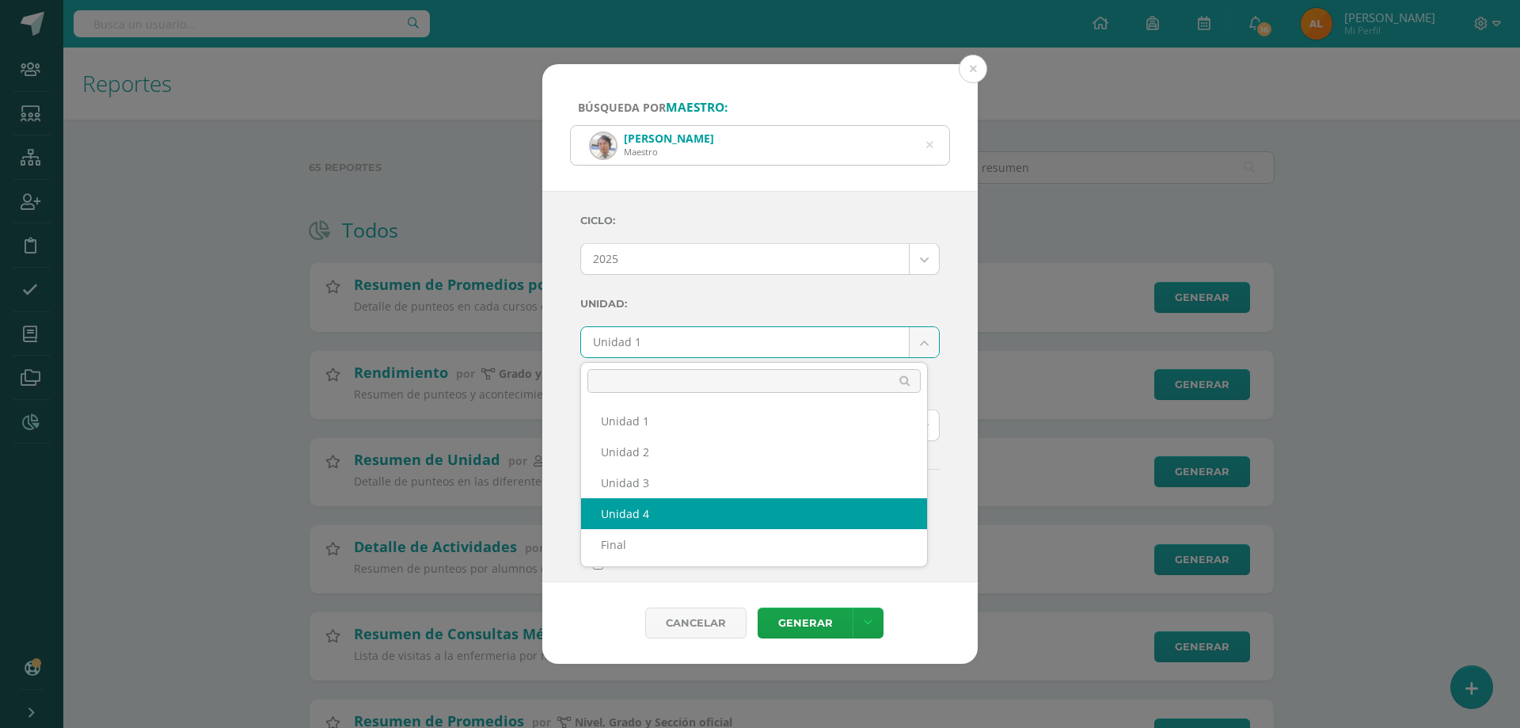
select select "Unidad 4"
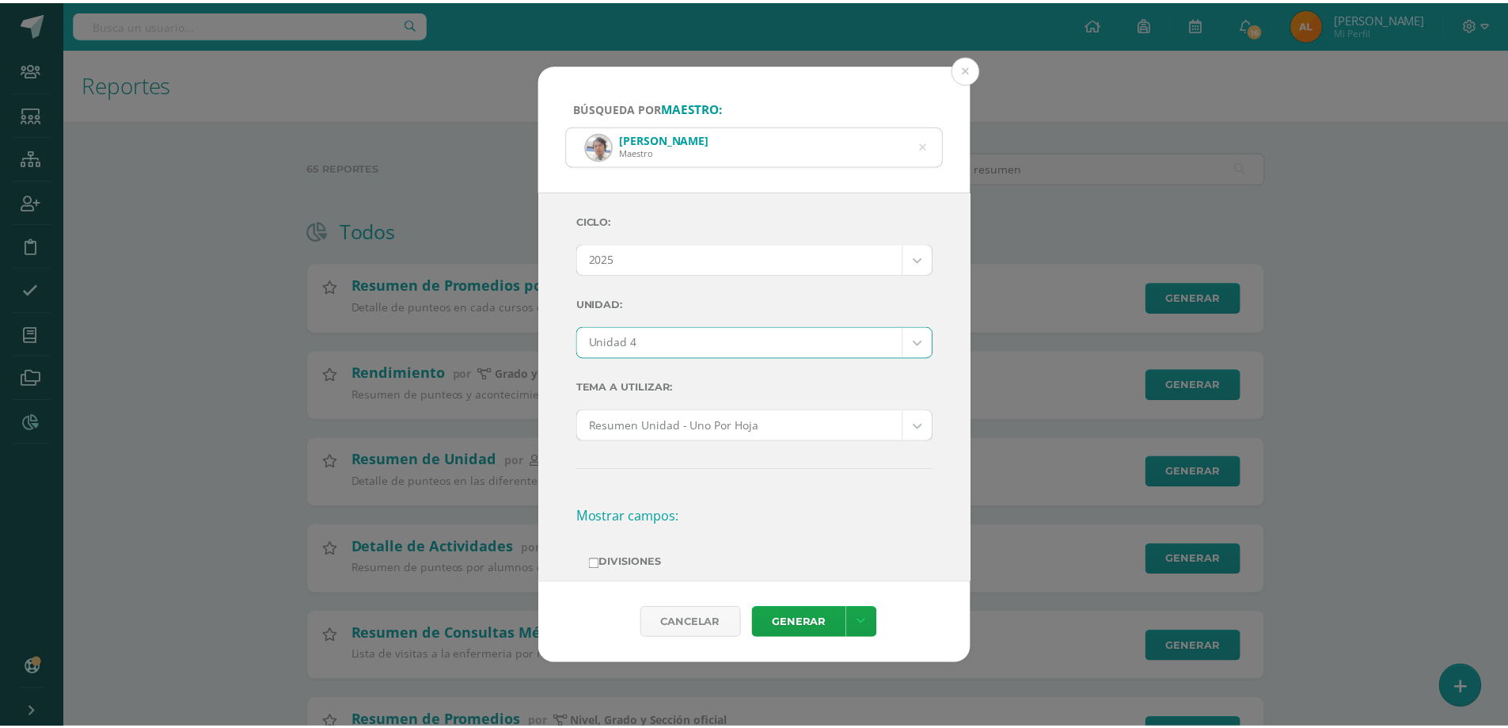
scroll to position [158, 0]
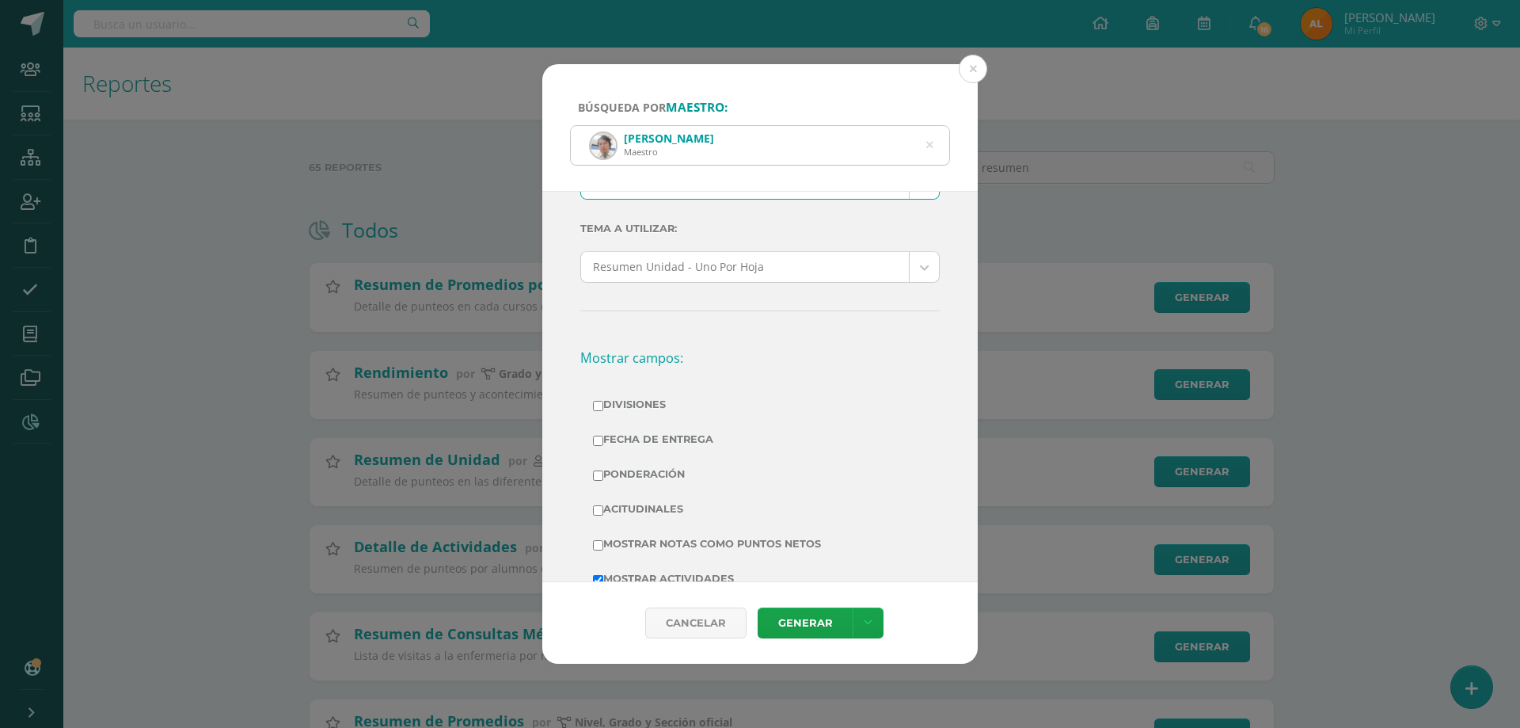
click at [629, 409] on label "Divisiones" at bounding box center [760, 405] width 334 height 22
click at [603, 409] on input "Divisiones" at bounding box center [598, 406] width 10 height 10
checkbox input "true"
click at [648, 479] on label "Ponderación" at bounding box center [760, 474] width 334 height 22
click at [603, 479] on input "Ponderación" at bounding box center [598, 475] width 10 height 10
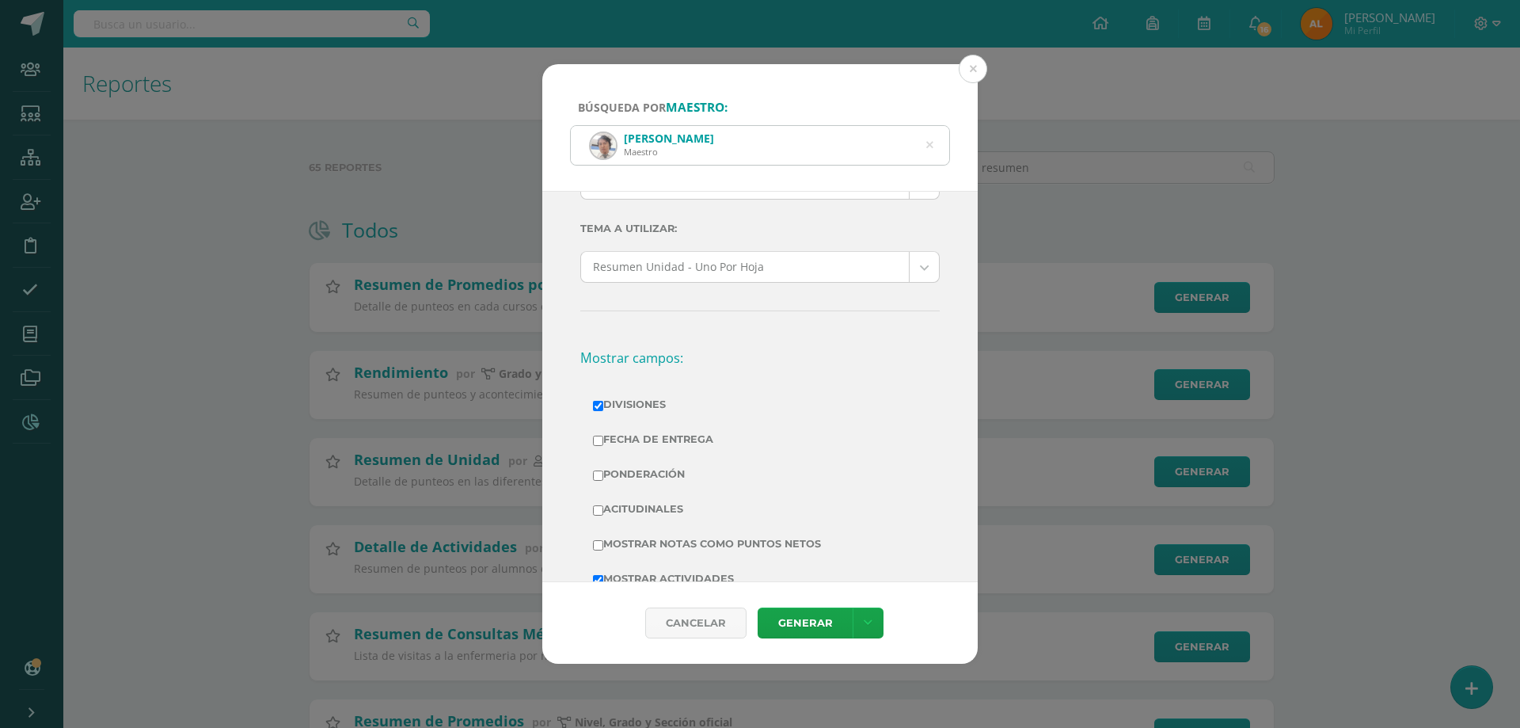
checkbox input "true"
click at [664, 545] on label "Mostrar Notas Como Puntos Netos" at bounding box center [760, 544] width 334 height 22
click at [603, 545] on input "Mostrar Notas Como Puntos Netos" at bounding box center [598, 545] width 10 height 10
checkbox input "true"
click at [806, 629] on link "Generar" at bounding box center [805, 622] width 95 height 31
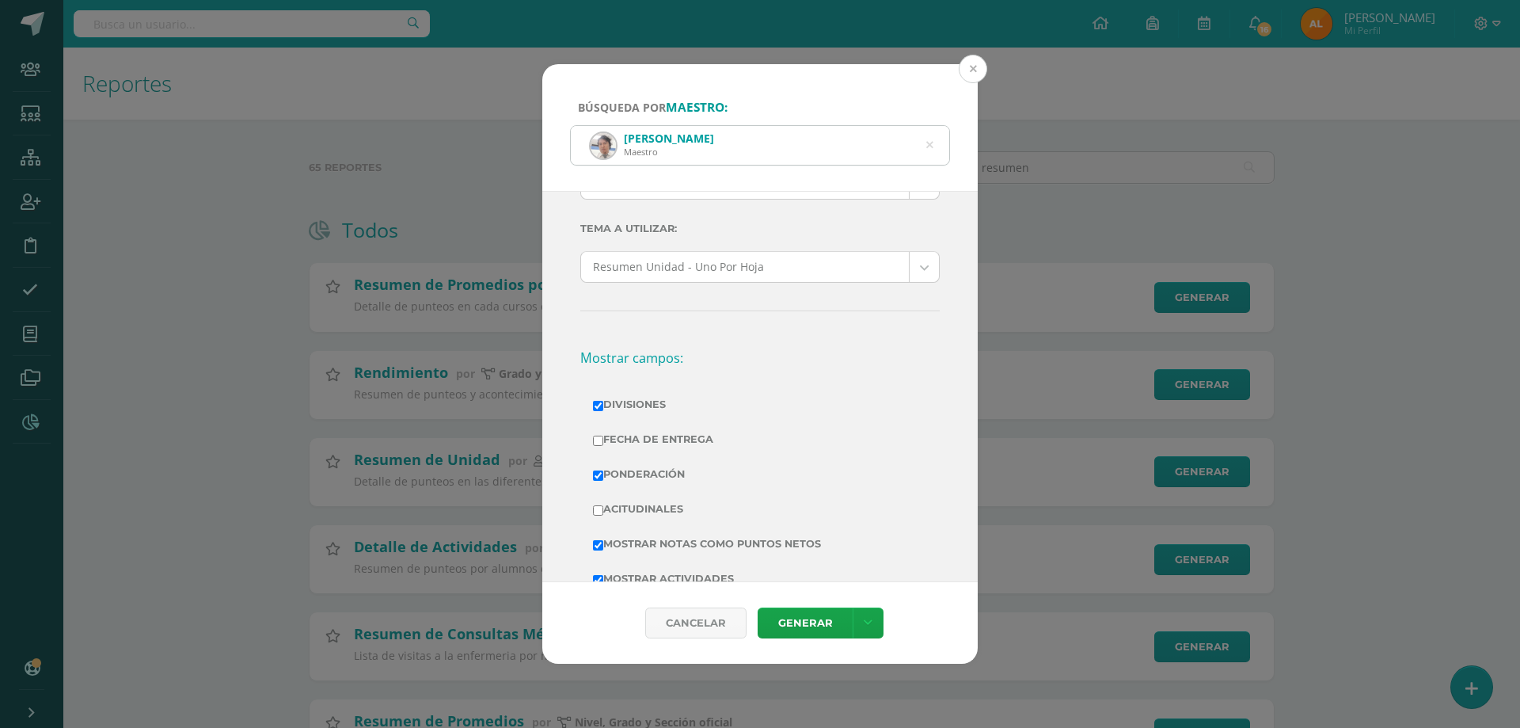
click at [975, 72] on button at bounding box center [973, 69] width 29 height 29
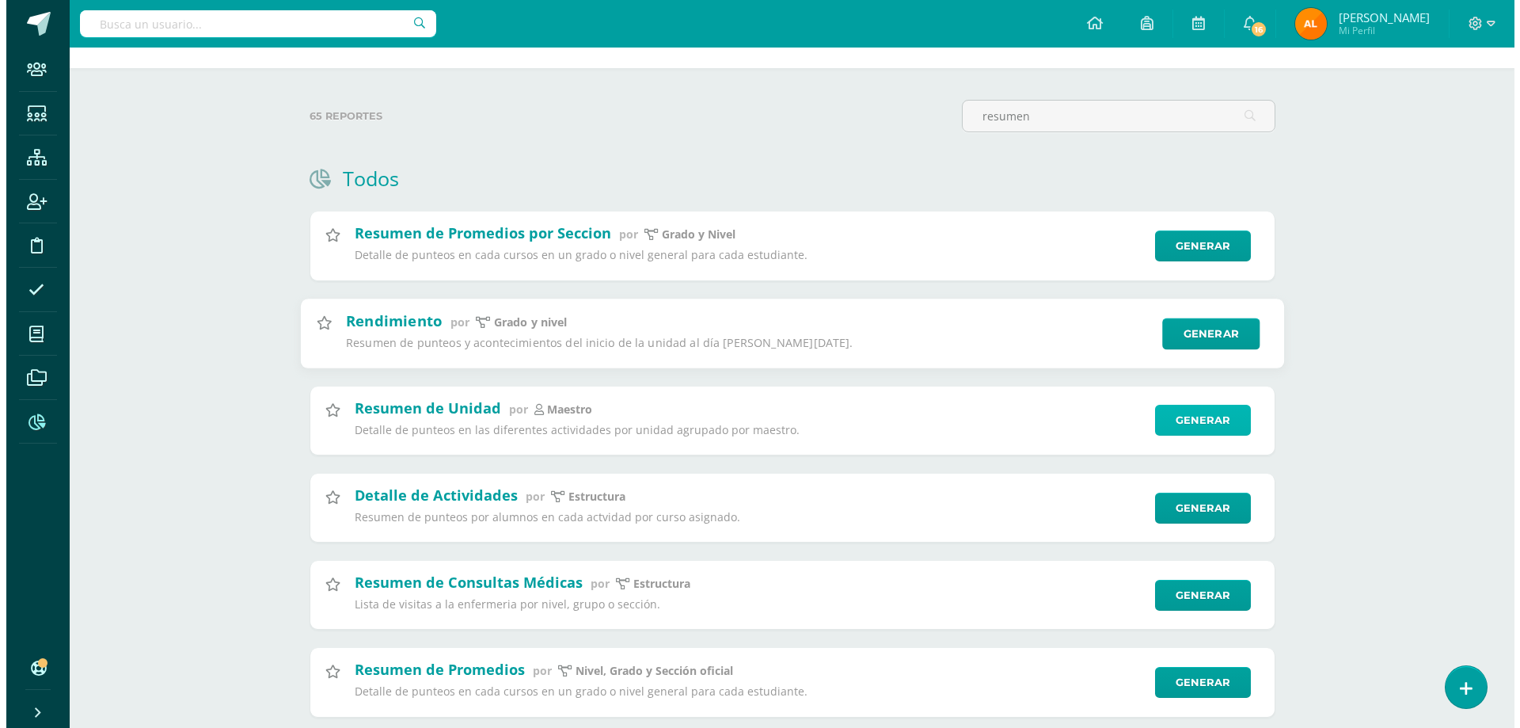
scroll to position [79, 0]
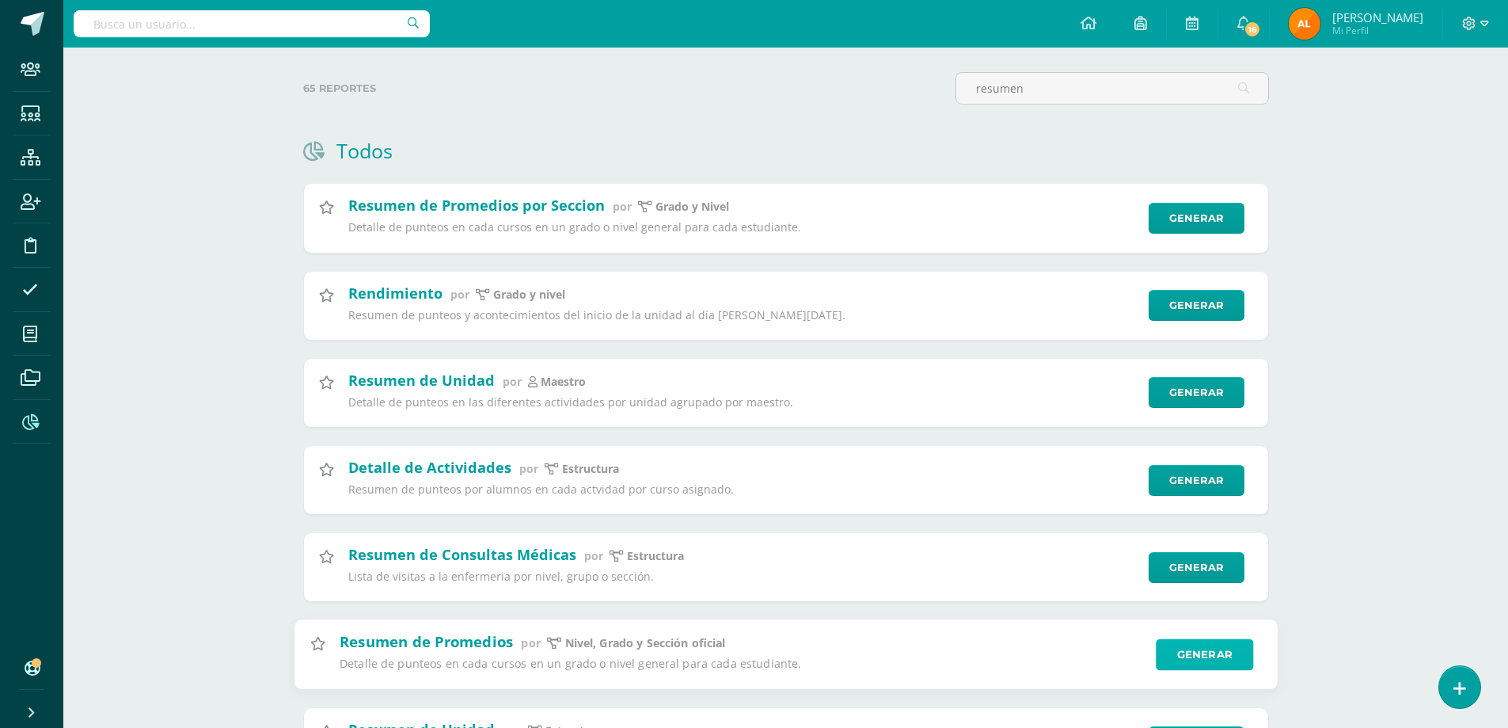
click at [1217, 644] on link "Generar" at bounding box center [1204, 655] width 97 height 32
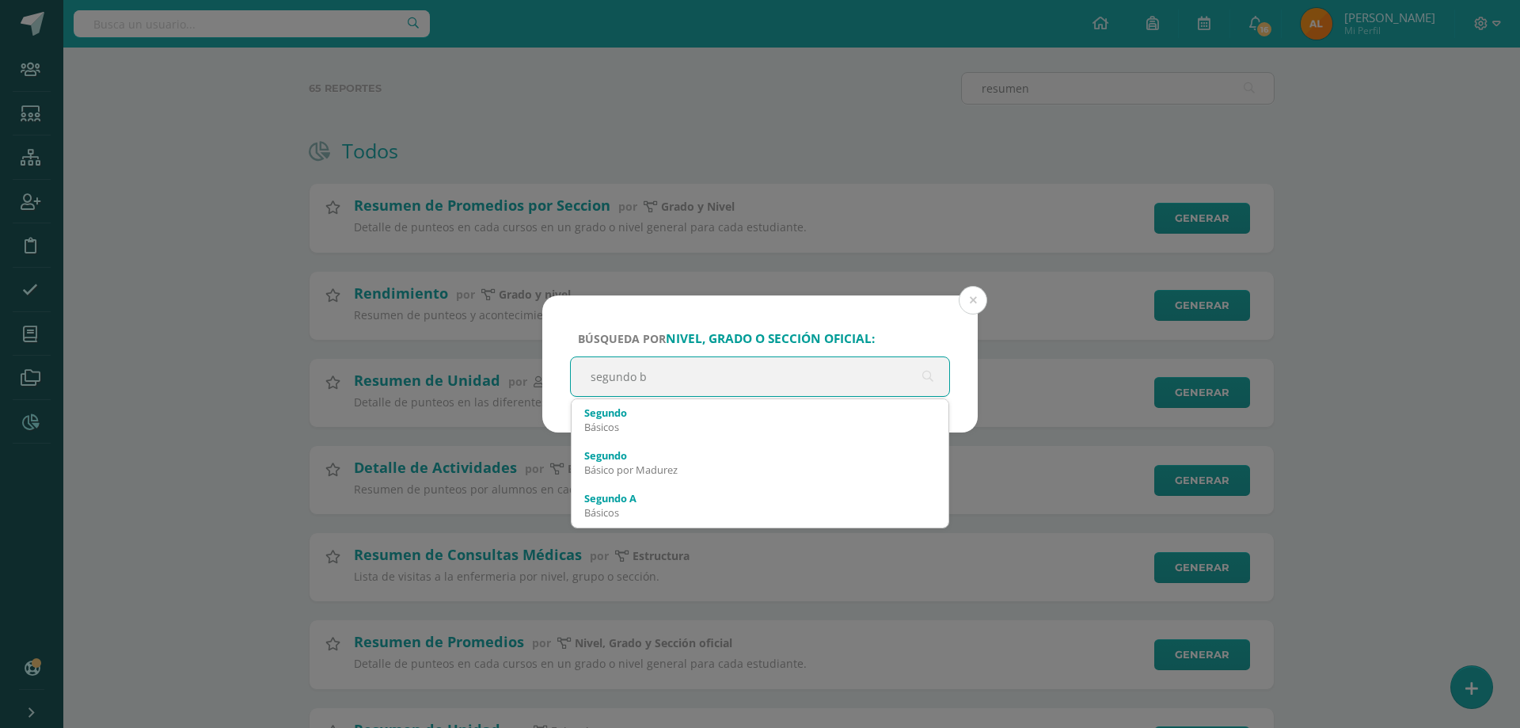
type input "segundo"
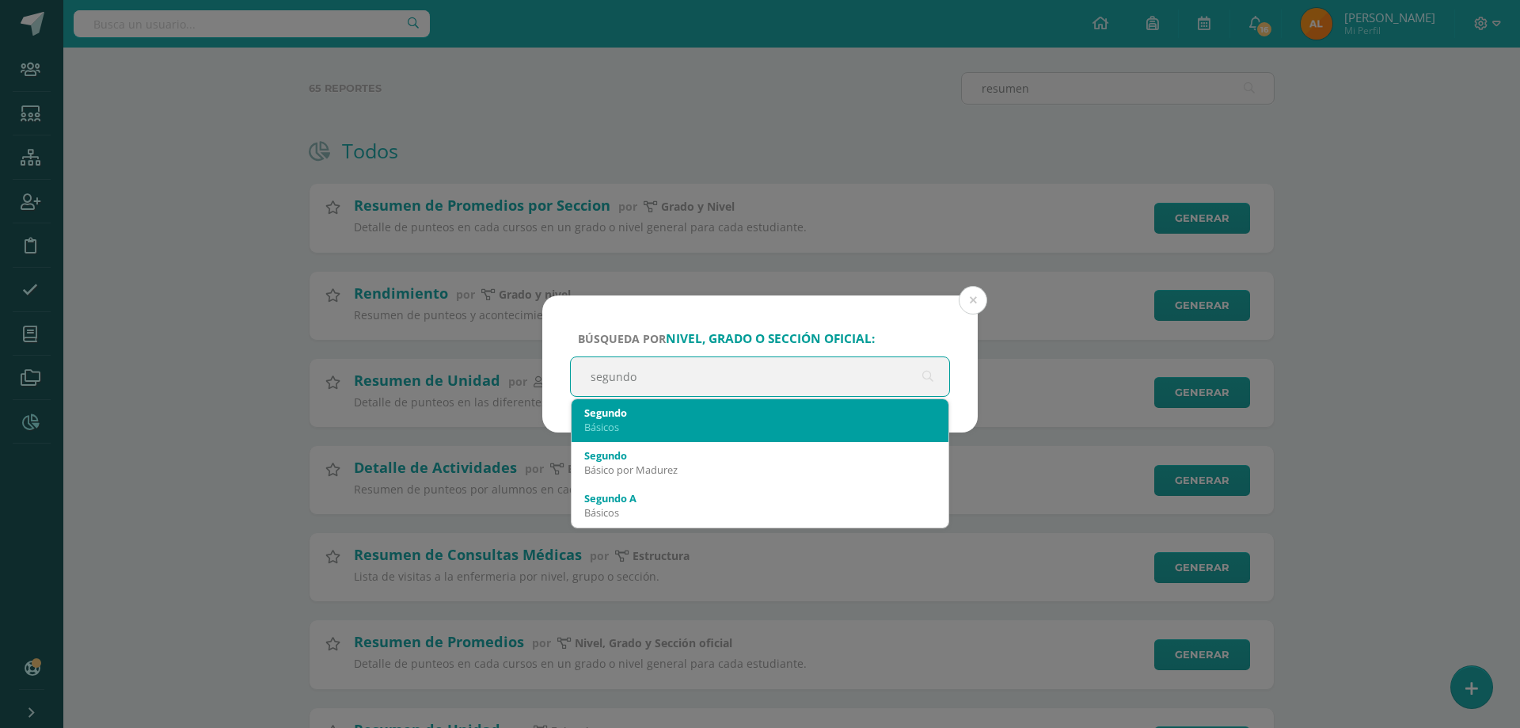
click at [664, 428] on div "Básicos" at bounding box center [760, 427] width 352 height 14
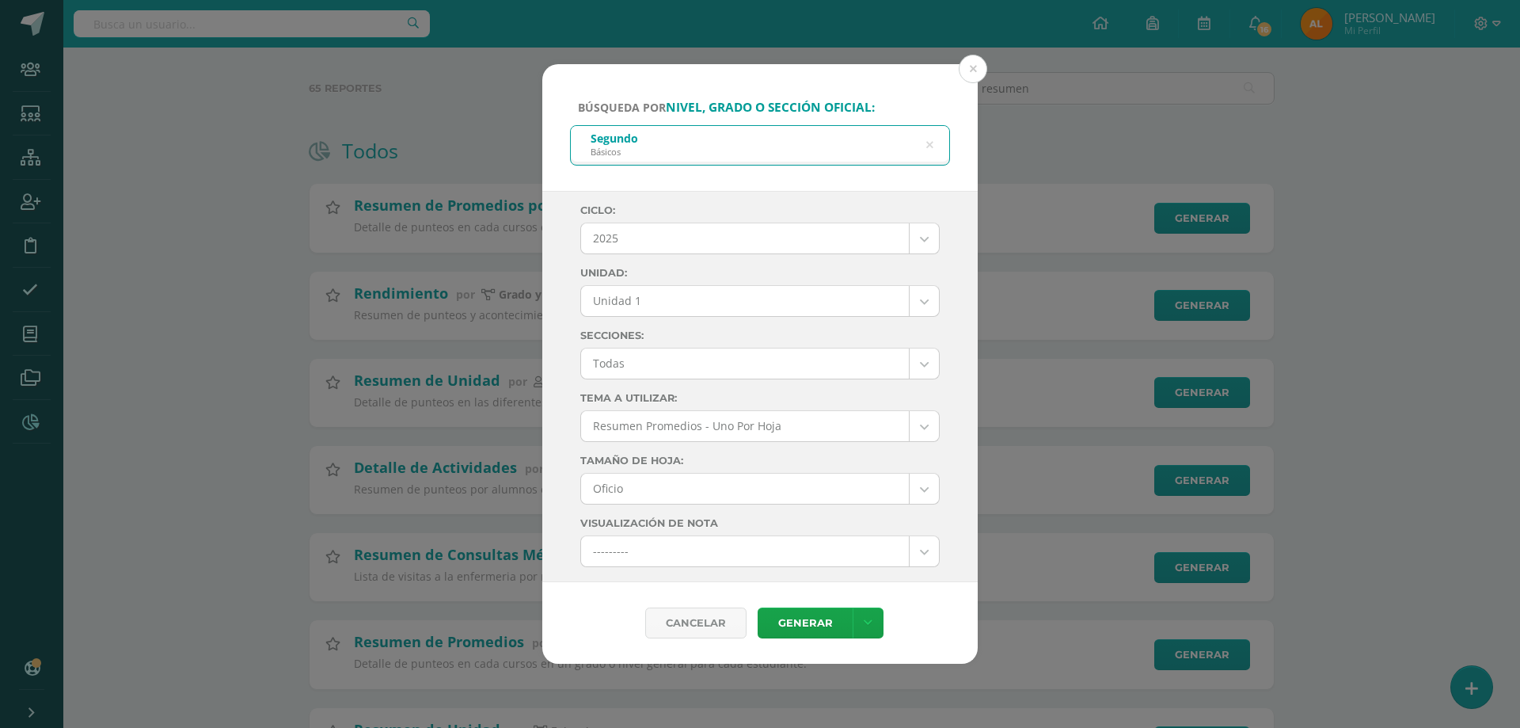
click at [713, 302] on body "Búsqueda por nivel, grado o sección oficial: Segundo Básicos segundo Ciclo: 202…" at bounding box center [760, 548] width 1520 height 1255
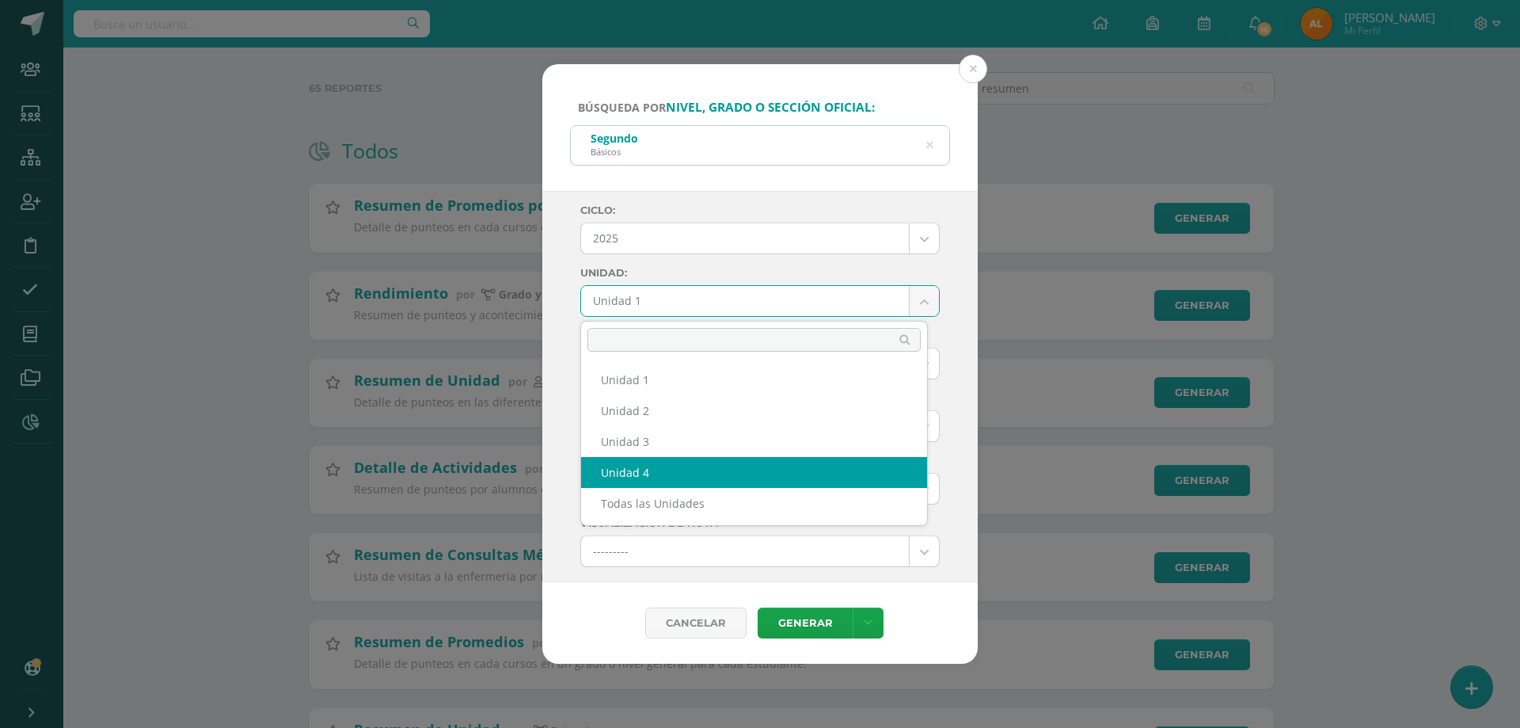
select select "Unidad 4"
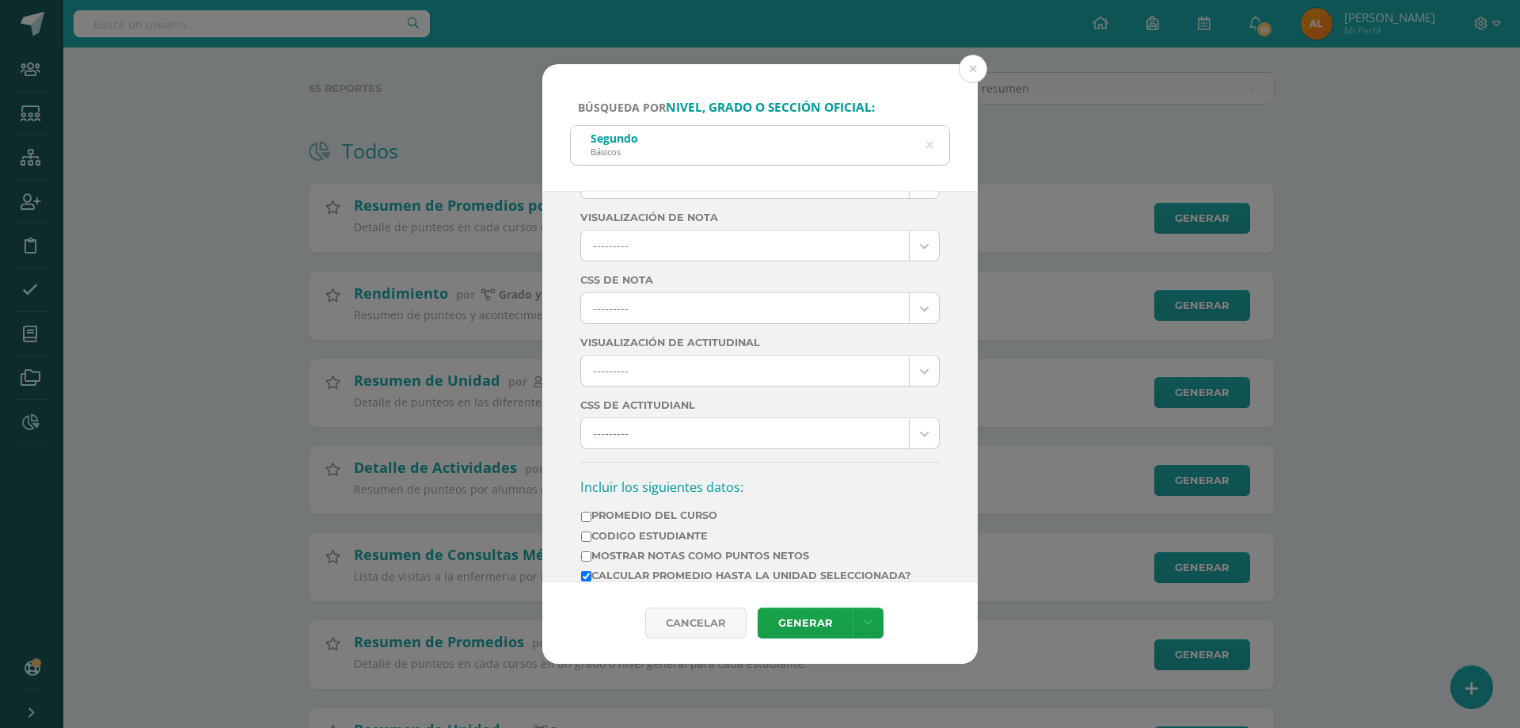
scroll to position [475, 0]
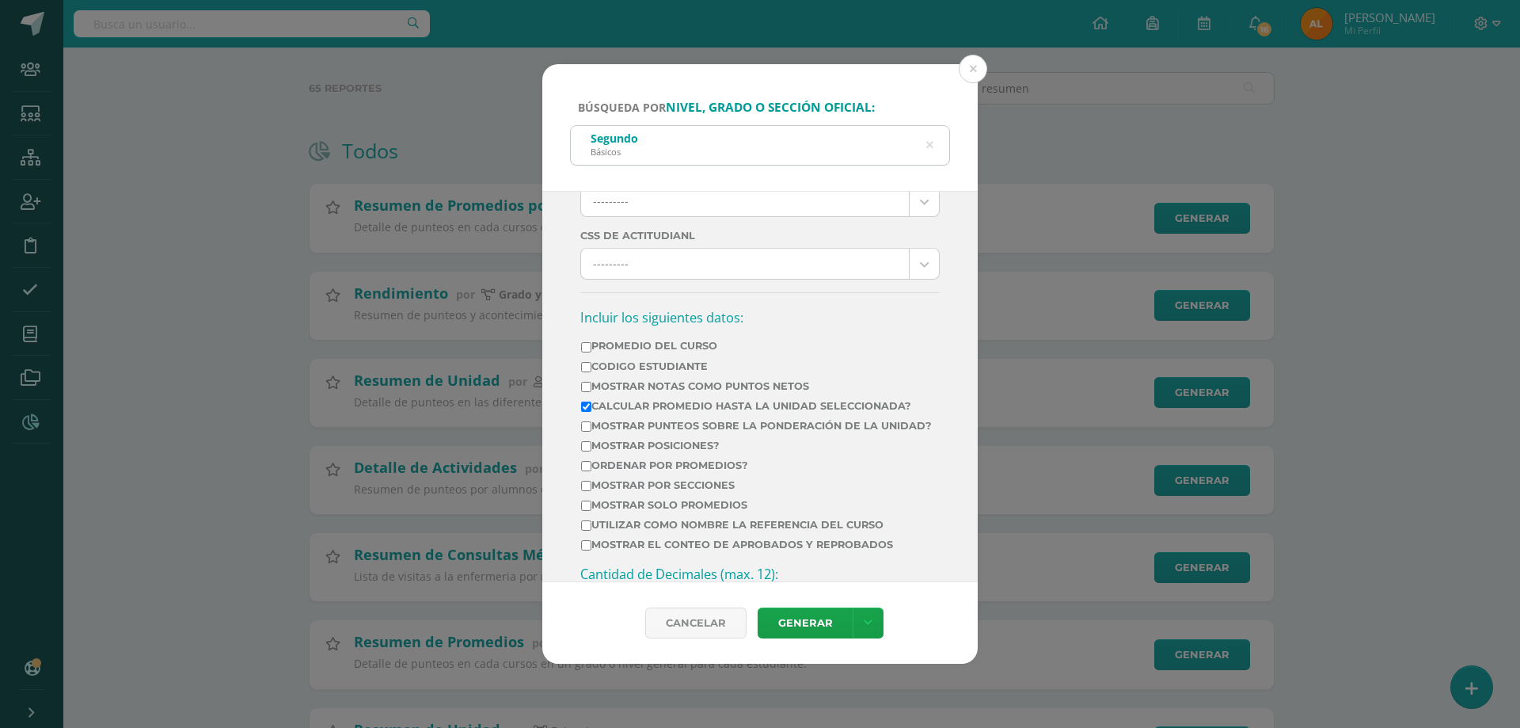
click at [644, 387] on label "Mostrar Notas Como Puntos Netos" at bounding box center [756, 386] width 351 height 12
click at [592, 387] on input "Mostrar Notas Como Puntos Netos" at bounding box center [586, 387] width 10 height 10
checkbox input "true"
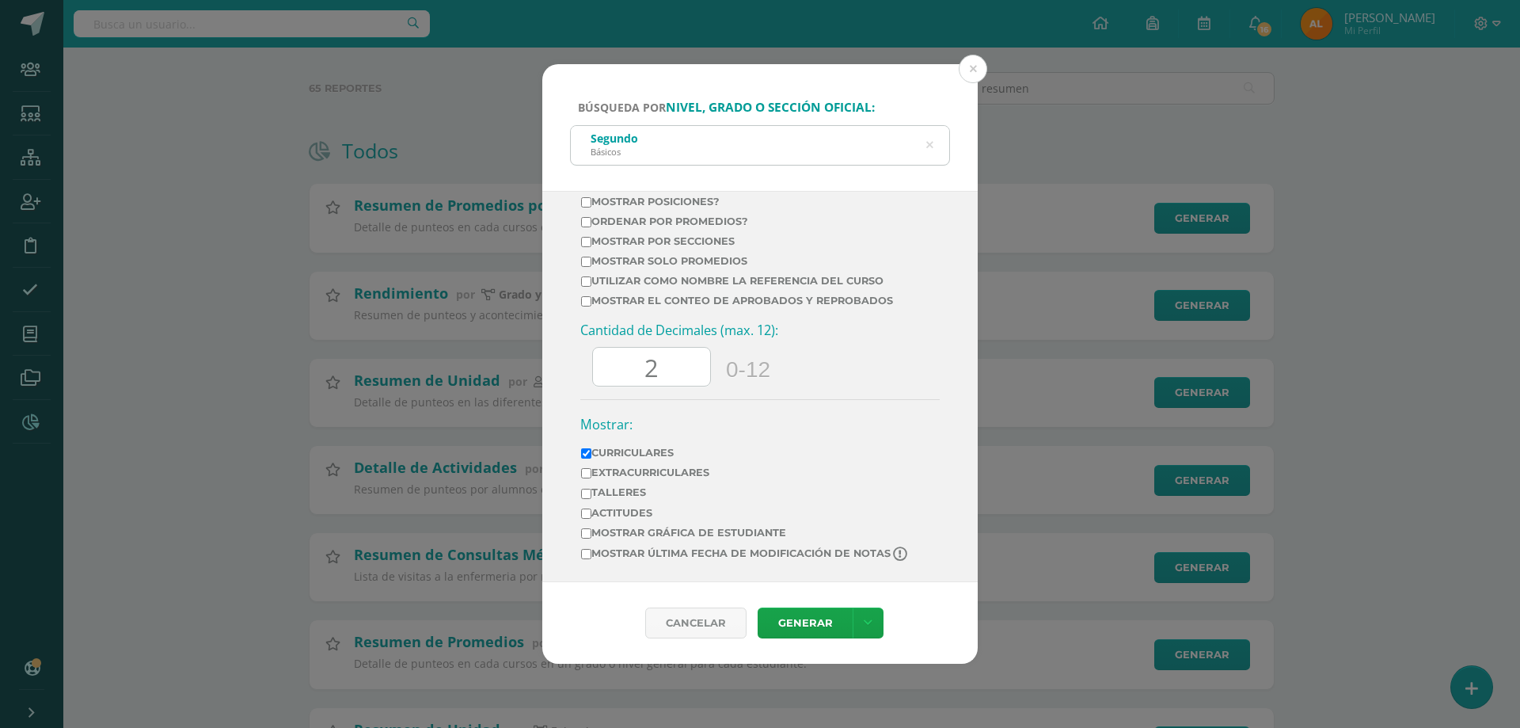
scroll to position [731, 0]
drag, startPoint x: 680, startPoint y: 365, endPoint x: 549, endPoint y: 342, distance: 133.4
click at [549, 342] on div "Ciclo: 2025 2025 2024 2023 2022 2021 Unidad: Unidad 4 Unidad 1 Unidad 2 Unidad …" at bounding box center [760, 386] width 436 height 391
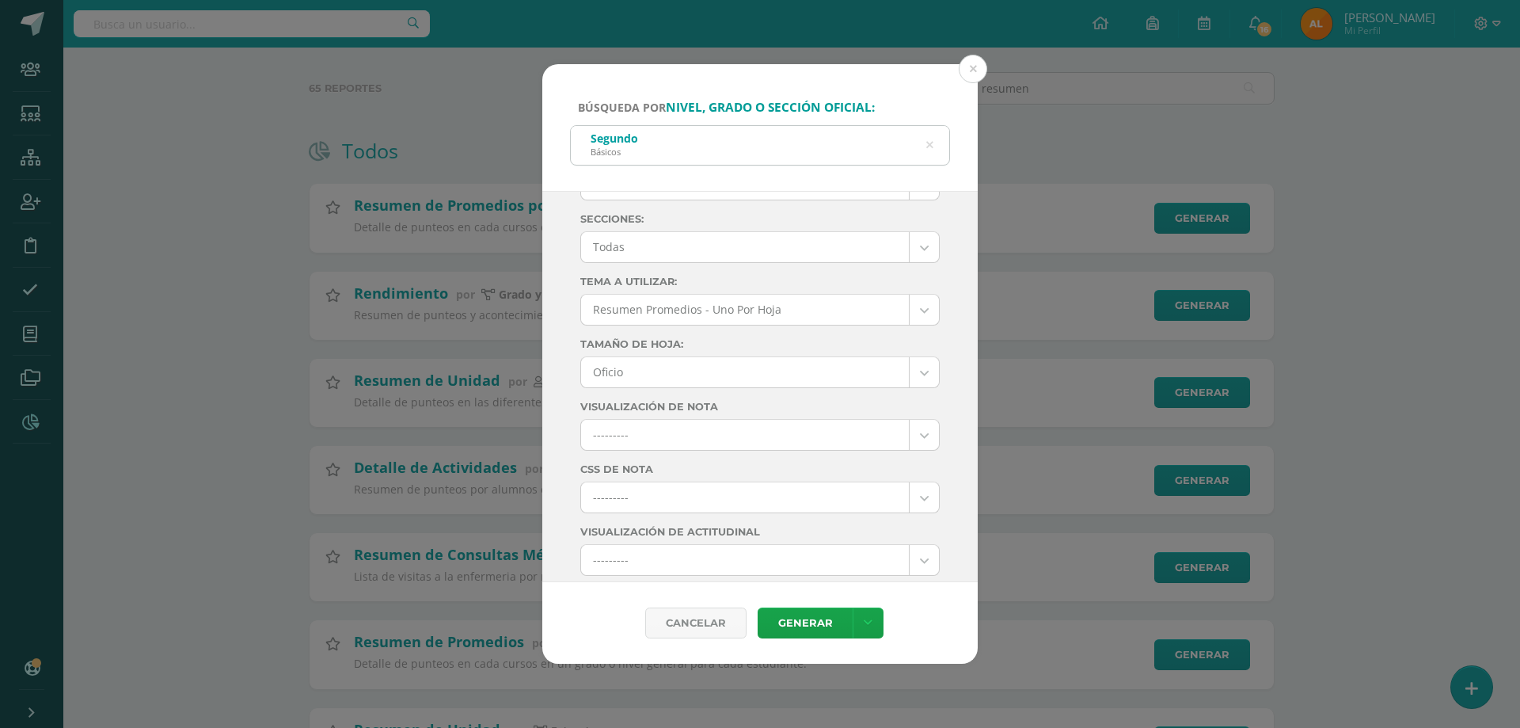
scroll to position [238, 0]
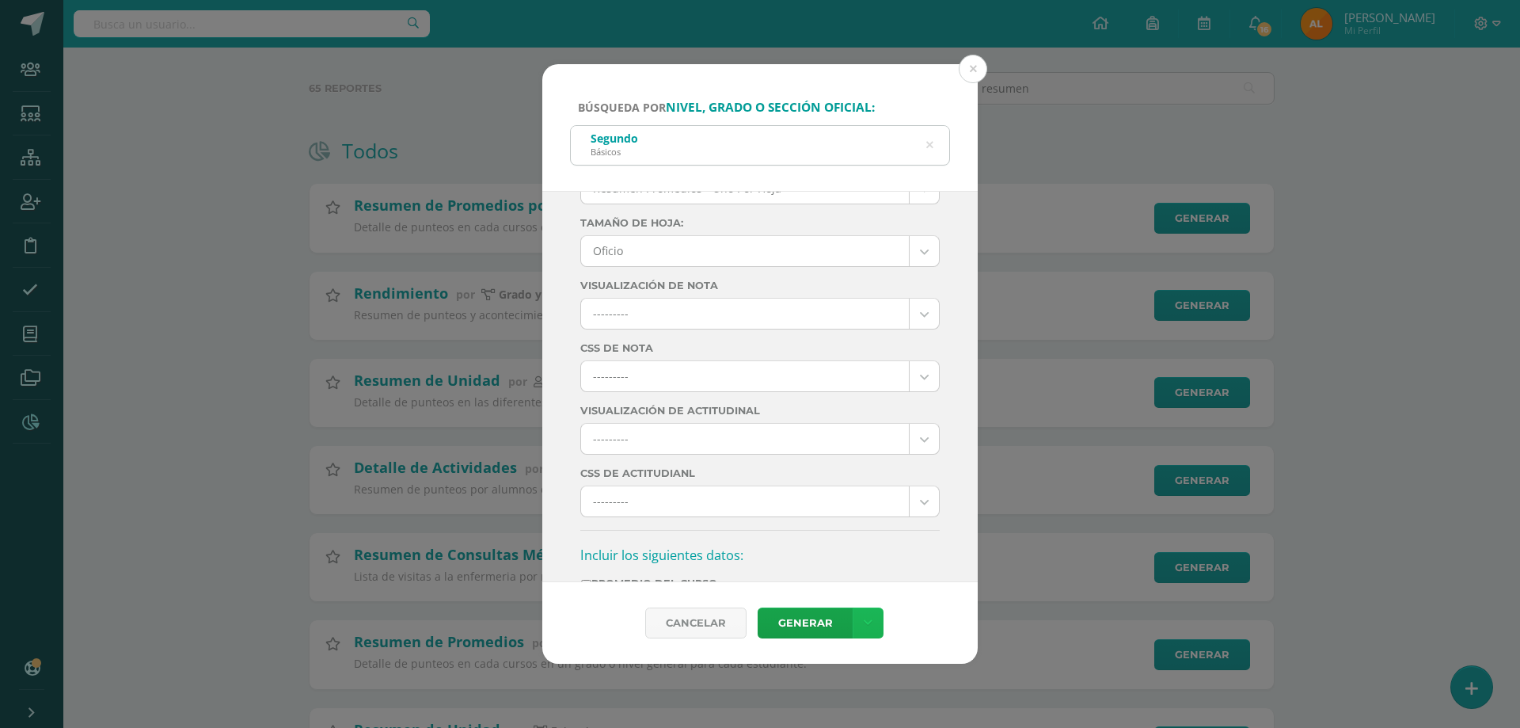
click at [869, 611] on link at bounding box center [868, 622] width 31 height 31
click at [878, 528] on link "Descargar como PDF" at bounding box center [866, 525] width 123 height 38
click at [892, 561] on link "Descargar como XLS" at bounding box center [866, 563] width 123 height 38
click at [881, 493] on link "Descargar como HTML" at bounding box center [866, 487] width 123 height 38
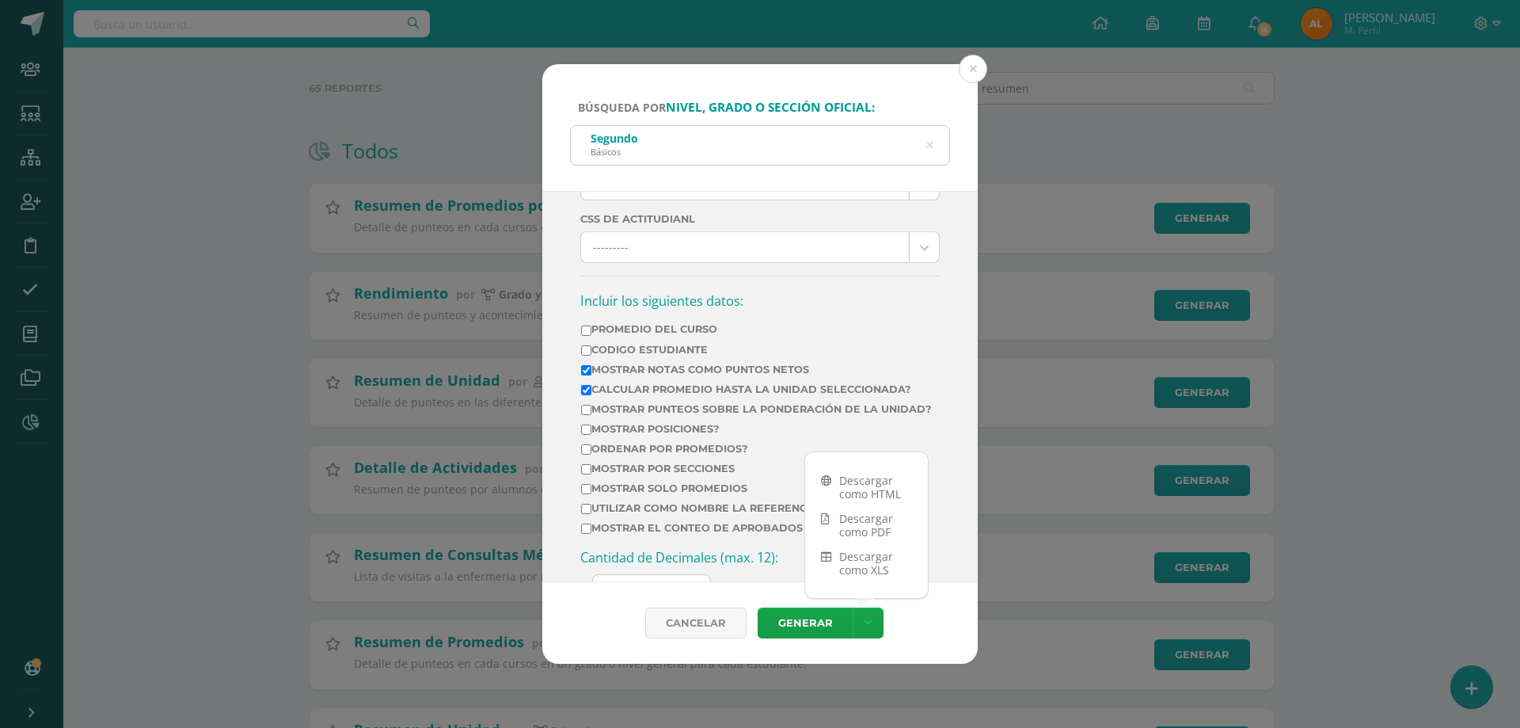
scroll to position [633, 0]
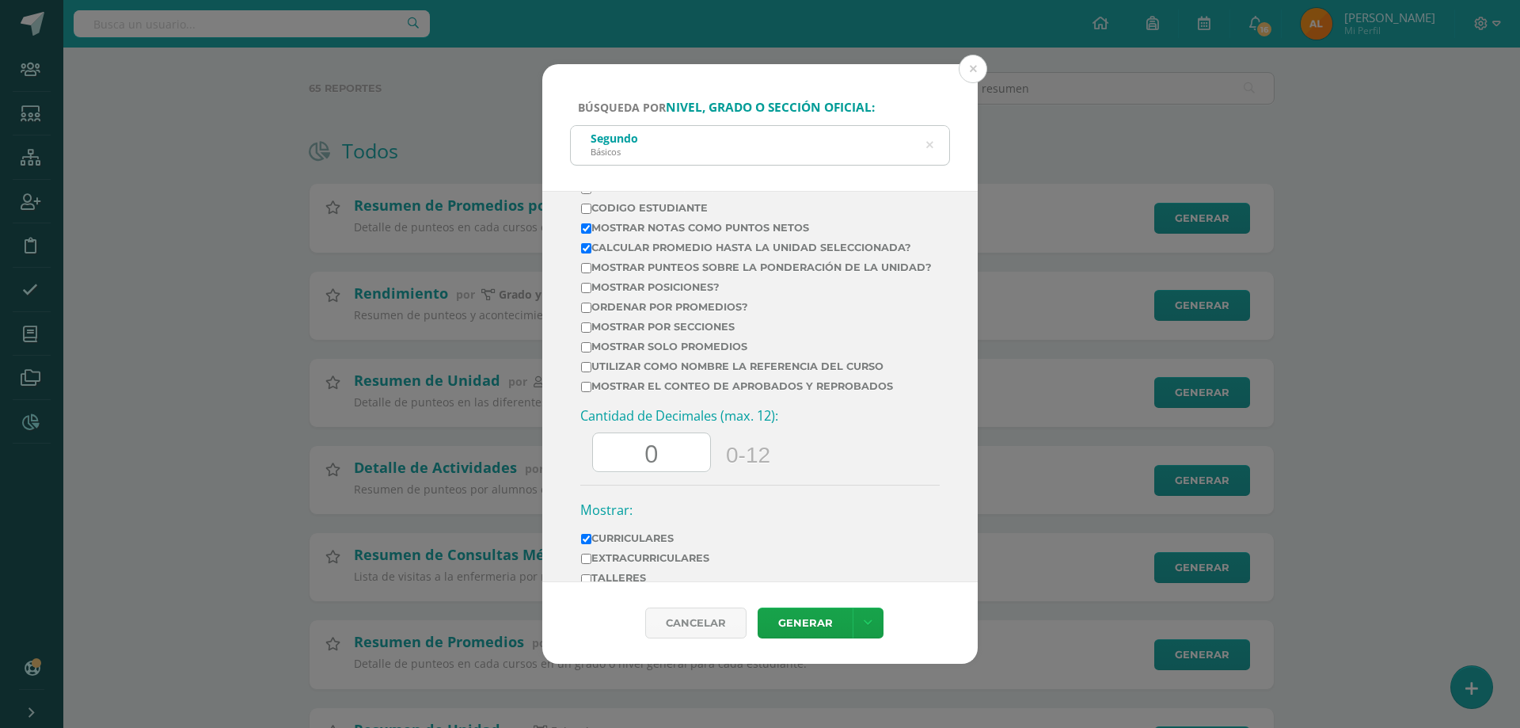
click at [614, 468] on input "0" at bounding box center [651, 452] width 117 height 39
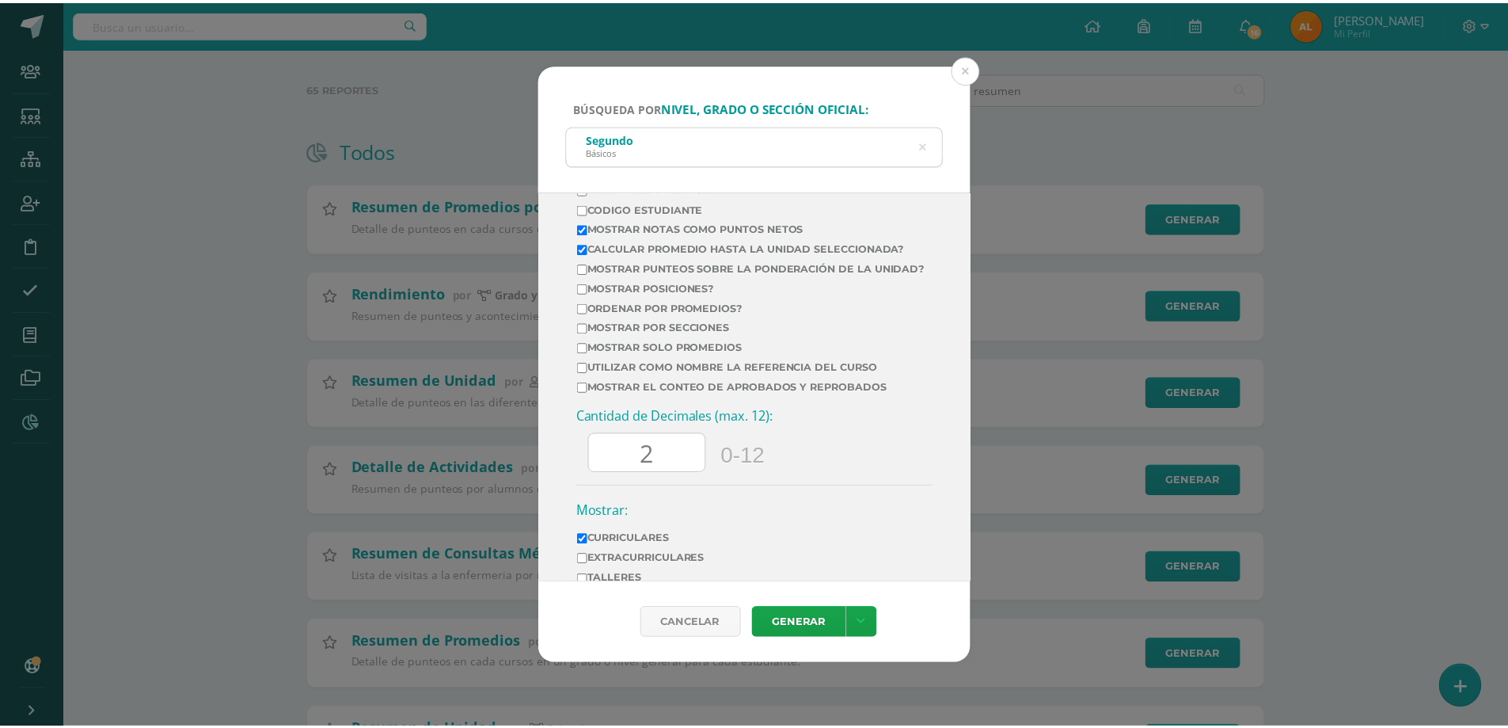
scroll to position [493, 0]
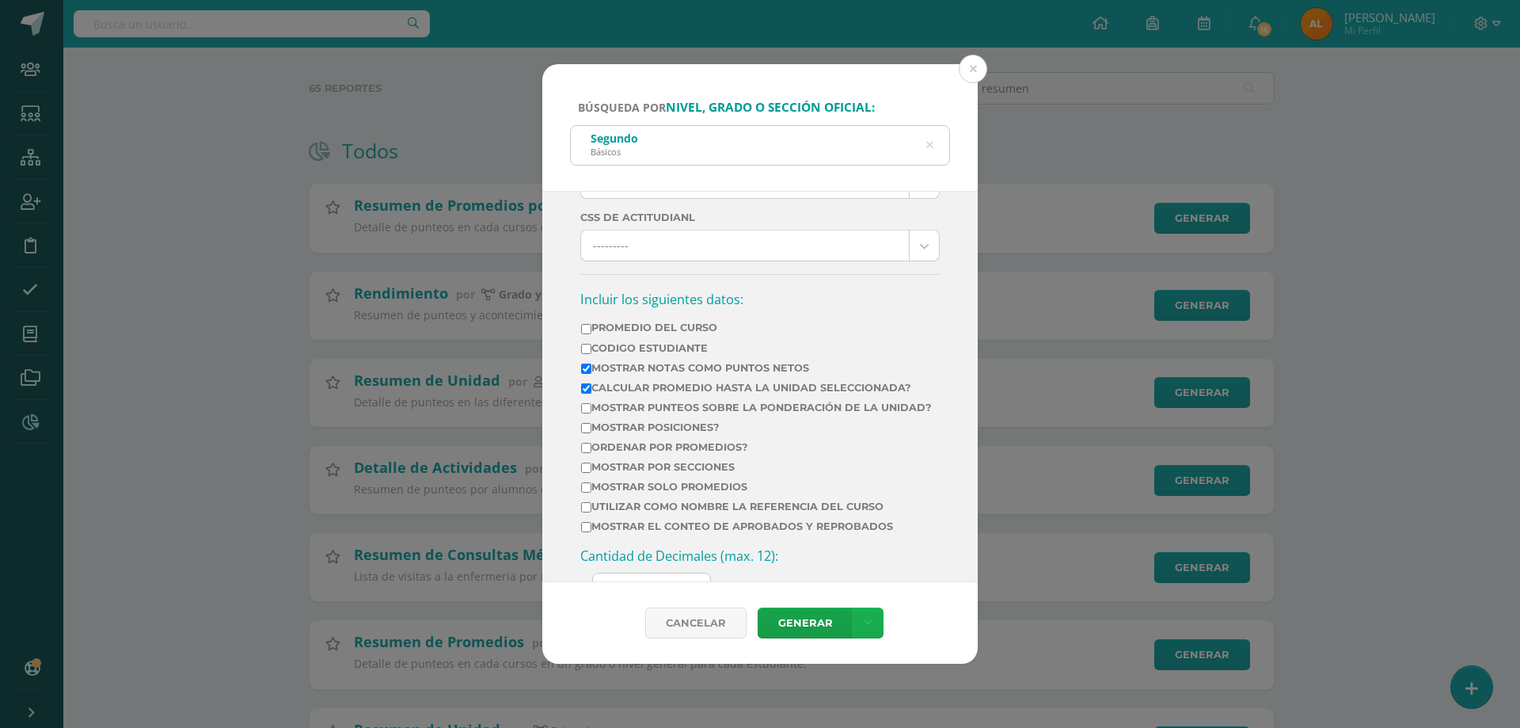
type input "2"
click at [870, 624] on link at bounding box center [868, 622] width 31 height 31
click at [878, 484] on link "Descargar como HTML" at bounding box center [866, 487] width 123 height 38
click at [967, 71] on button at bounding box center [973, 69] width 29 height 29
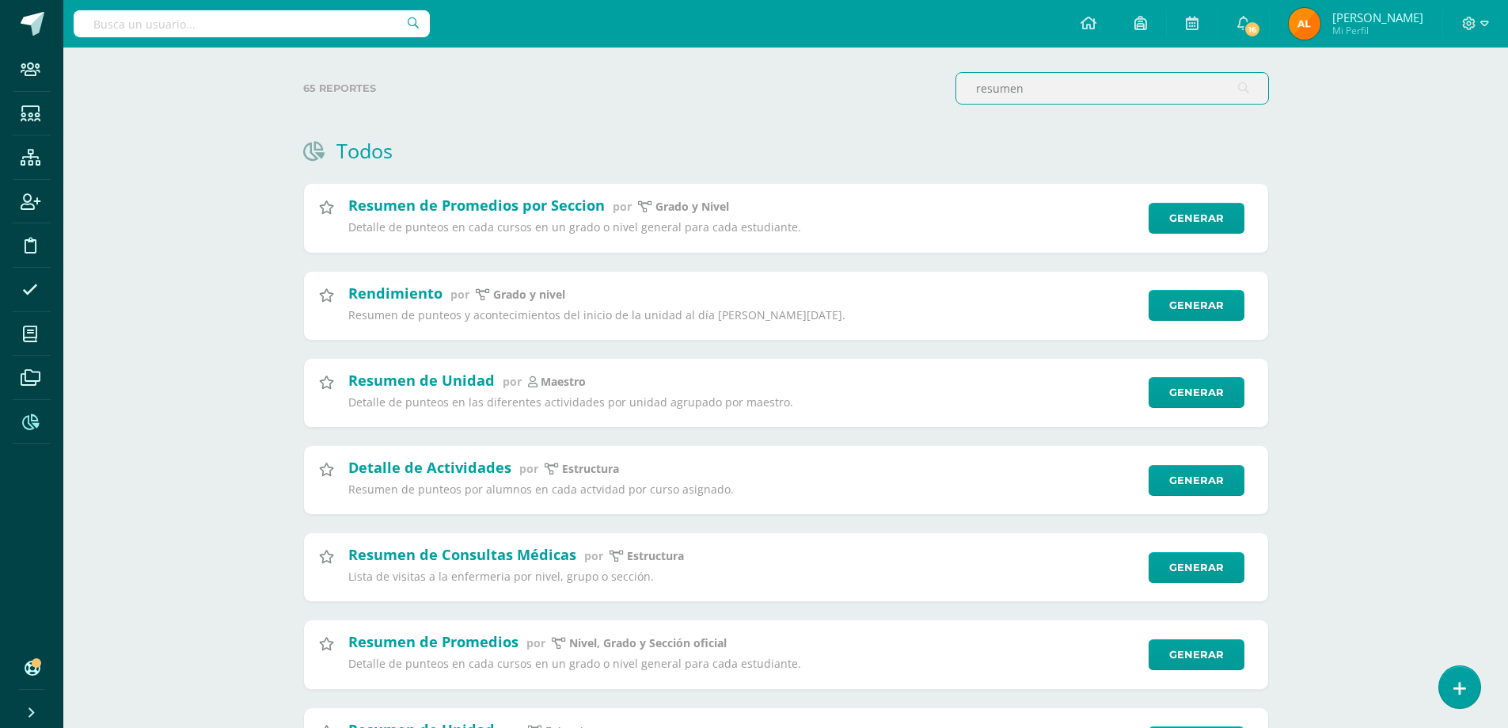
drag, startPoint x: 1053, startPoint y: 90, endPoint x: 915, endPoint y: 82, distance: 138.1
click at [915, 82] on div "65 reportes resumen" at bounding box center [786, 94] width 979 height 45
